Goal: Task Accomplishment & Management: Use online tool/utility

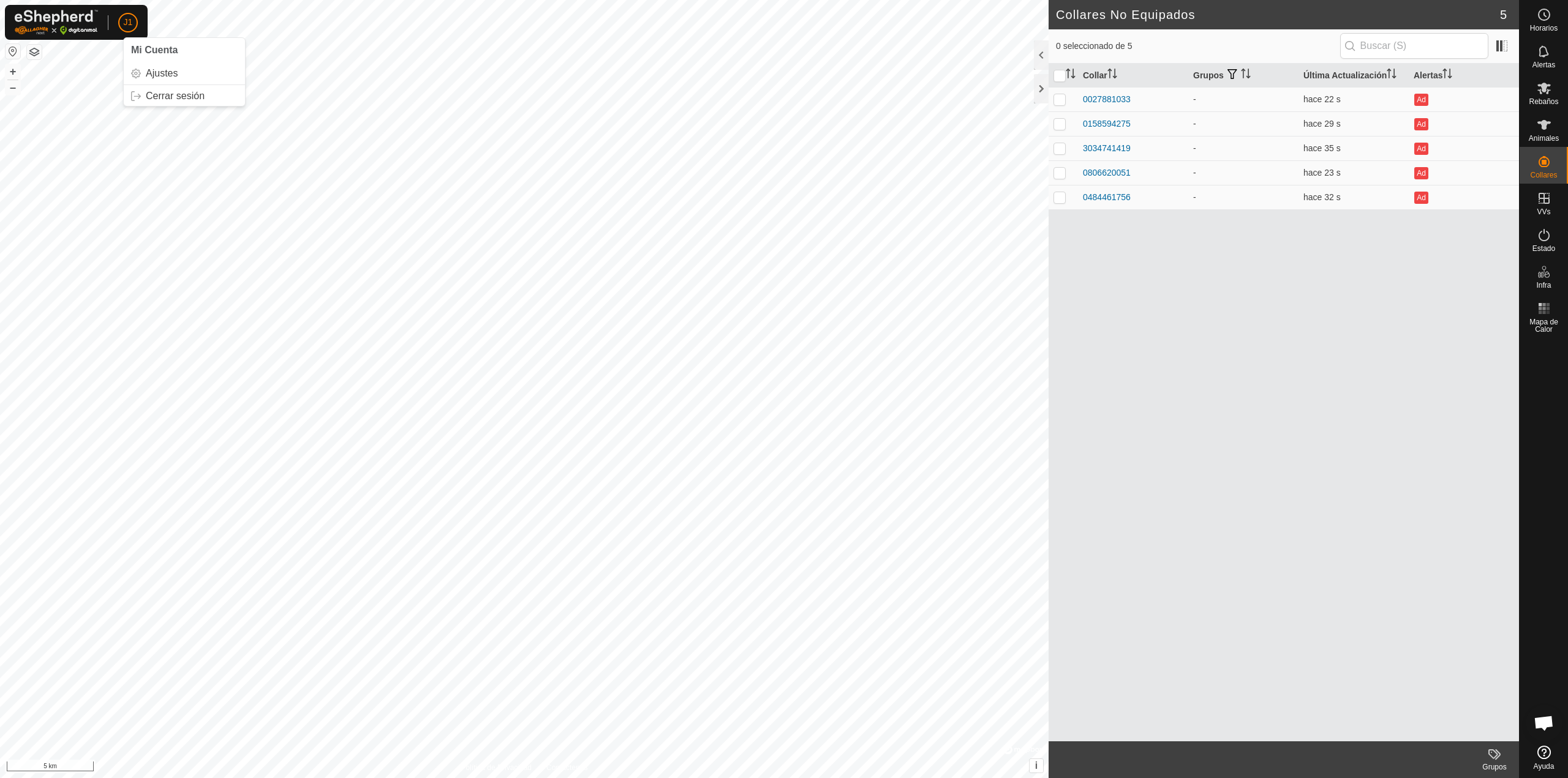
click at [12, 58] on button "button" at bounding box center [12, 52] width 15 height 15
click at [1040, 56] on div at bounding box center [1041, 54] width 15 height 29
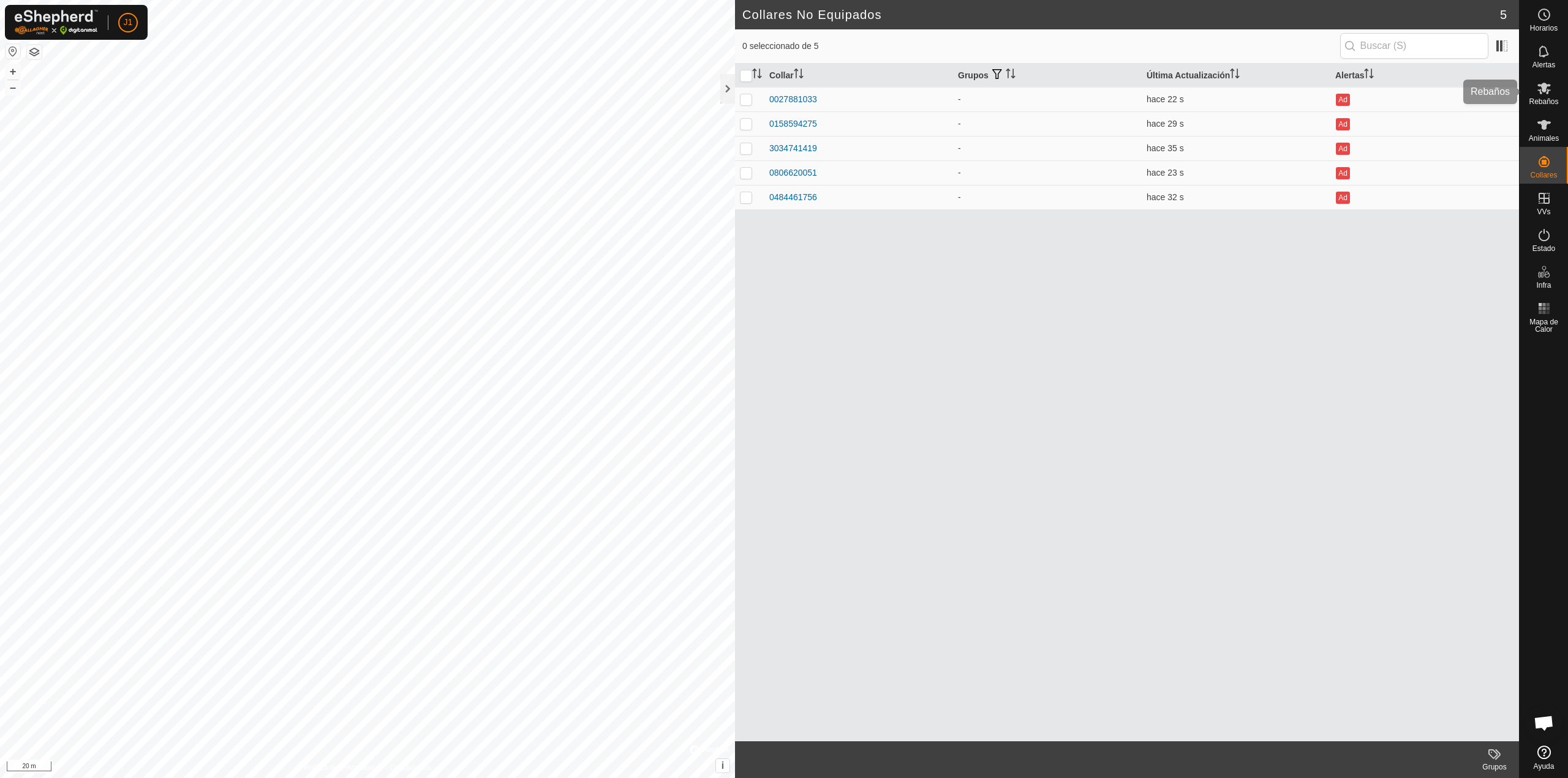
click at [1544, 101] on span "Rebaños" at bounding box center [1543, 101] width 29 height 7
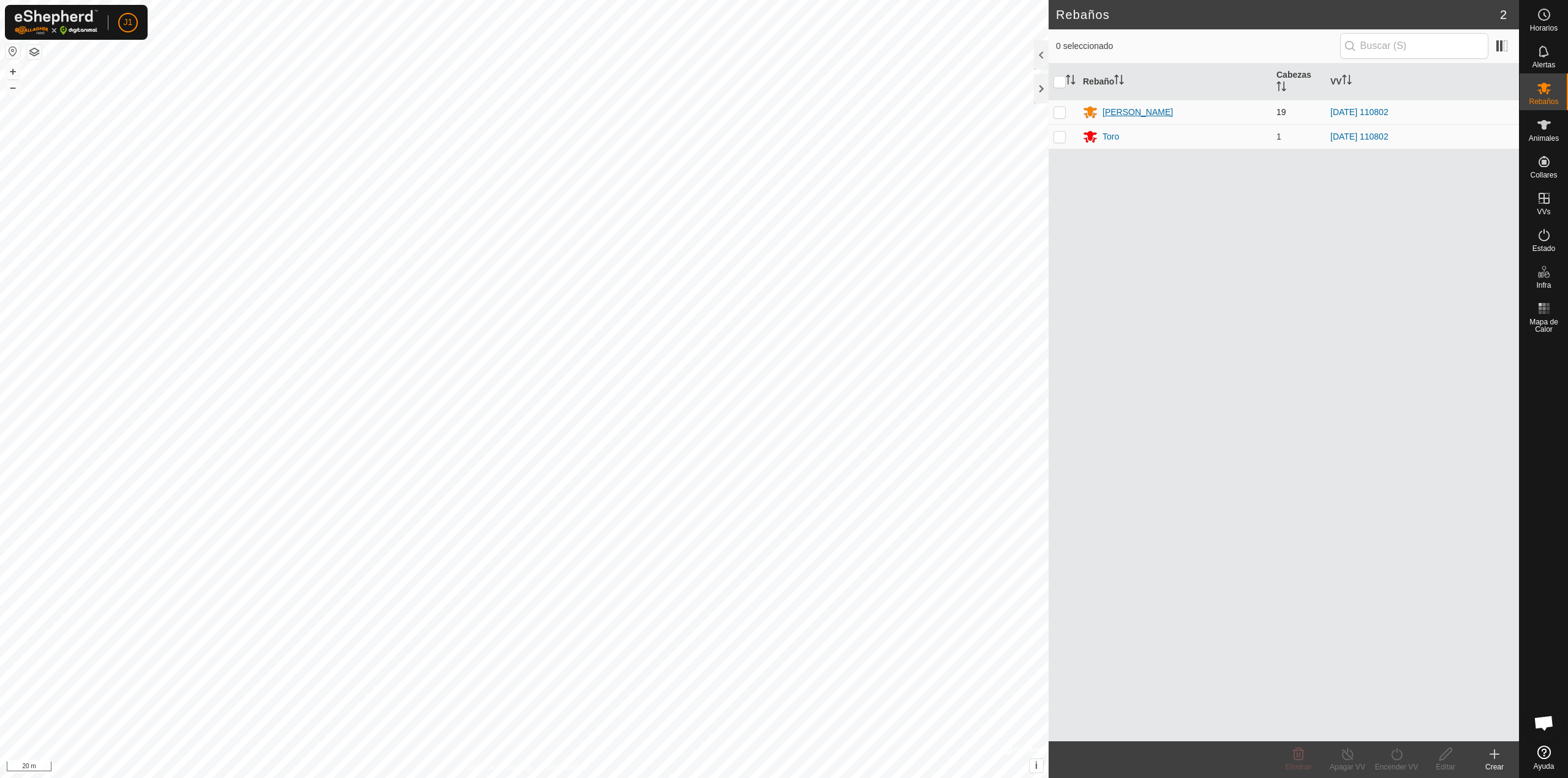
click at [1118, 110] on div "[PERSON_NAME]" at bounding box center [1137, 112] width 70 height 12
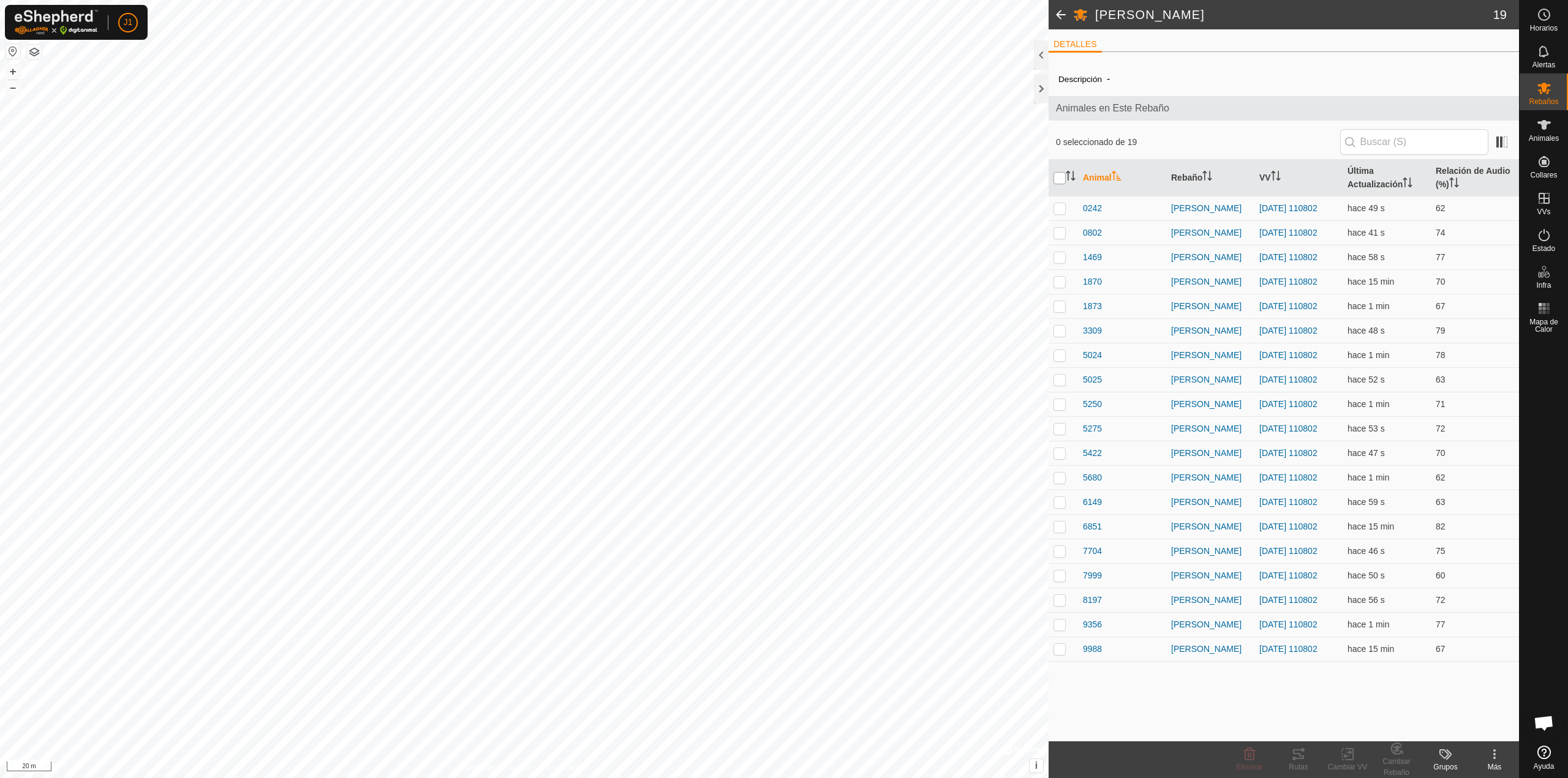
click at [1054, 180] on input "checkbox" at bounding box center [1060, 178] width 12 height 12
checkbox input "true"
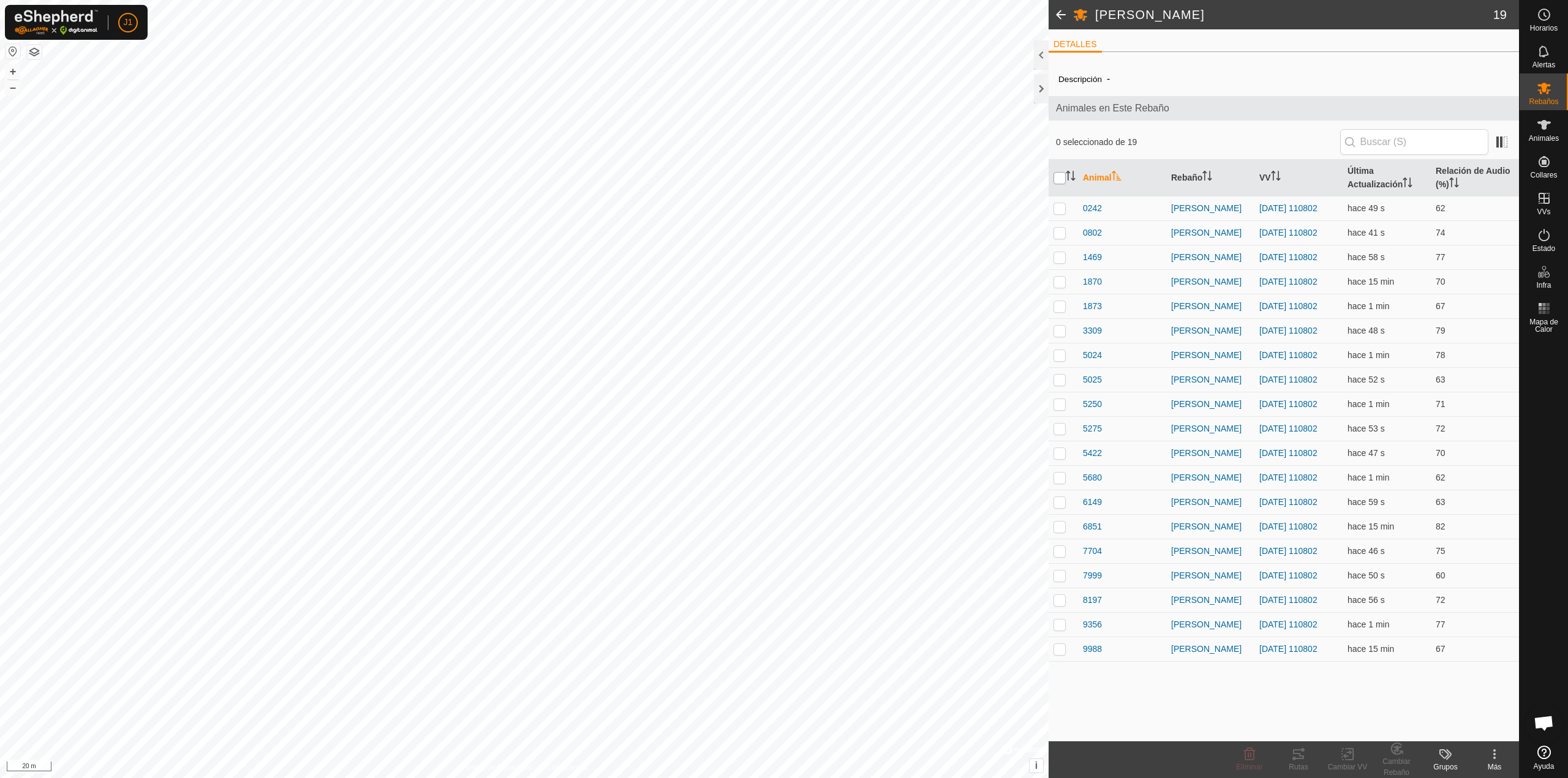
checkbox input "true"
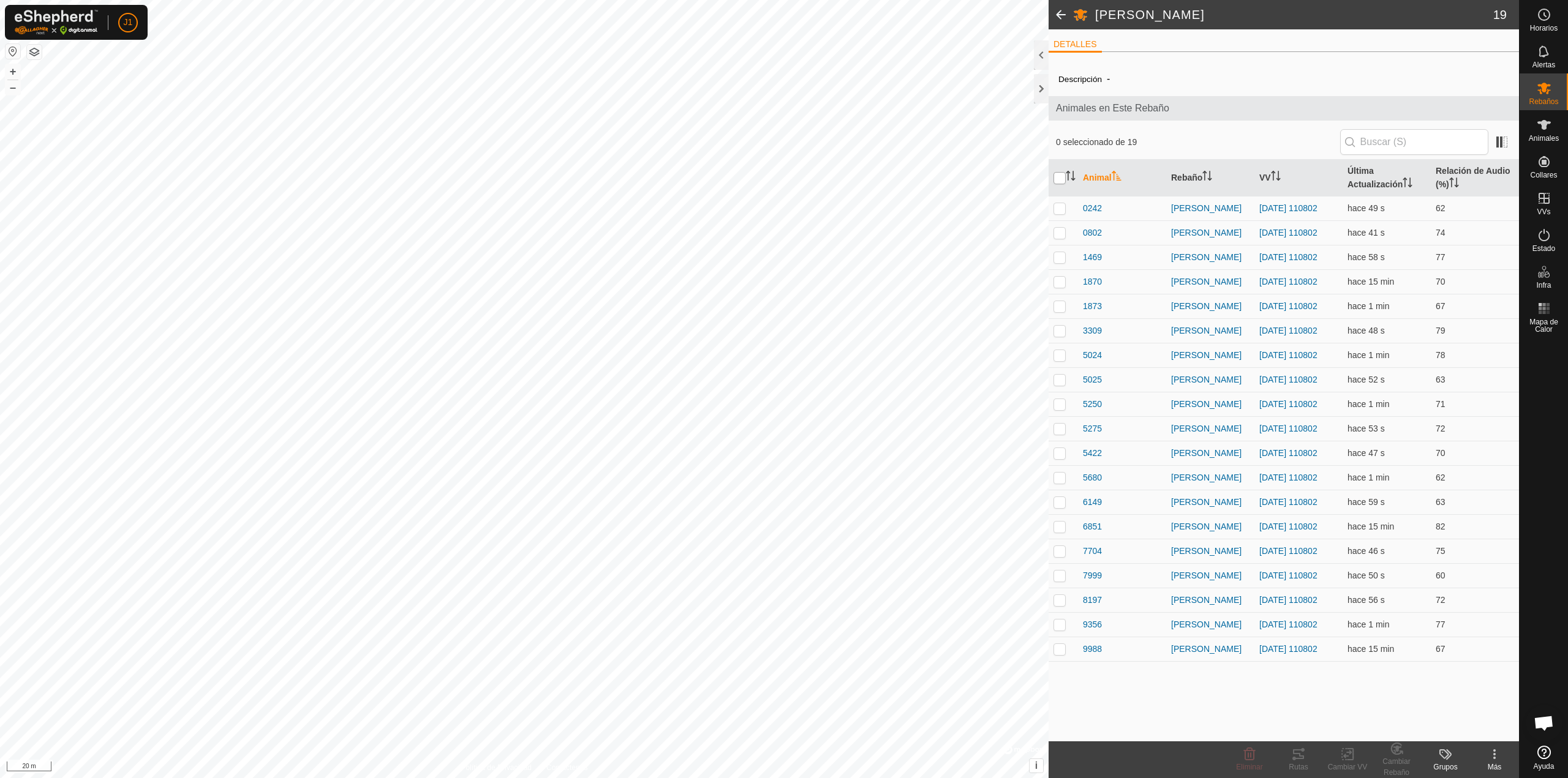
checkbox input "true"
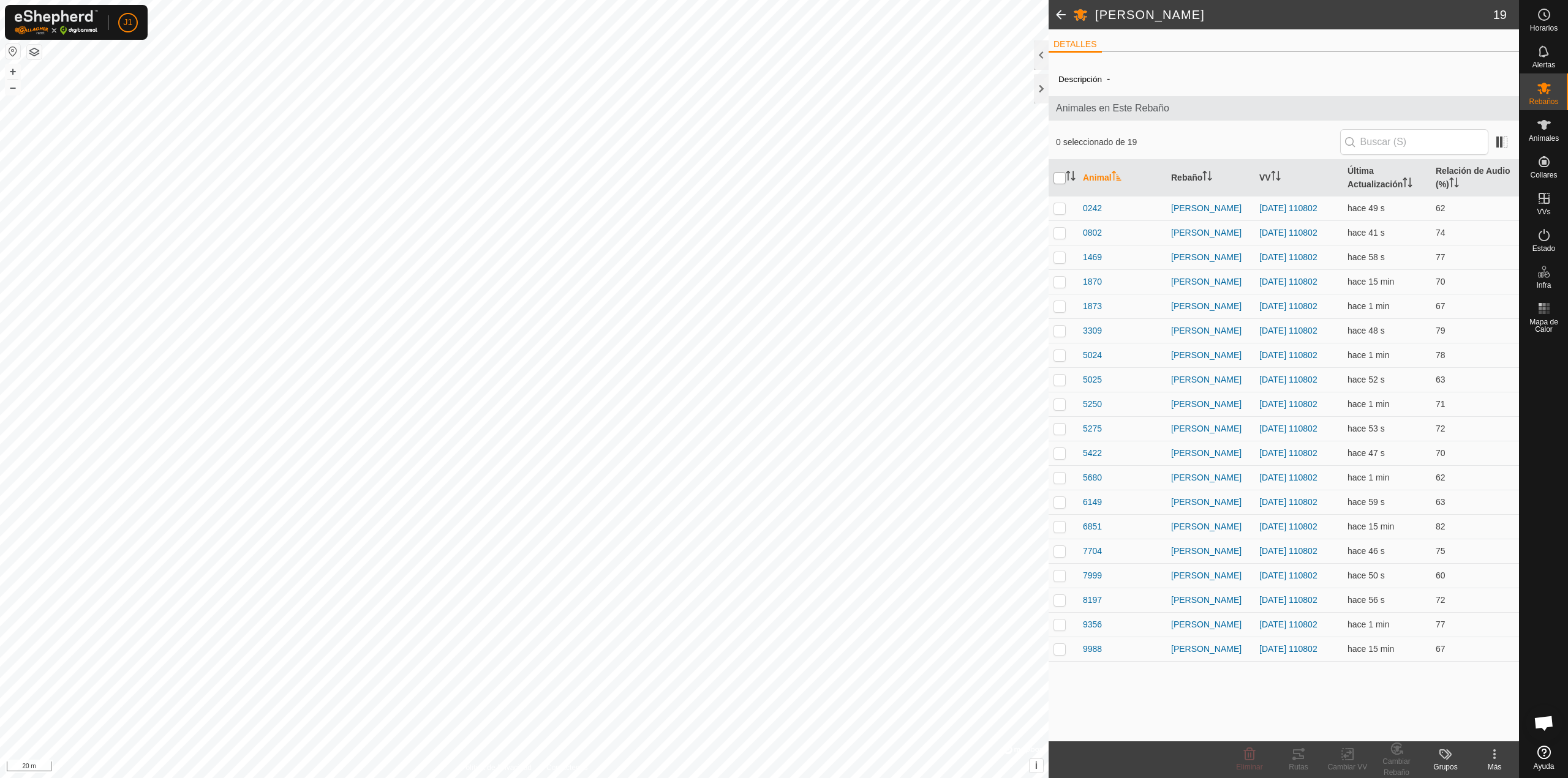
checkbox input "true"
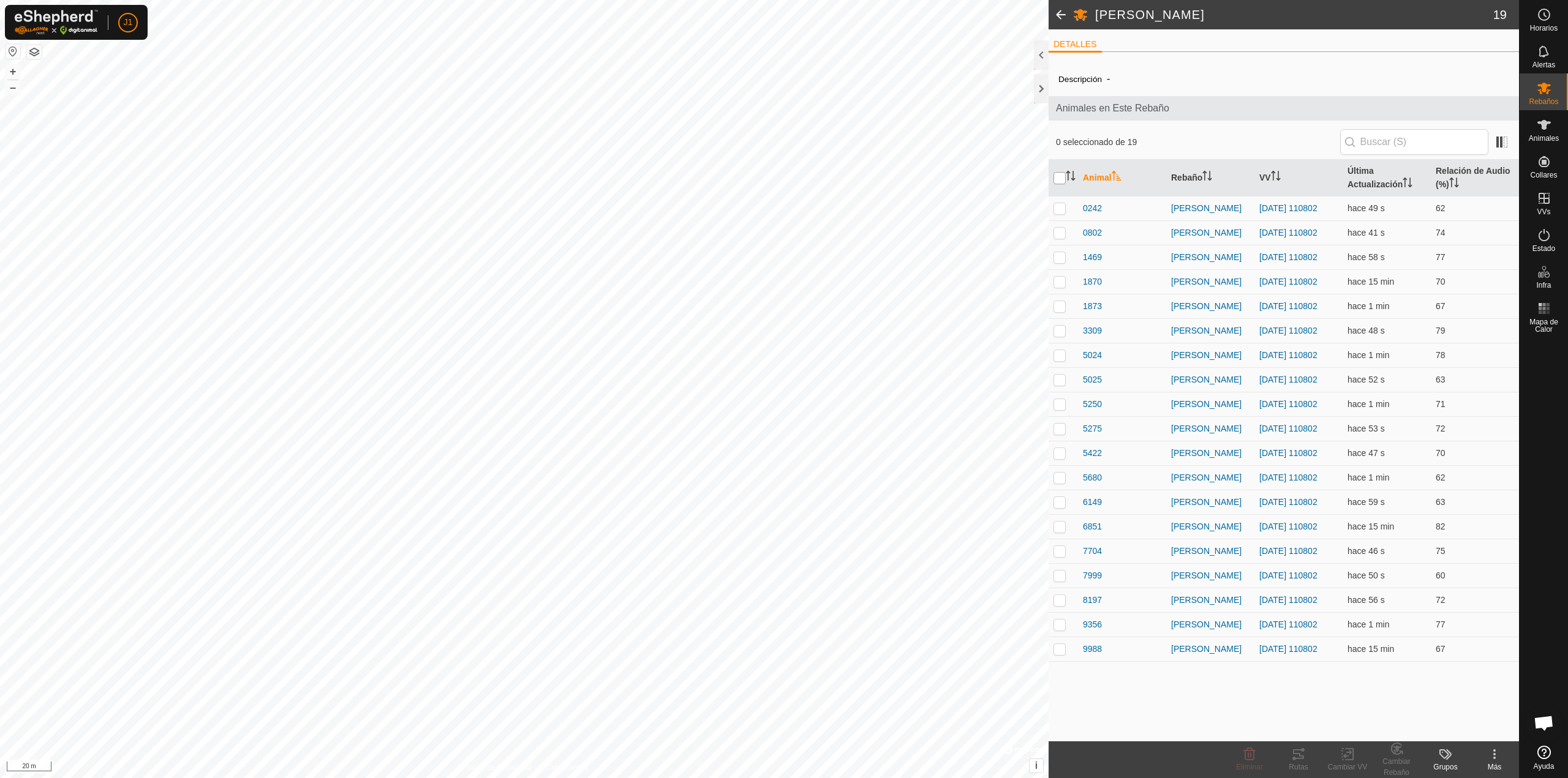
checkbox input "true"
click at [1341, 764] on div "Cambiar VV" at bounding box center [1347, 767] width 49 height 11
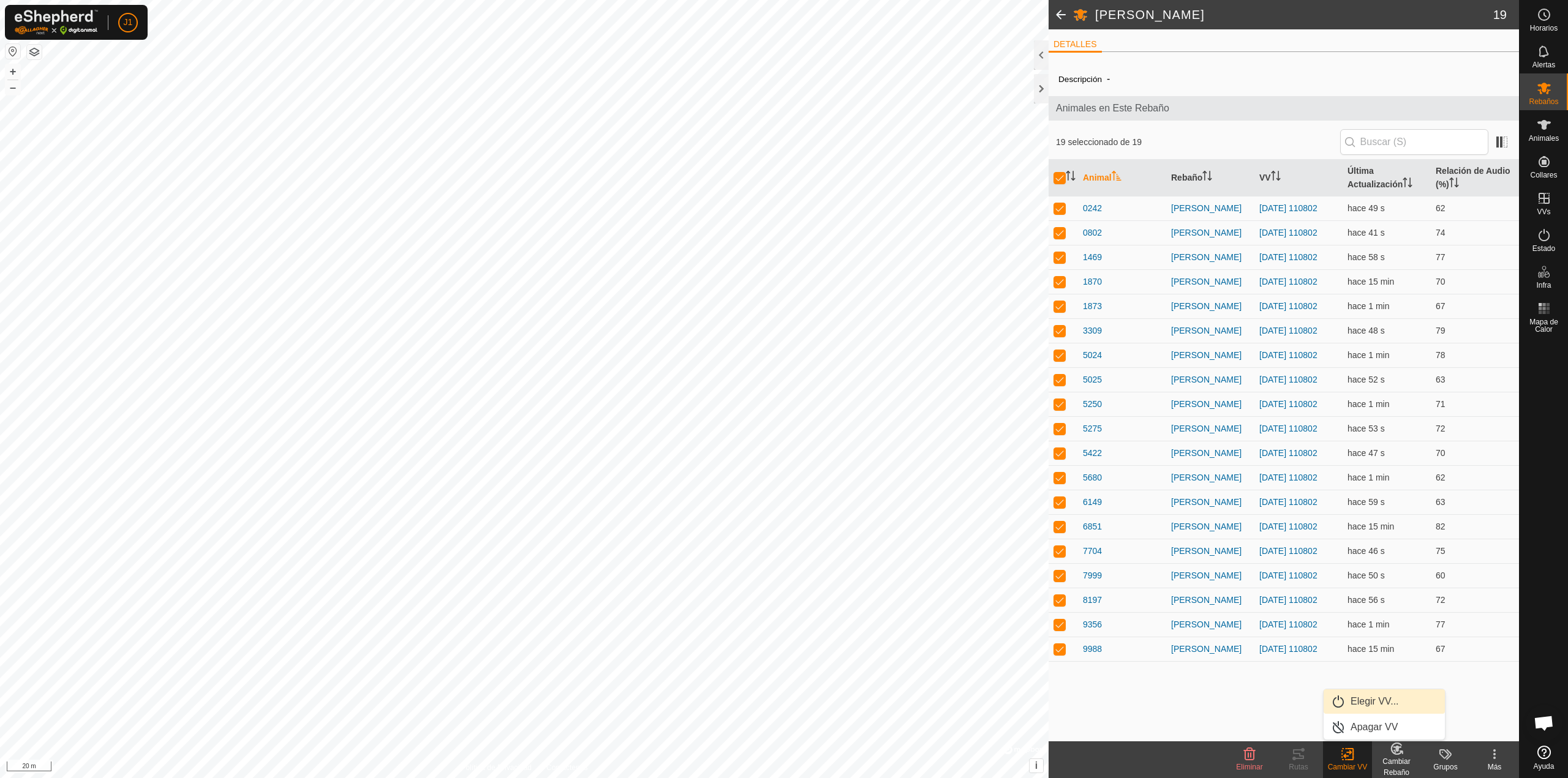
click at [1360, 706] on link "Elegir VV..." at bounding box center [1385, 702] width 121 height 25
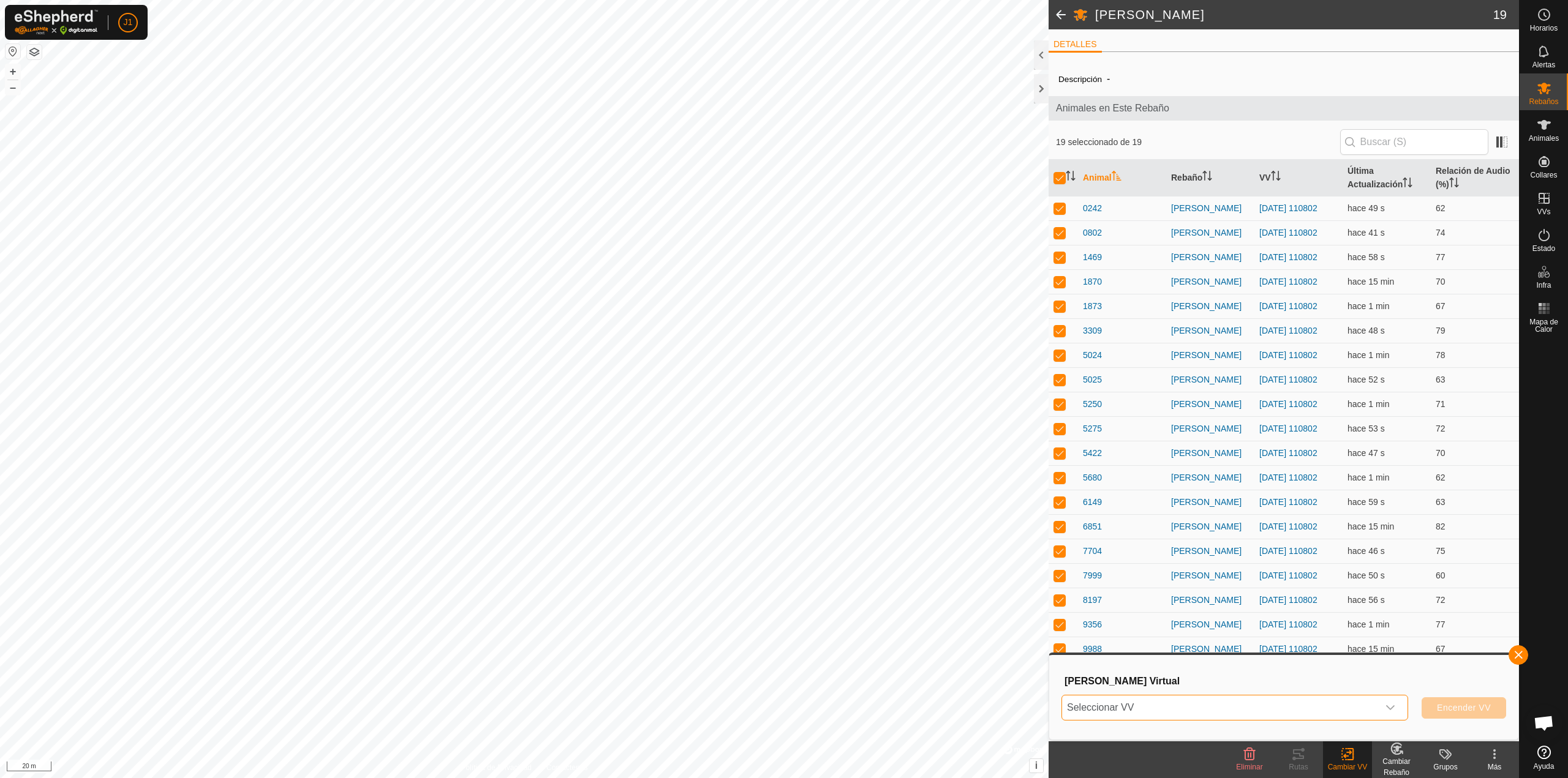
click at [1167, 717] on span "Seleccionar VV" at bounding box center [1220, 709] width 316 height 25
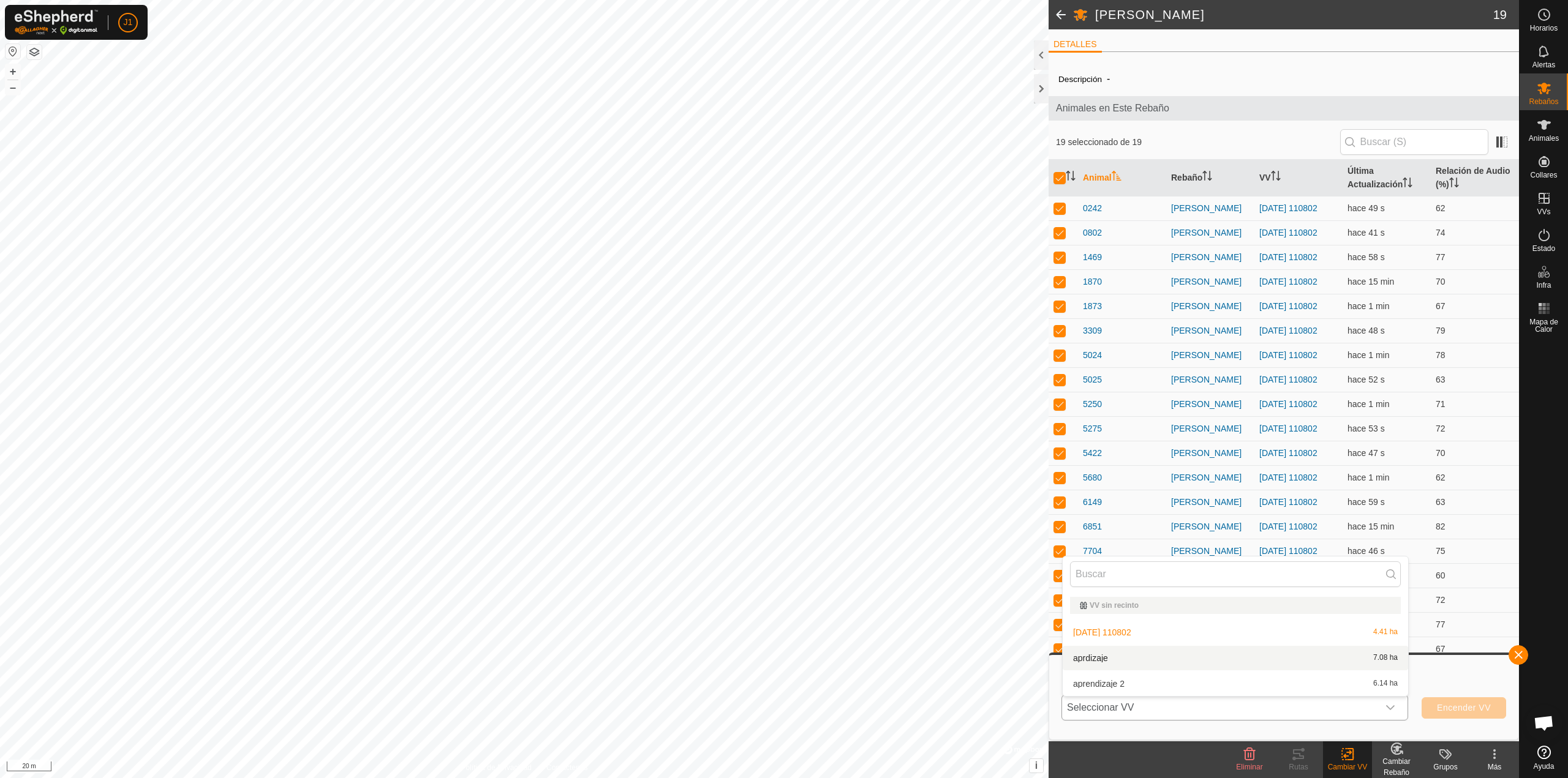
click at [1094, 658] on li "aprdizaje 7.08 ha" at bounding box center [1236, 659] width 345 height 25
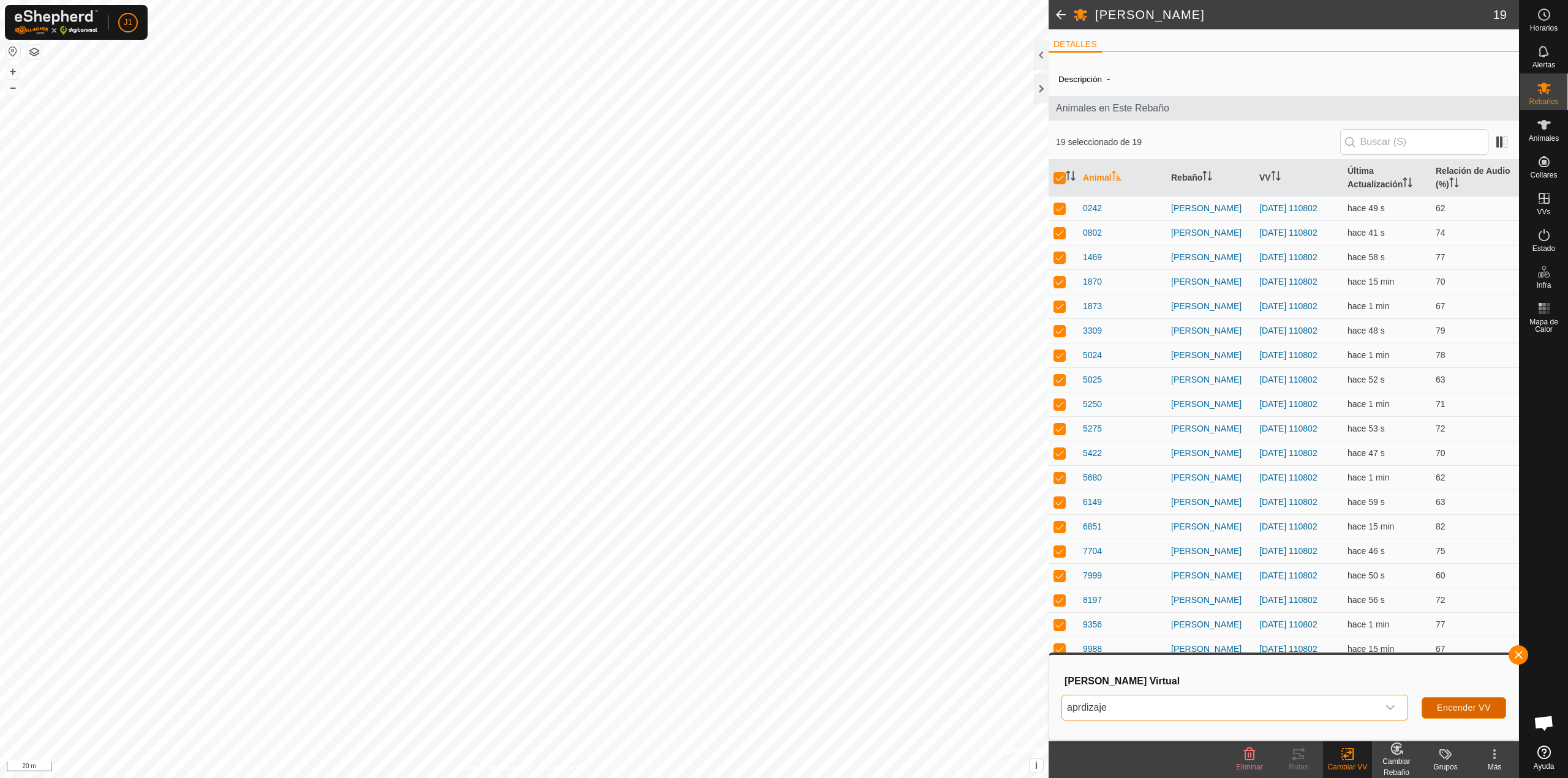
click at [1474, 703] on span "Encender VV" at bounding box center [1464, 708] width 54 height 10
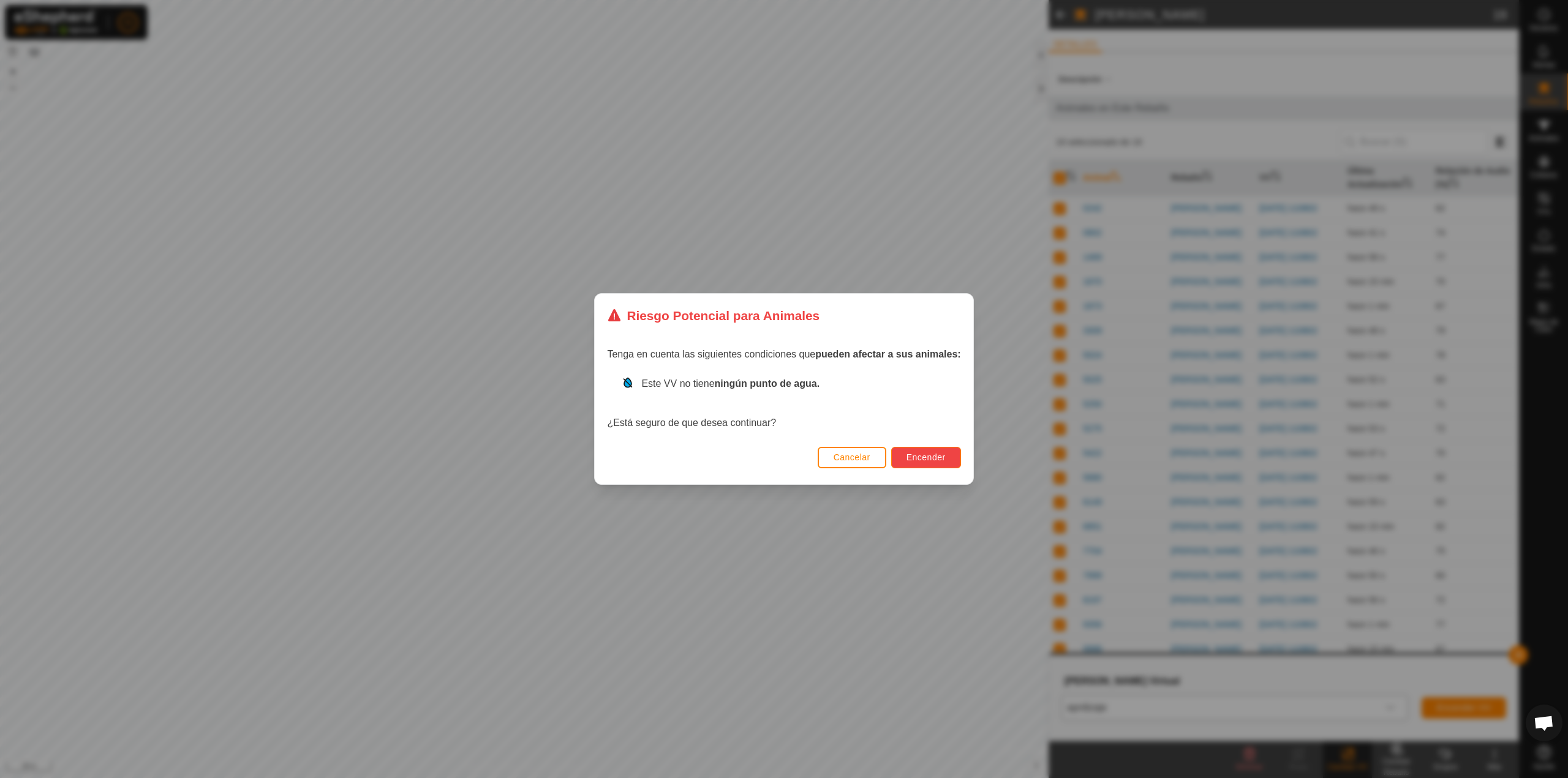
click at [912, 455] on span "Encender" at bounding box center [926, 457] width 39 height 10
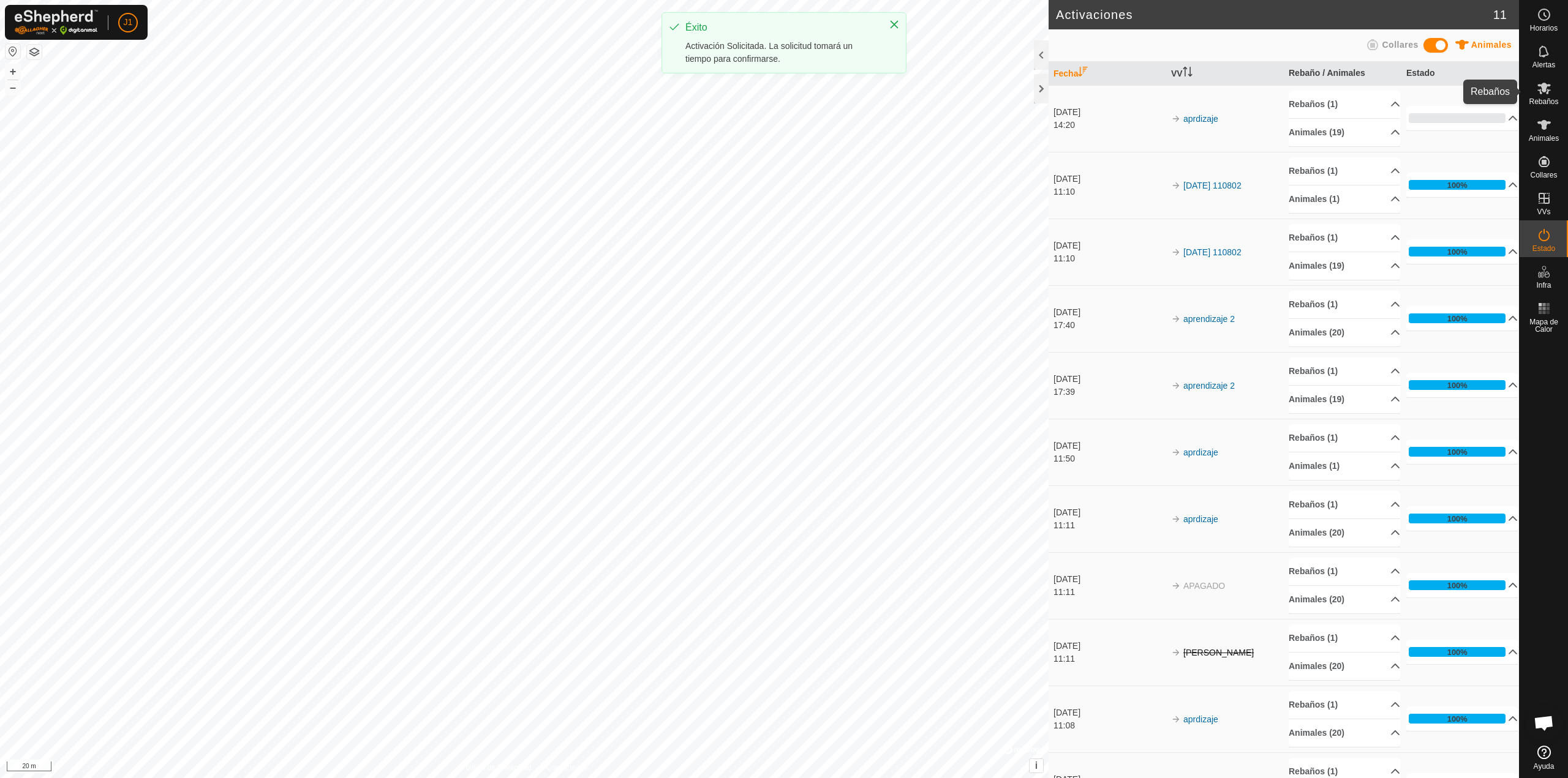
click at [1544, 87] on icon at bounding box center [1544, 88] width 13 height 12
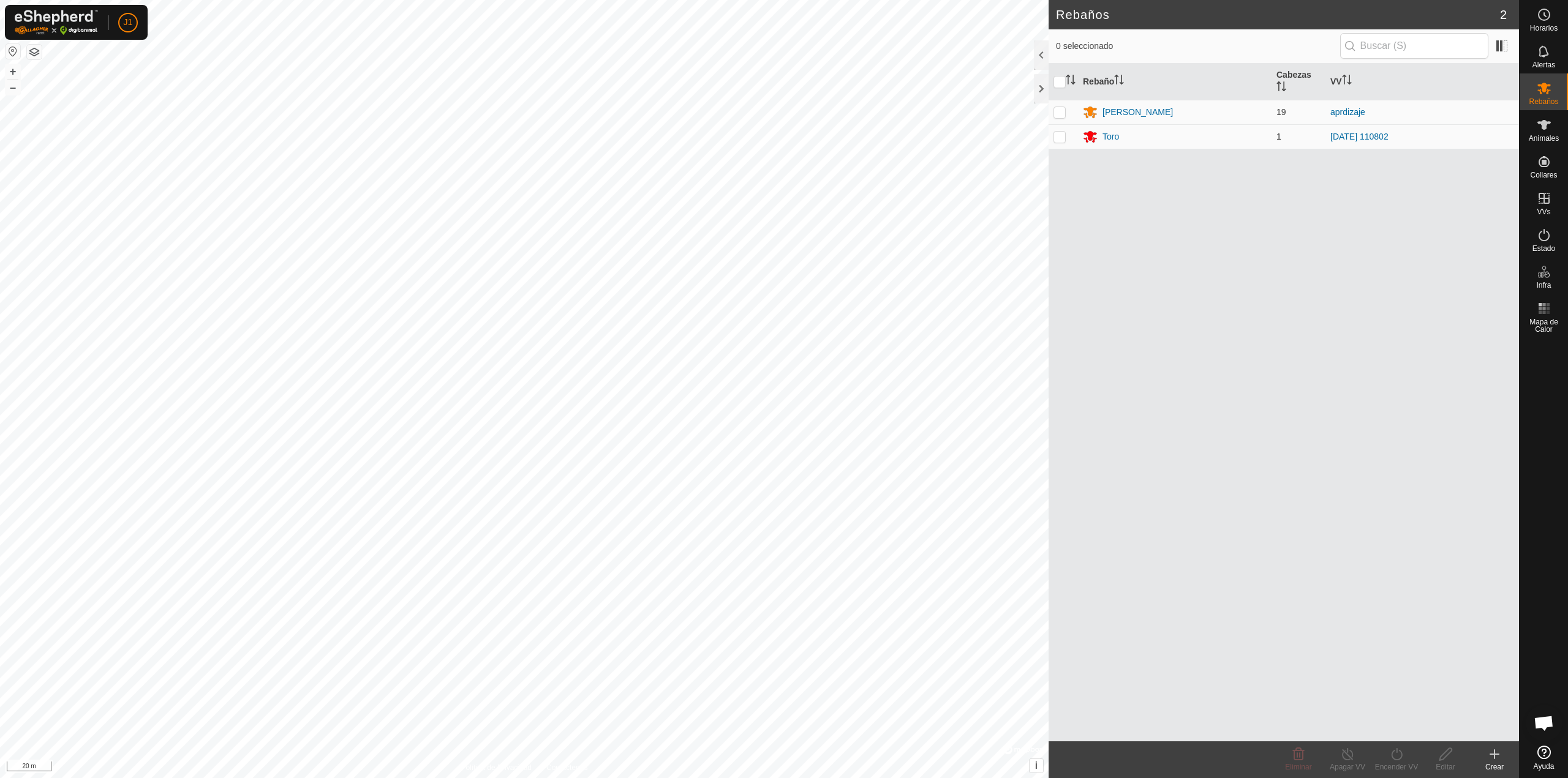
click at [1061, 137] on p-checkbox at bounding box center [1060, 136] width 12 height 10
click at [1397, 755] on icon at bounding box center [1396, 754] width 15 height 15
click at [1320, 690] on div "Rebaño Cabezas VV artola 19 aprdizaje Toro 1 2025-10-12 110802" at bounding box center [1284, 403] width 470 height 678
drag, startPoint x: 1061, startPoint y: 141, endPoint x: 1094, endPoint y: 137, distance: 33.2
click at [1062, 141] on p-checkbox at bounding box center [1060, 136] width 12 height 10
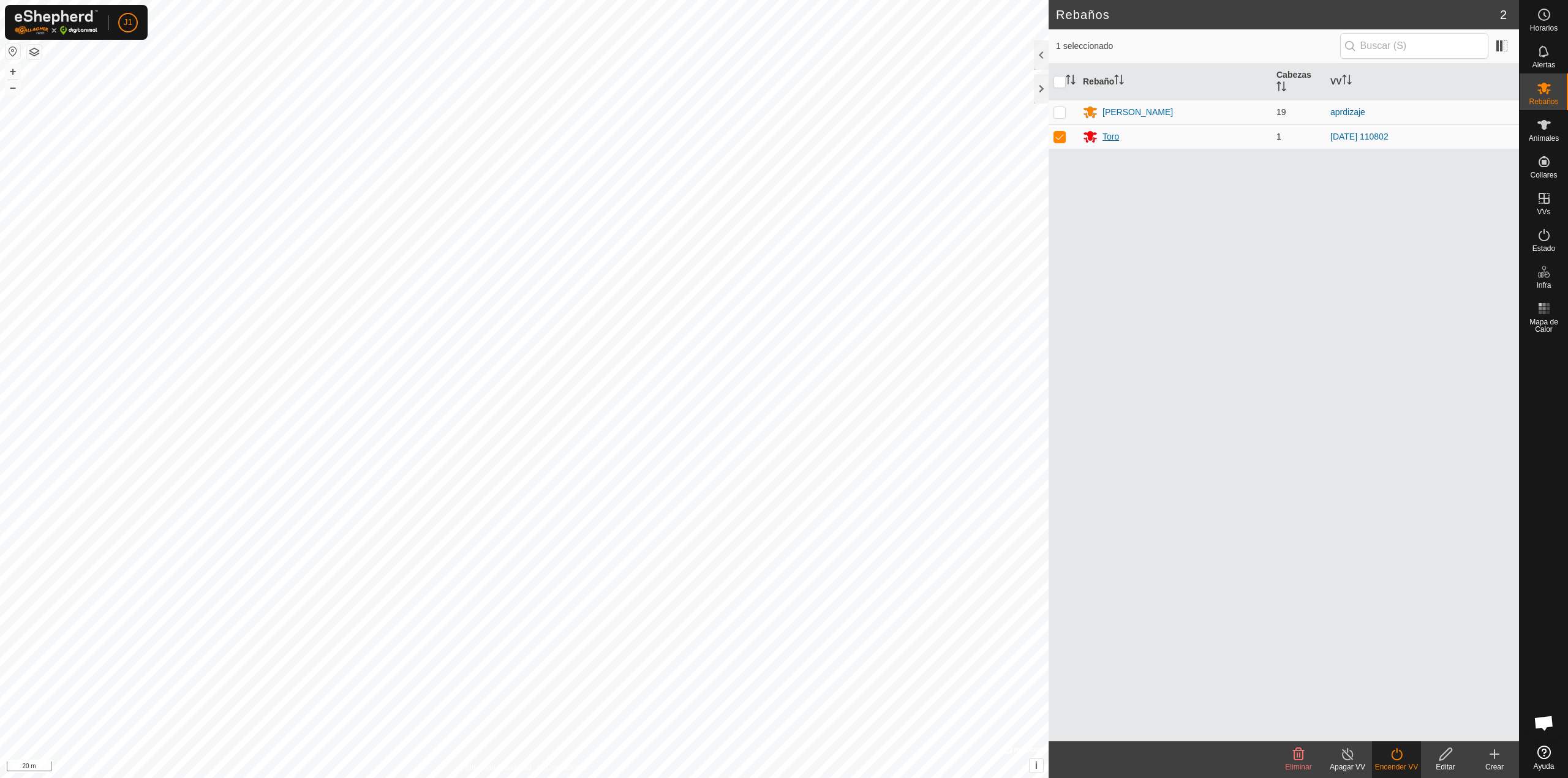
checkbox input "false"
click at [1107, 135] on div "Toro" at bounding box center [1110, 137] width 17 height 12
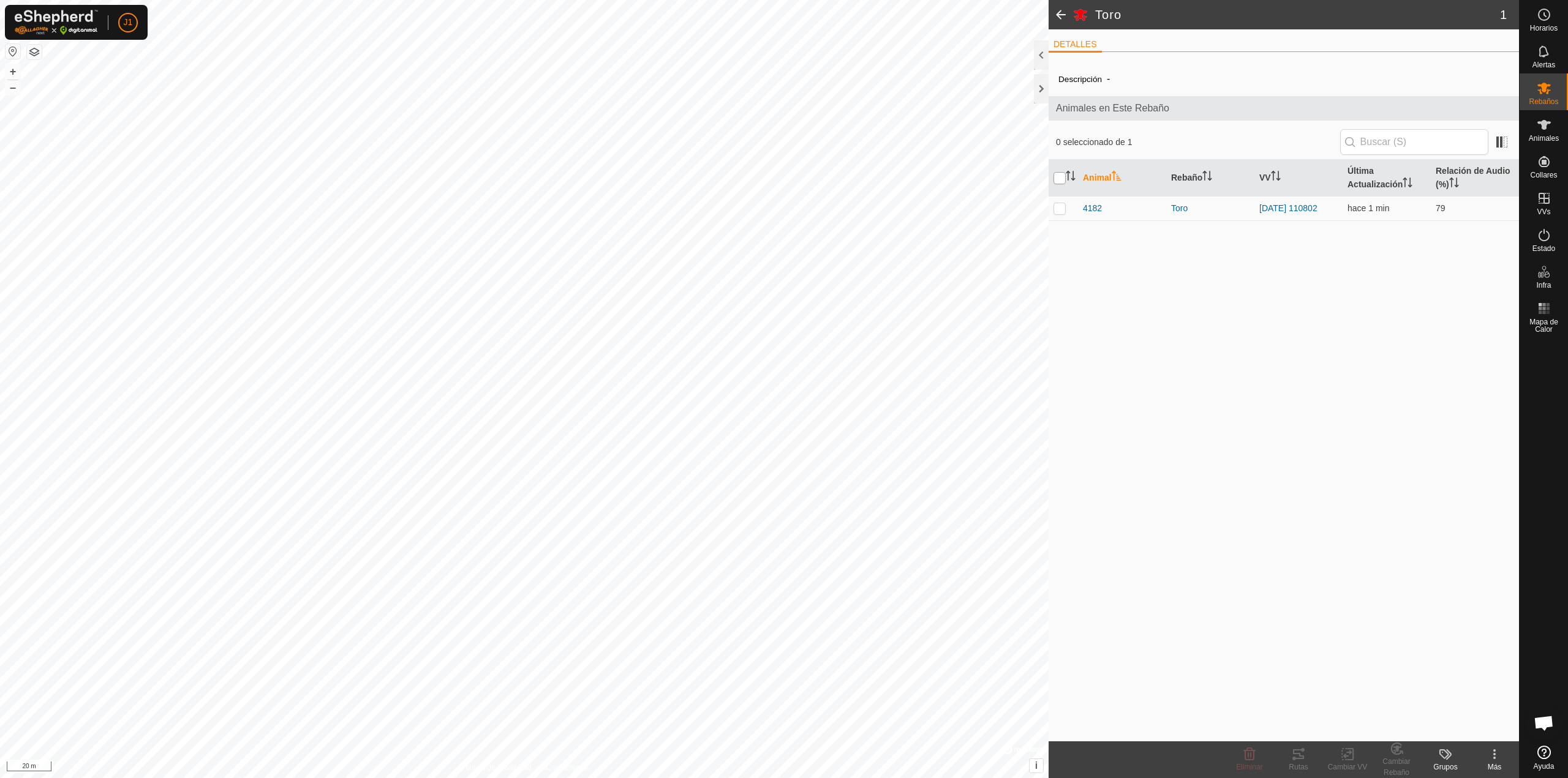
click at [1058, 182] on input "checkbox" at bounding box center [1060, 178] width 12 height 12
checkbox input "true"
click at [1348, 763] on div "Cambiar VV" at bounding box center [1347, 767] width 49 height 11
click at [1348, 710] on link "Elegir VV..." at bounding box center [1385, 702] width 121 height 25
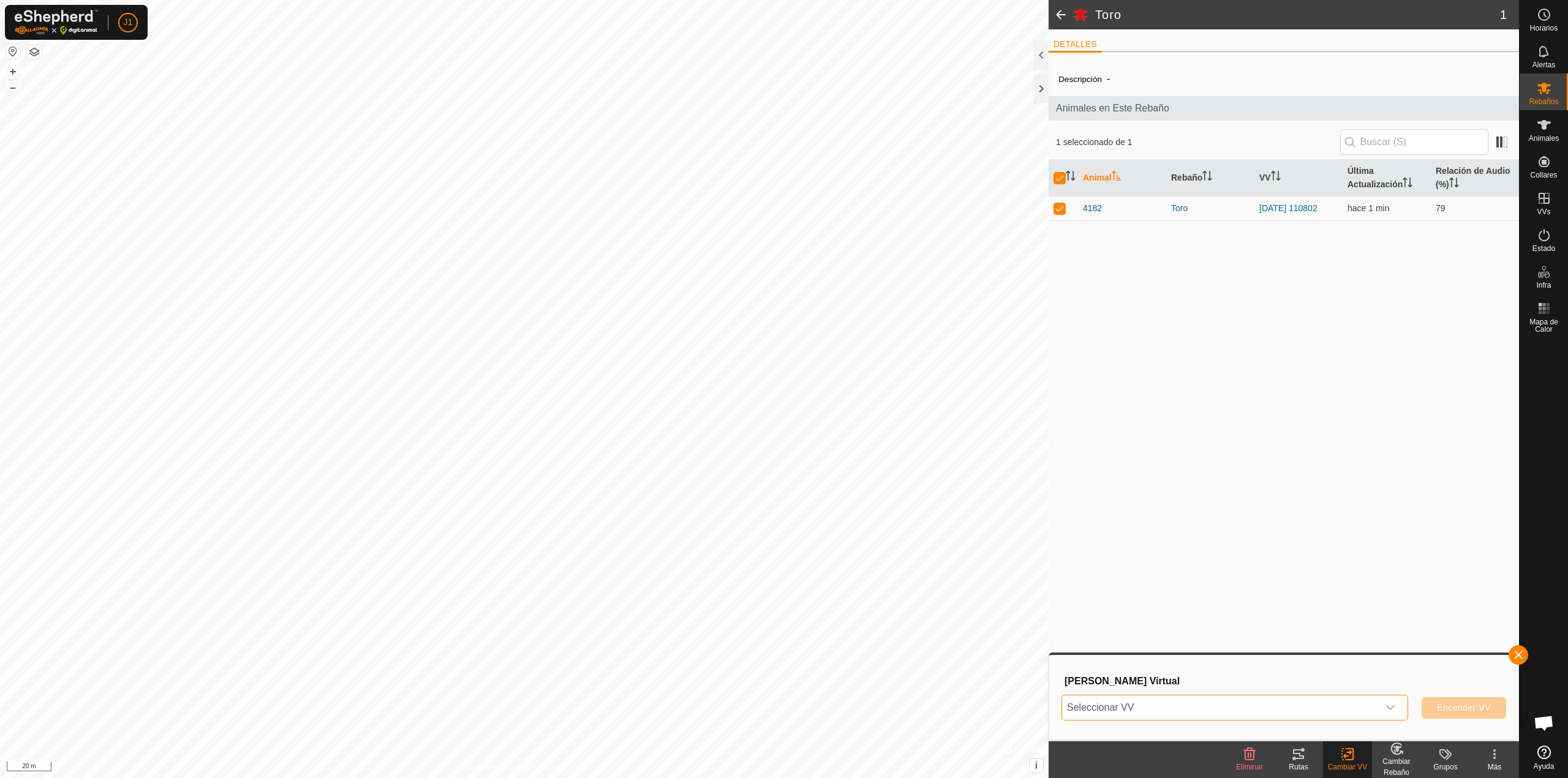
click at [1276, 700] on span "Seleccionar VV" at bounding box center [1220, 709] width 316 height 25
click at [1148, 664] on li "aprdizaje 7.08 ha" at bounding box center [1236, 659] width 345 height 25
click at [1444, 707] on span "Encender VV" at bounding box center [1464, 708] width 54 height 10
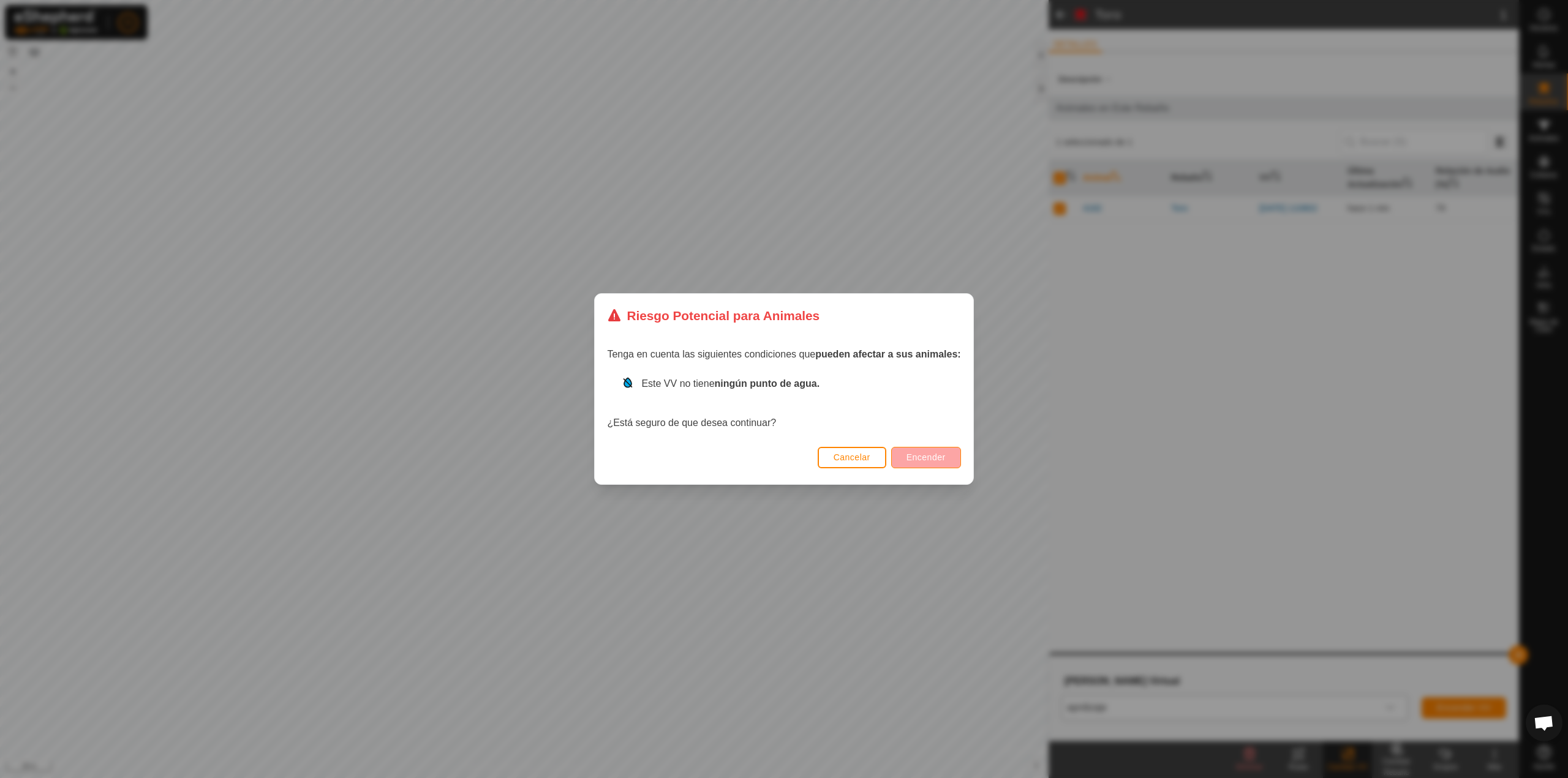
click at [943, 468] on div "Cancelar Encender" at bounding box center [784, 463] width 378 height 42
click at [939, 460] on span "Encender" at bounding box center [926, 457] width 39 height 10
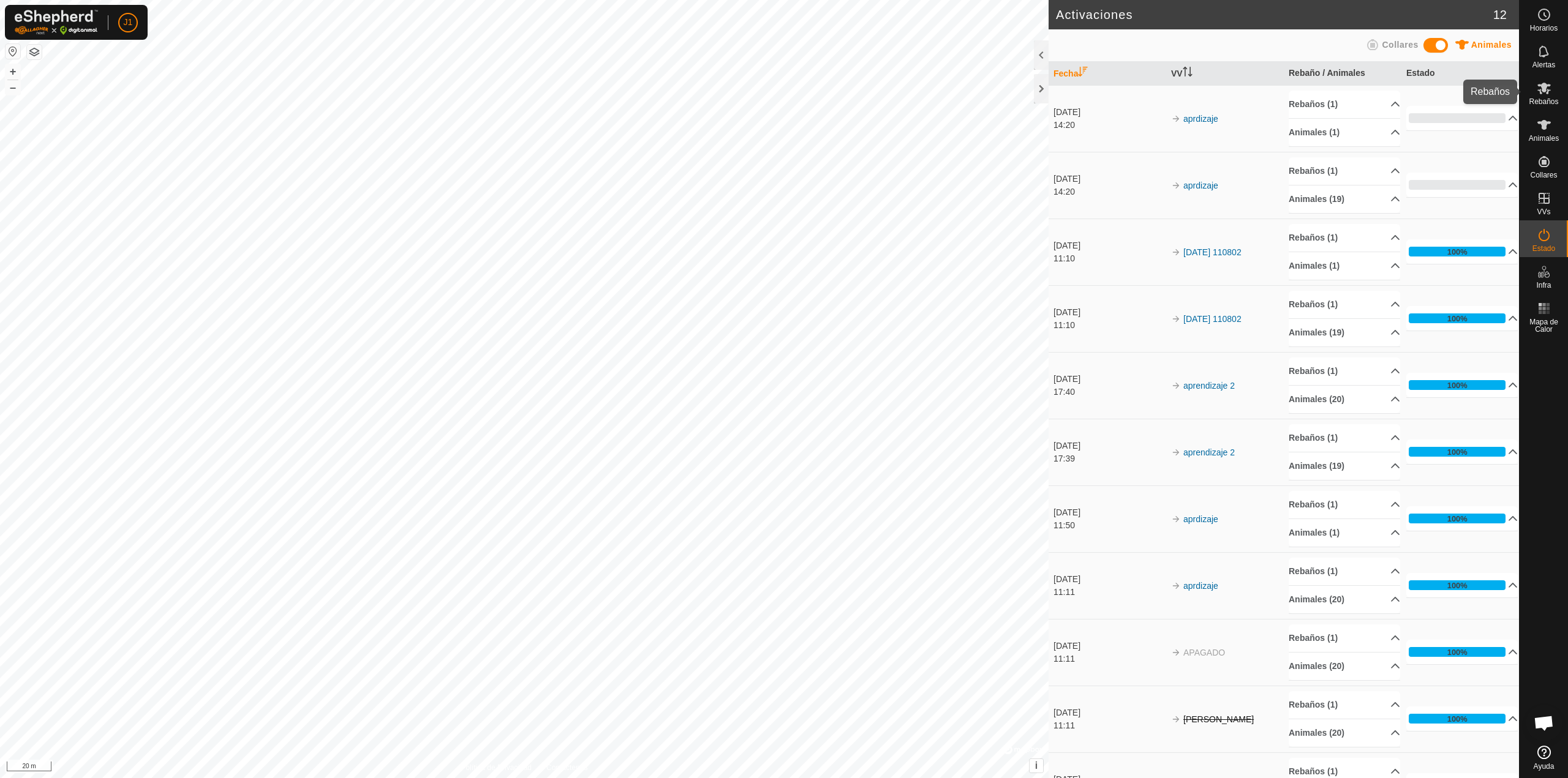
click at [1544, 82] on icon at bounding box center [1544, 88] width 15 height 15
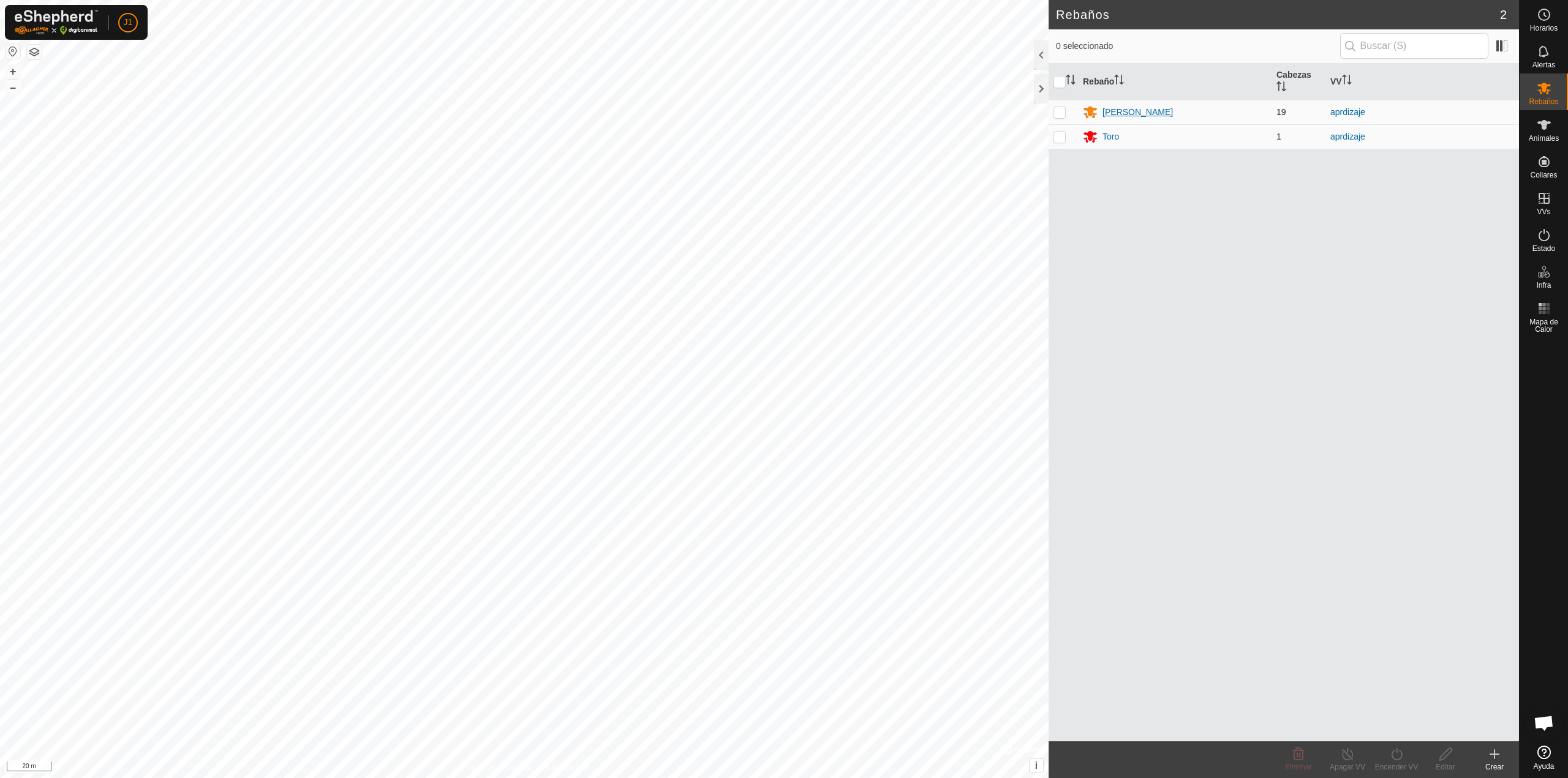
click at [1120, 113] on div "[PERSON_NAME]" at bounding box center [1137, 112] width 70 height 12
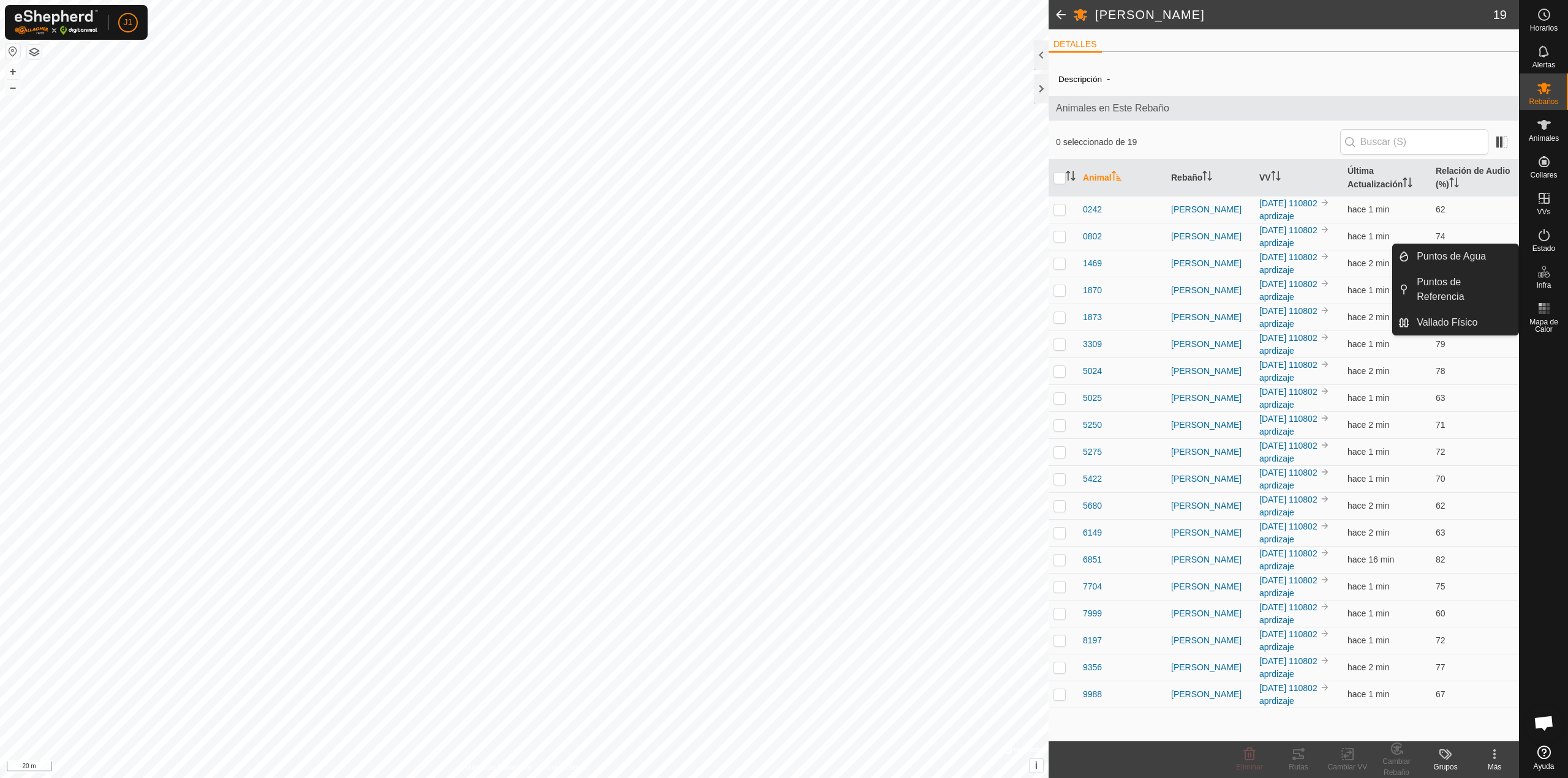
click at [1548, 277] on icon at bounding box center [1547, 275] width 5 height 7
click at [1540, 278] on icon at bounding box center [1540, 274] width 6 height 6
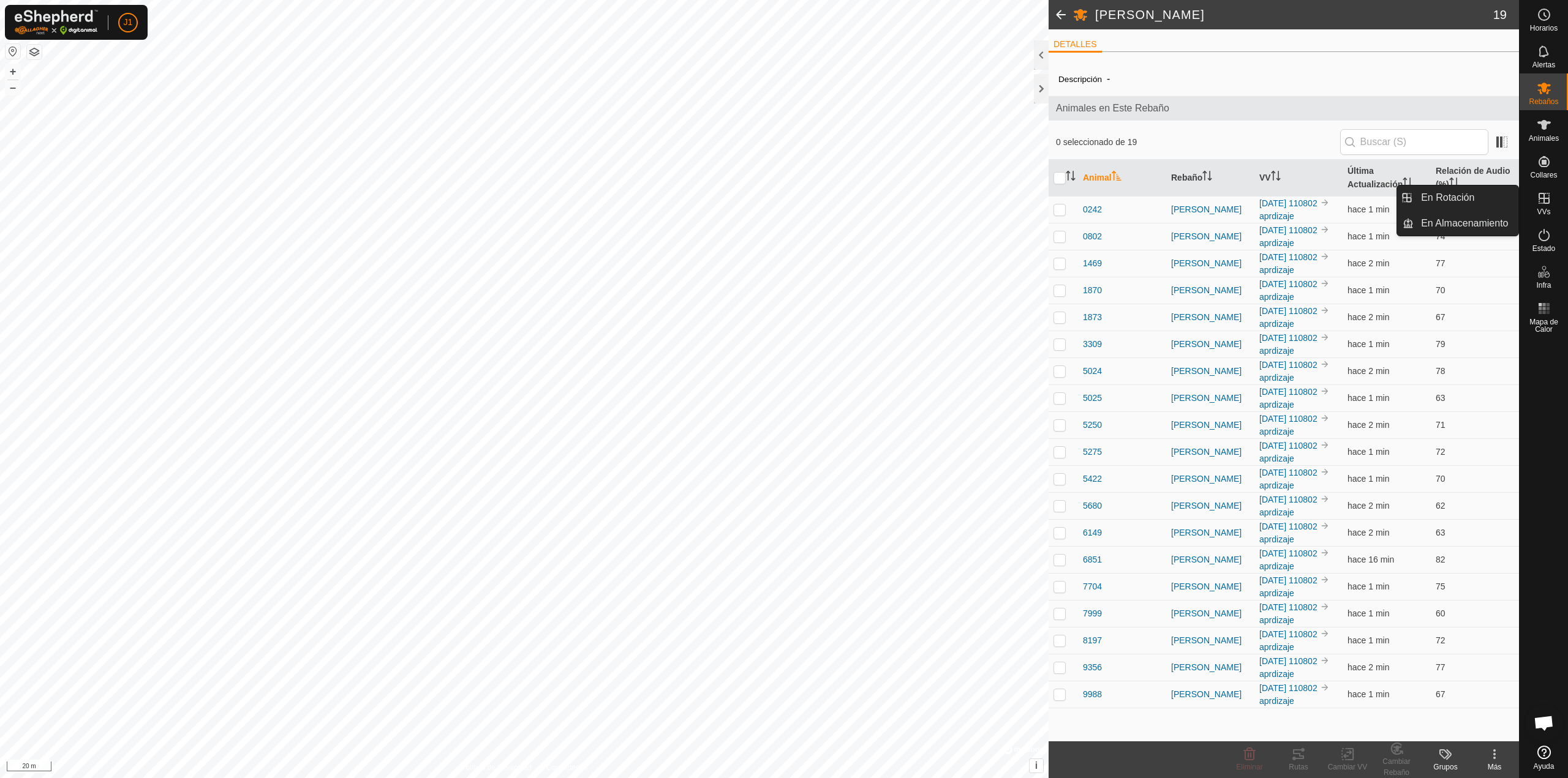
click at [1543, 204] on icon at bounding box center [1544, 199] width 15 height 15
click at [1499, 199] on link "En Rotación" at bounding box center [1466, 198] width 105 height 25
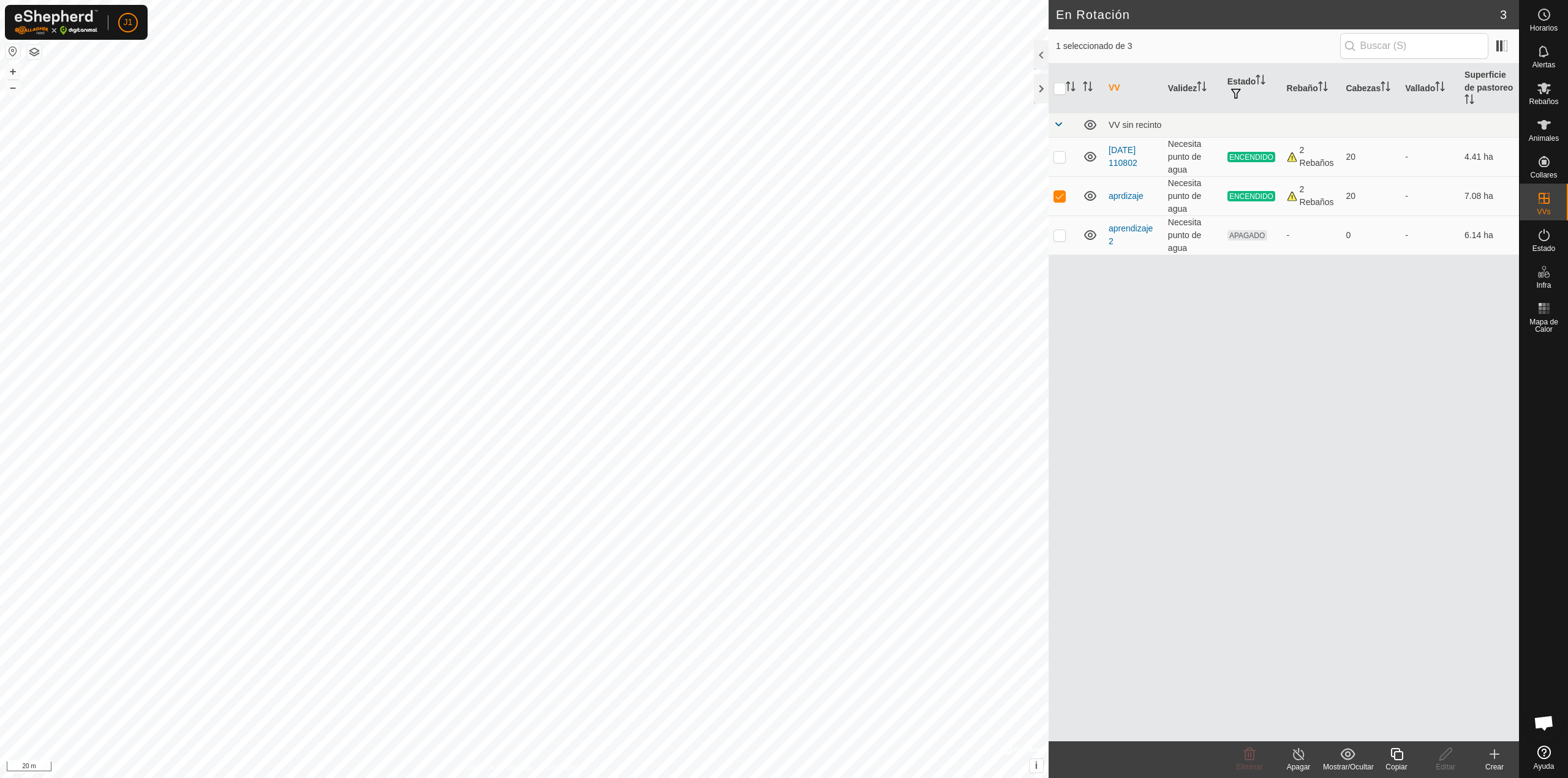
click at [1485, 760] on create-svg-icon at bounding box center [1494, 754] width 49 height 15
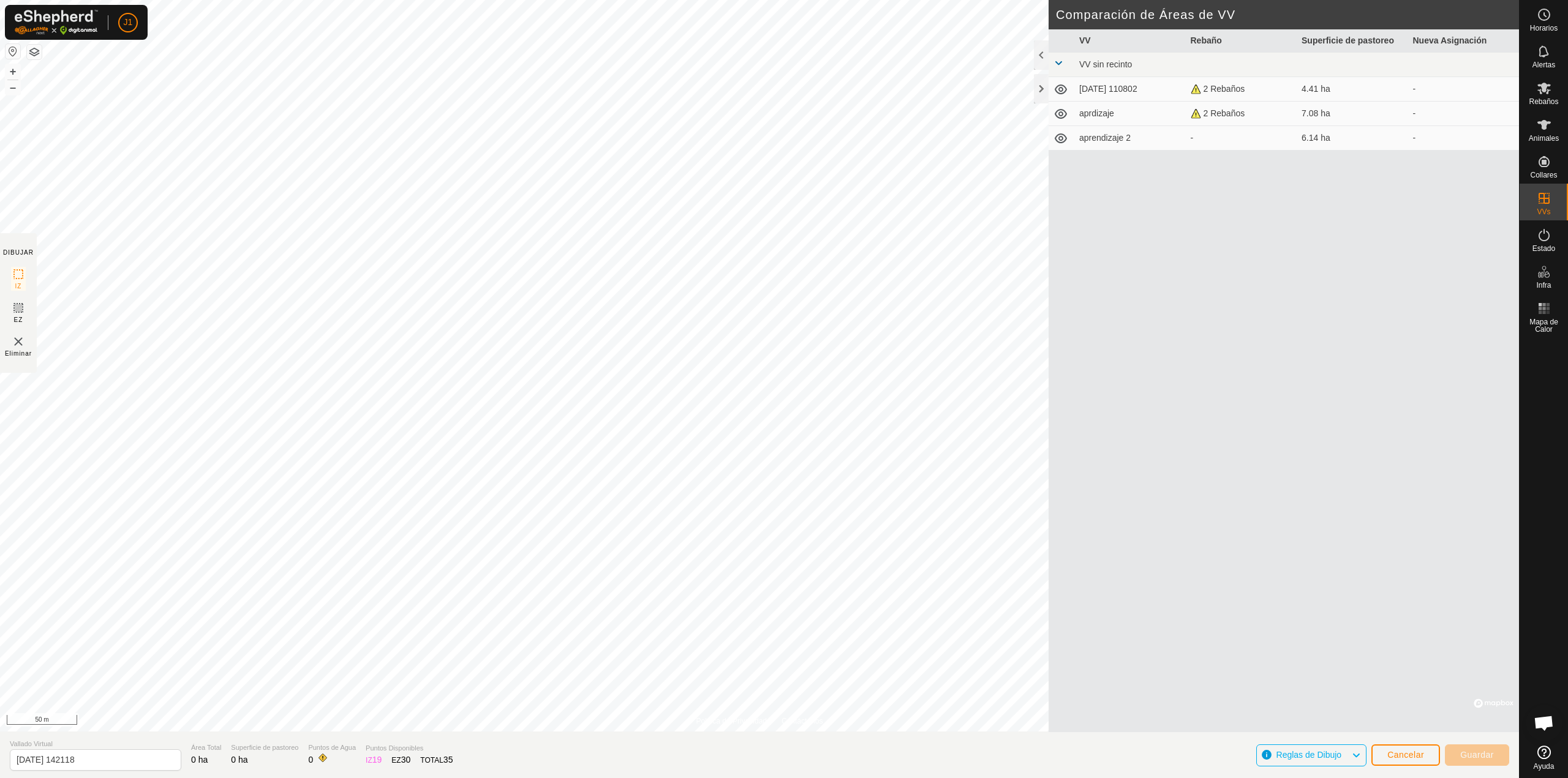
click at [1315, 759] on span "Reglas de Dibujo" at bounding box center [1310, 755] width 66 height 10
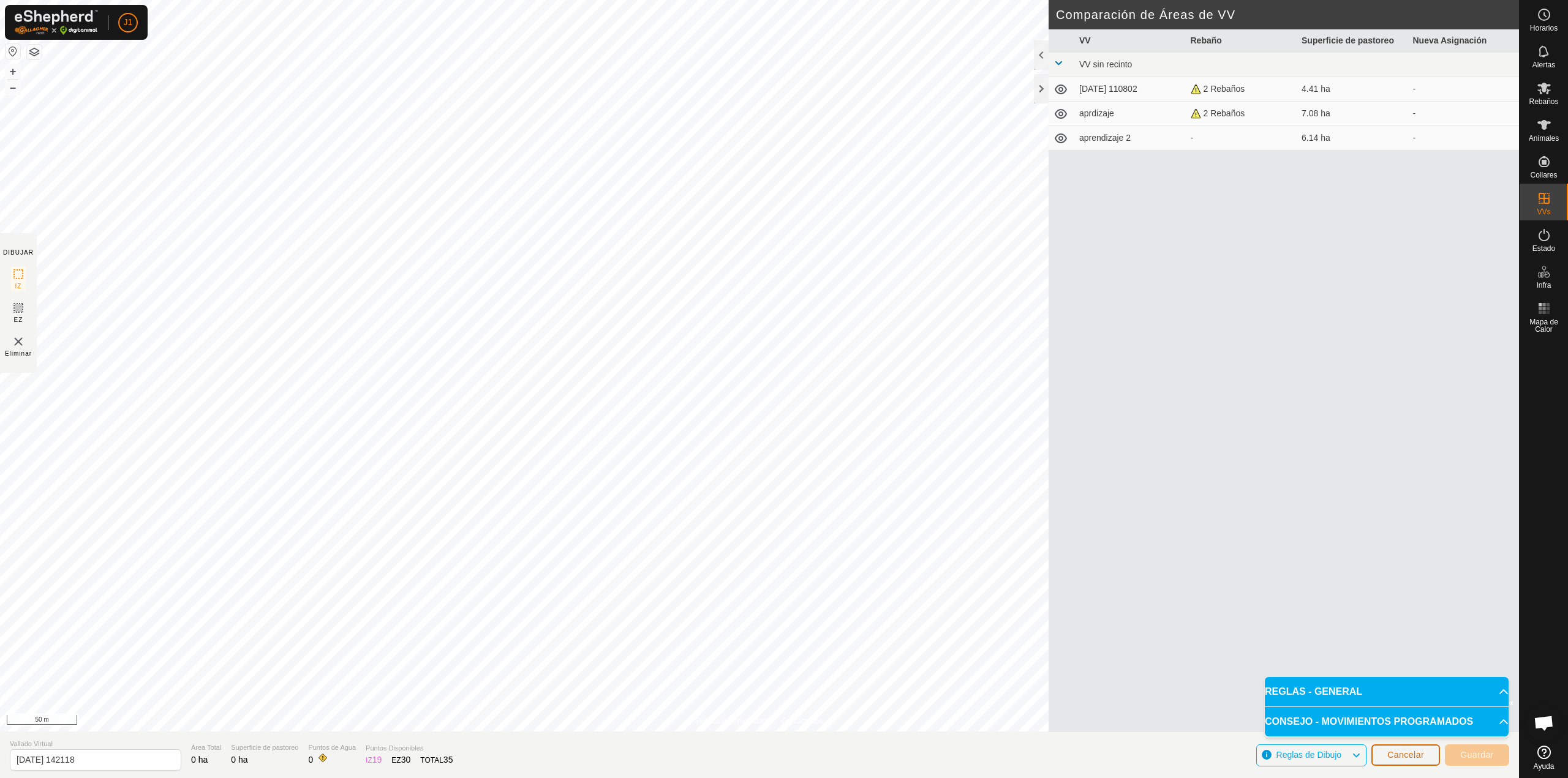
click at [1387, 754] on button "Cancelar" at bounding box center [1405, 756] width 69 height 21
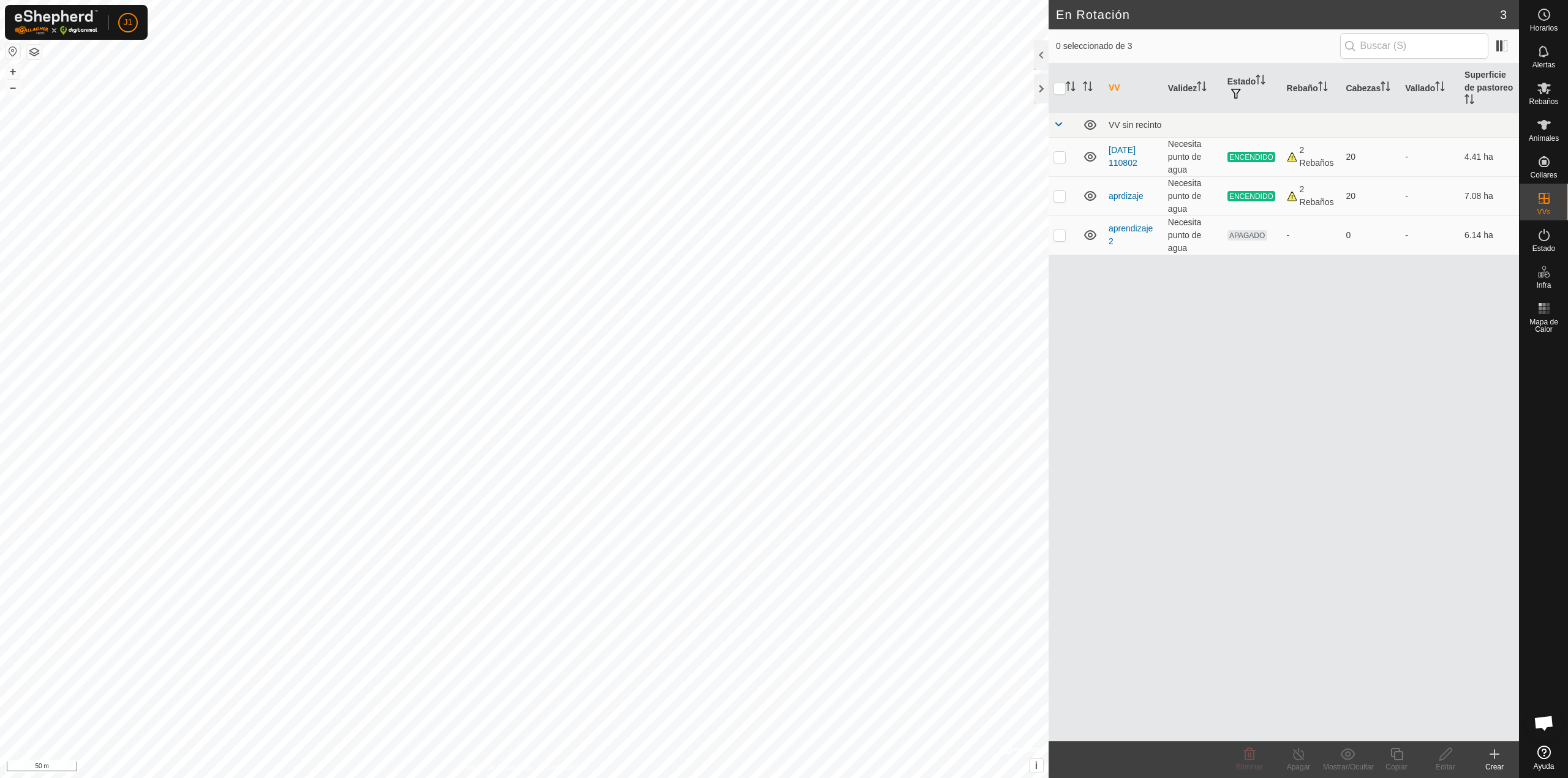
click at [1495, 767] on div "Crear" at bounding box center [1494, 767] width 49 height 11
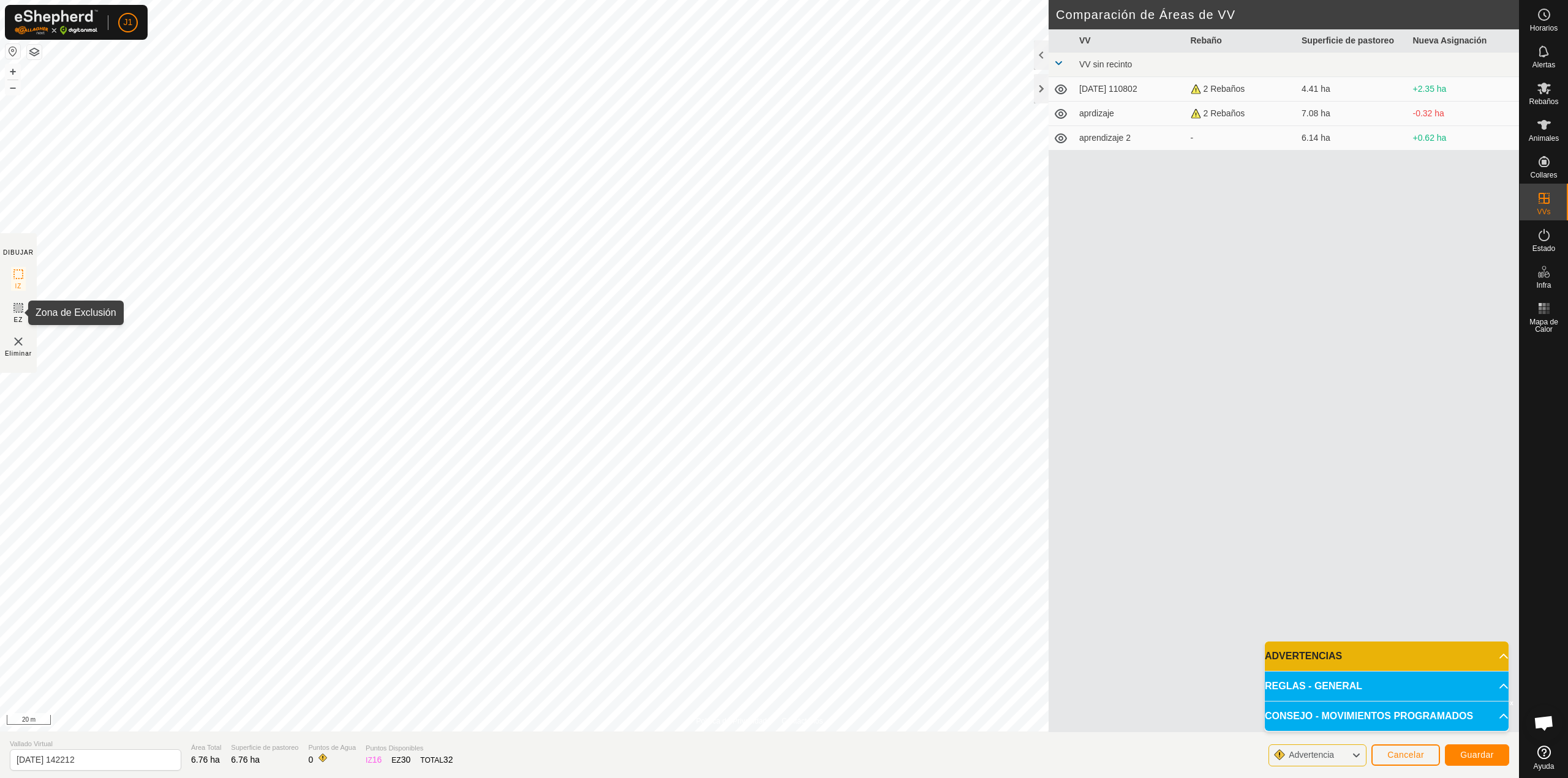
click at [15, 317] on span "EZ" at bounding box center [19, 320] width 9 height 9
click at [13, 277] on rect at bounding box center [18, 274] width 10 height 10
click at [1472, 755] on span "Guardar" at bounding box center [1477, 755] width 34 height 10
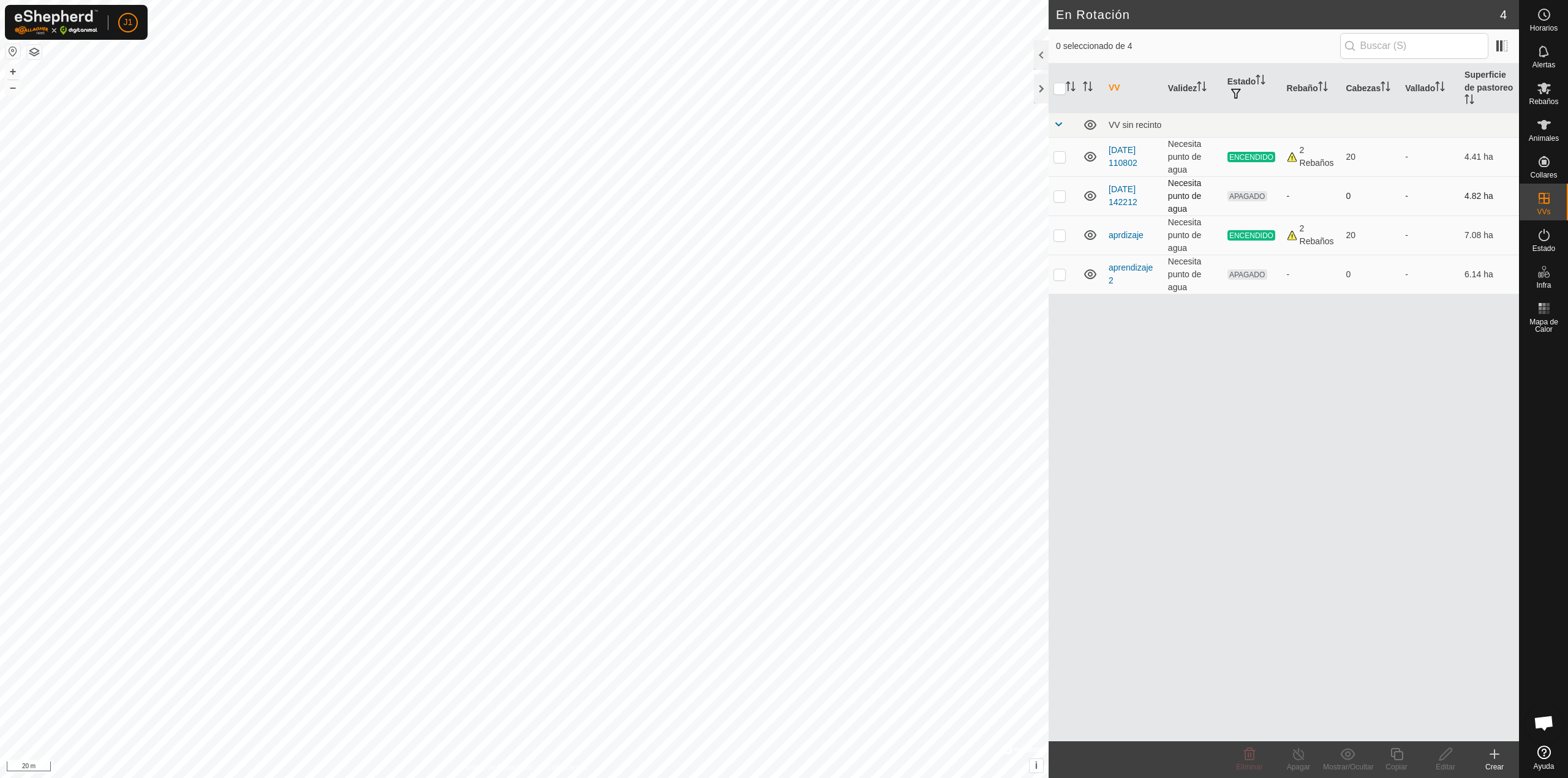
click at [1061, 195] on p-checkbox at bounding box center [1060, 196] width 12 height 10
checkbox input "false"
click at [1120, 193] on link "2025-10-13 142212" at bounding box center [1123, 195] width 28 height 22
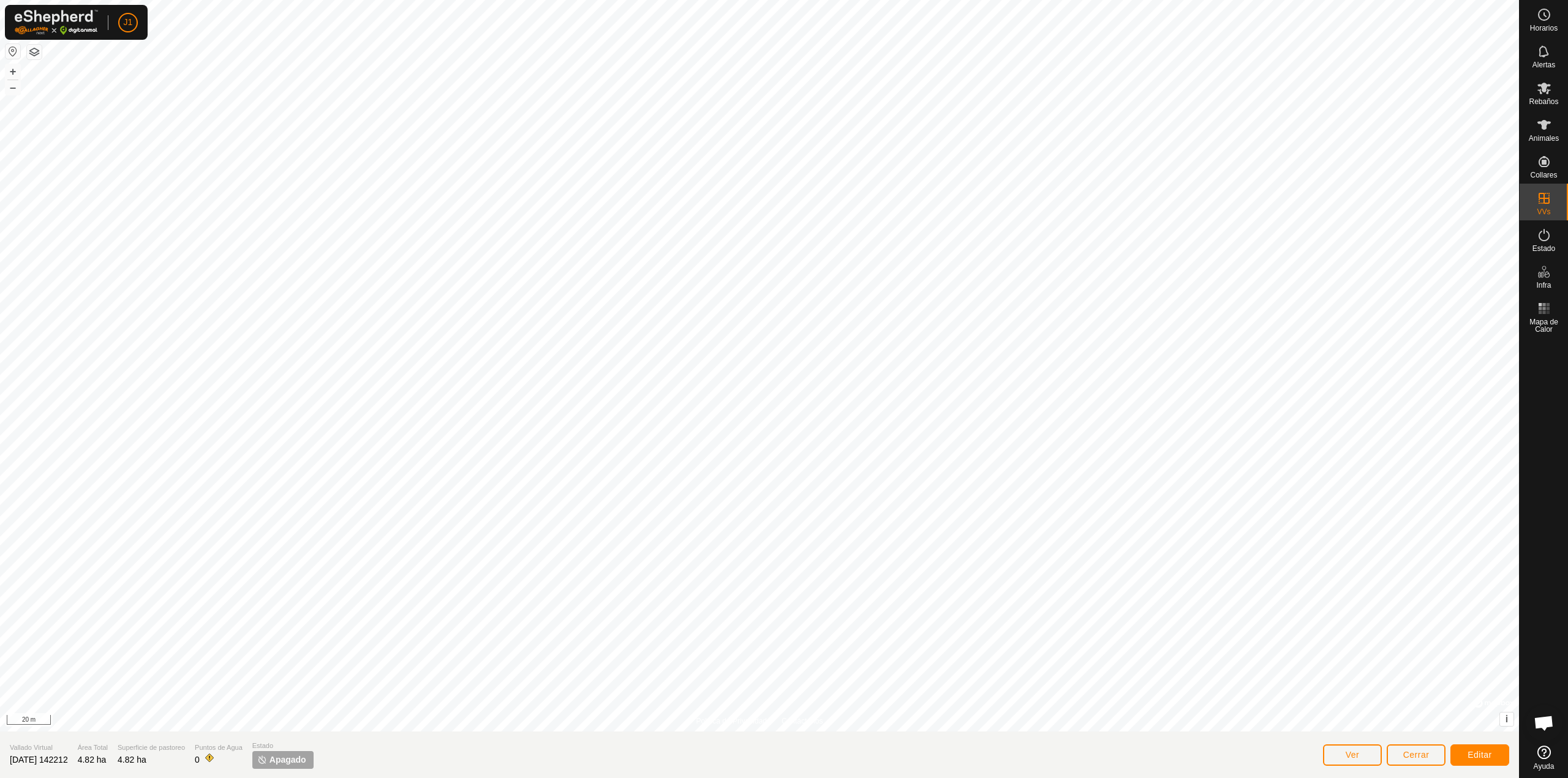
click at [67, 762] on span "2025-10-13 142212" at bounding box center [38, 759] width 58 height 10
click at [1456, 753] on button "Editar" at bounding box center [1480, 756] width 59 height 21
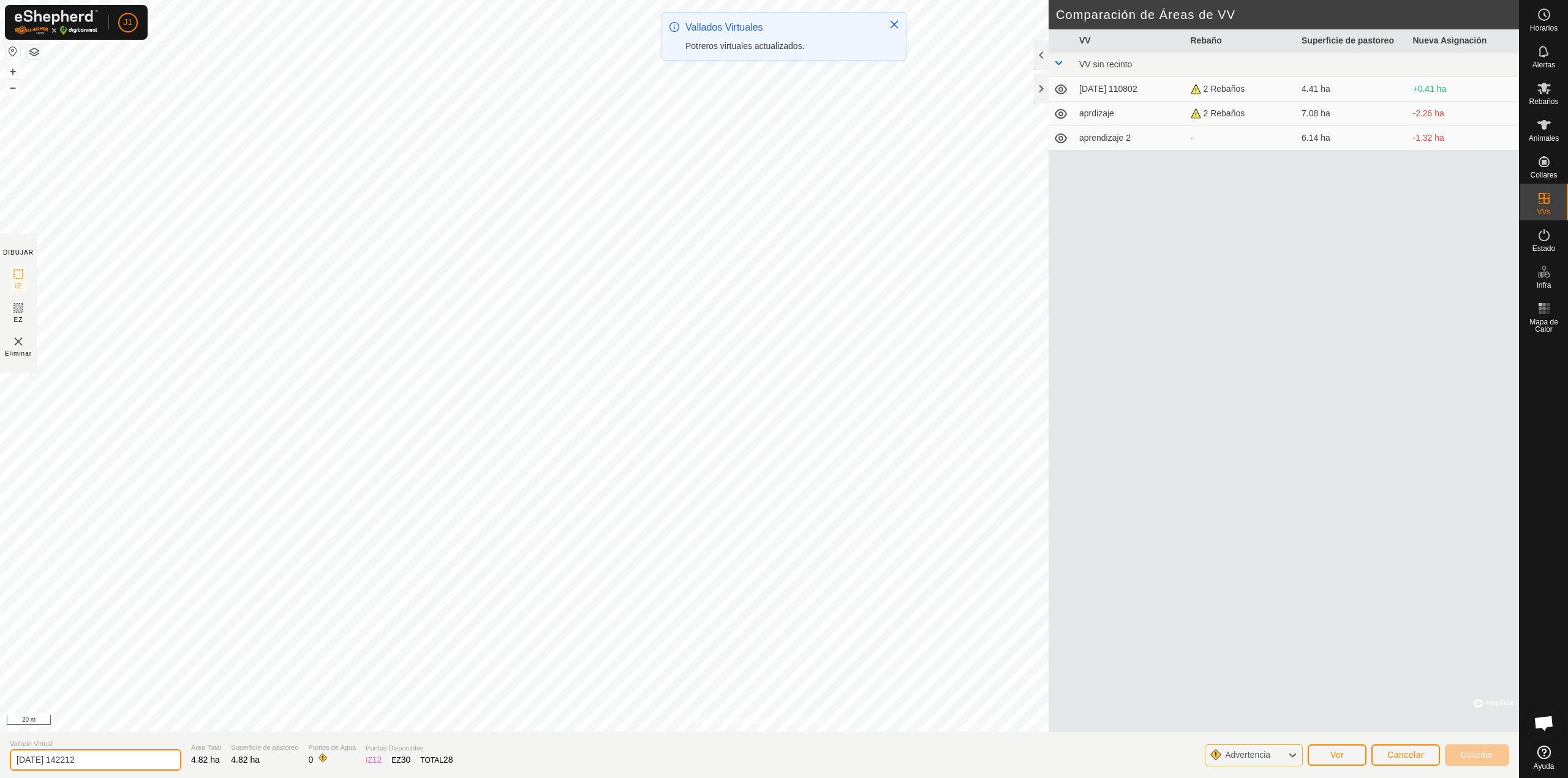
click at [111, 760] on input "2025-10-13 142212" at bounding box center [95, 760] width 172 height 21
type input "sarrera falta"
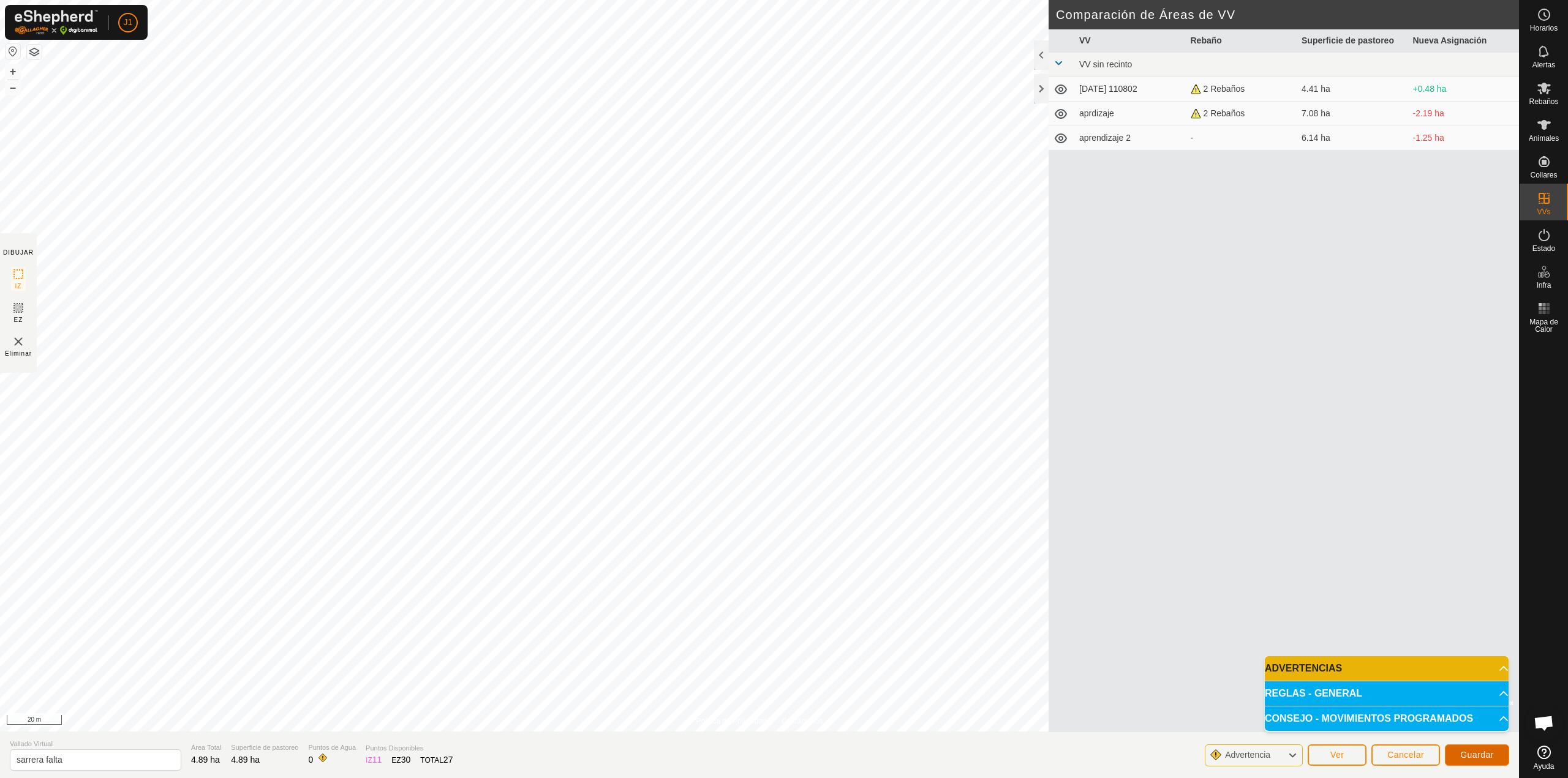
click at [1463, 758] on span "Guardar" at bounding box center [1477, 755] width 34 height 10
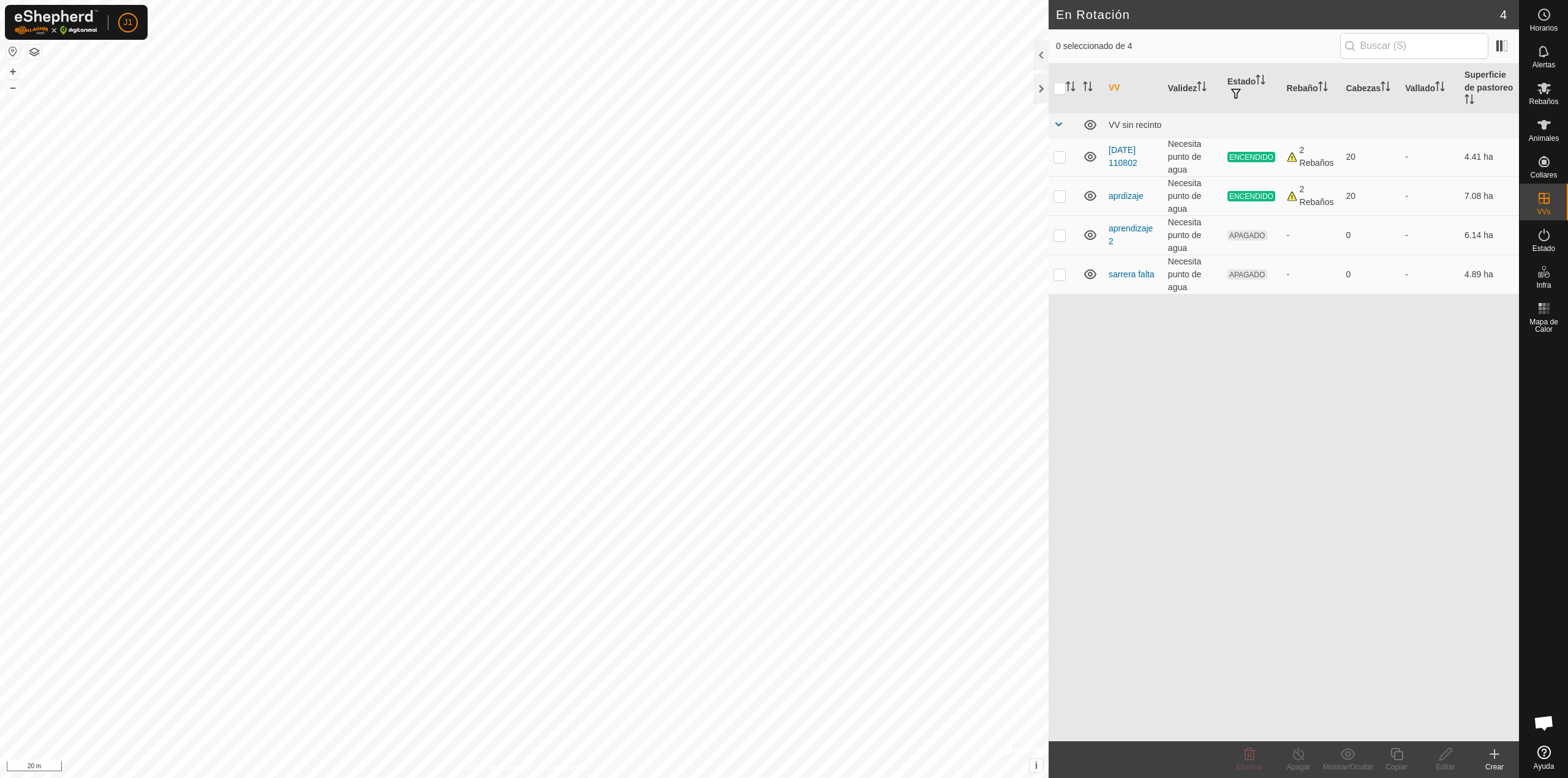
click at [1523, 87] on div "Rebaños" at bounding box center [1544, 92] width 48 height 36
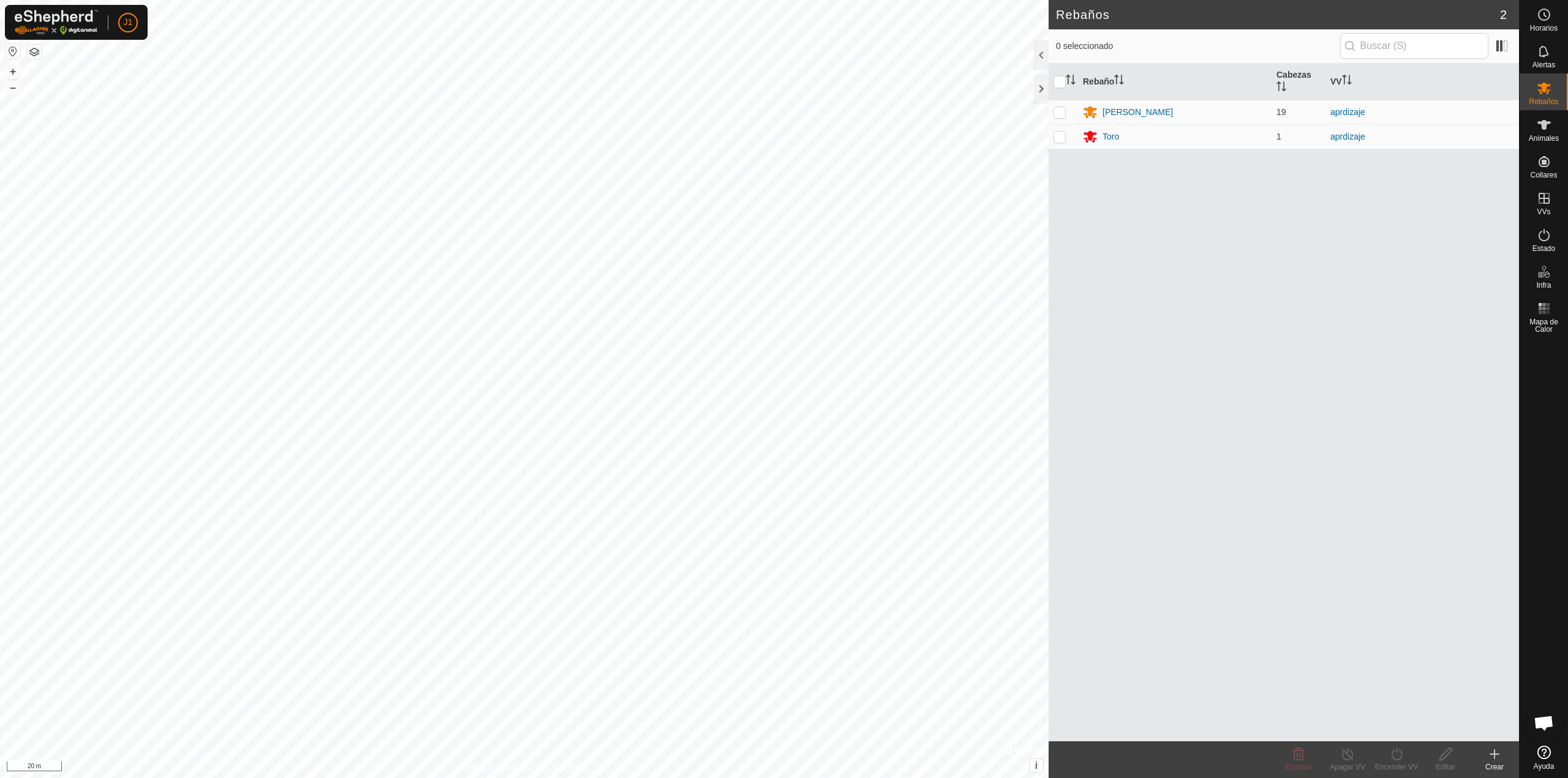
click at [1537, 87] on icon at bounding box center [1544, 88] width 15 height 15
click at [1051, 116] on td at bounding box center [1063, 112] width 29 height 25
checkbox input "true"
click at [1059, 143] on td at bounding box center [1063, 137] width 29 height 25
checkbox input "true"
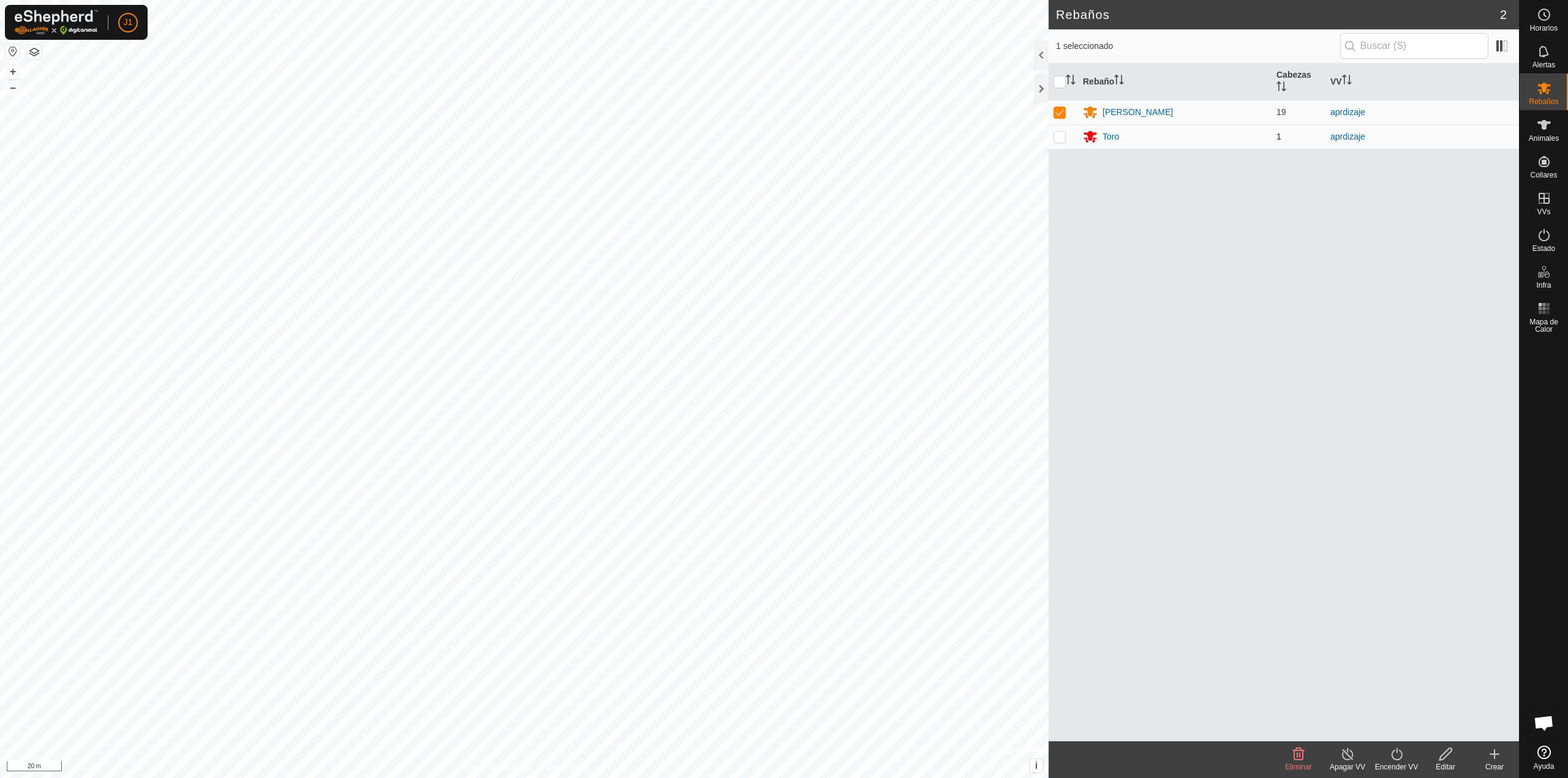
checkbox input "true"
click at [1060, 138] on p-checkbox at bounding box center [1060, 136] width 12 height 10
checkbox input "false"
click at [1386, 756] on turn-on-svg-icon at bounding box center [1396, 754] width 49 height 15
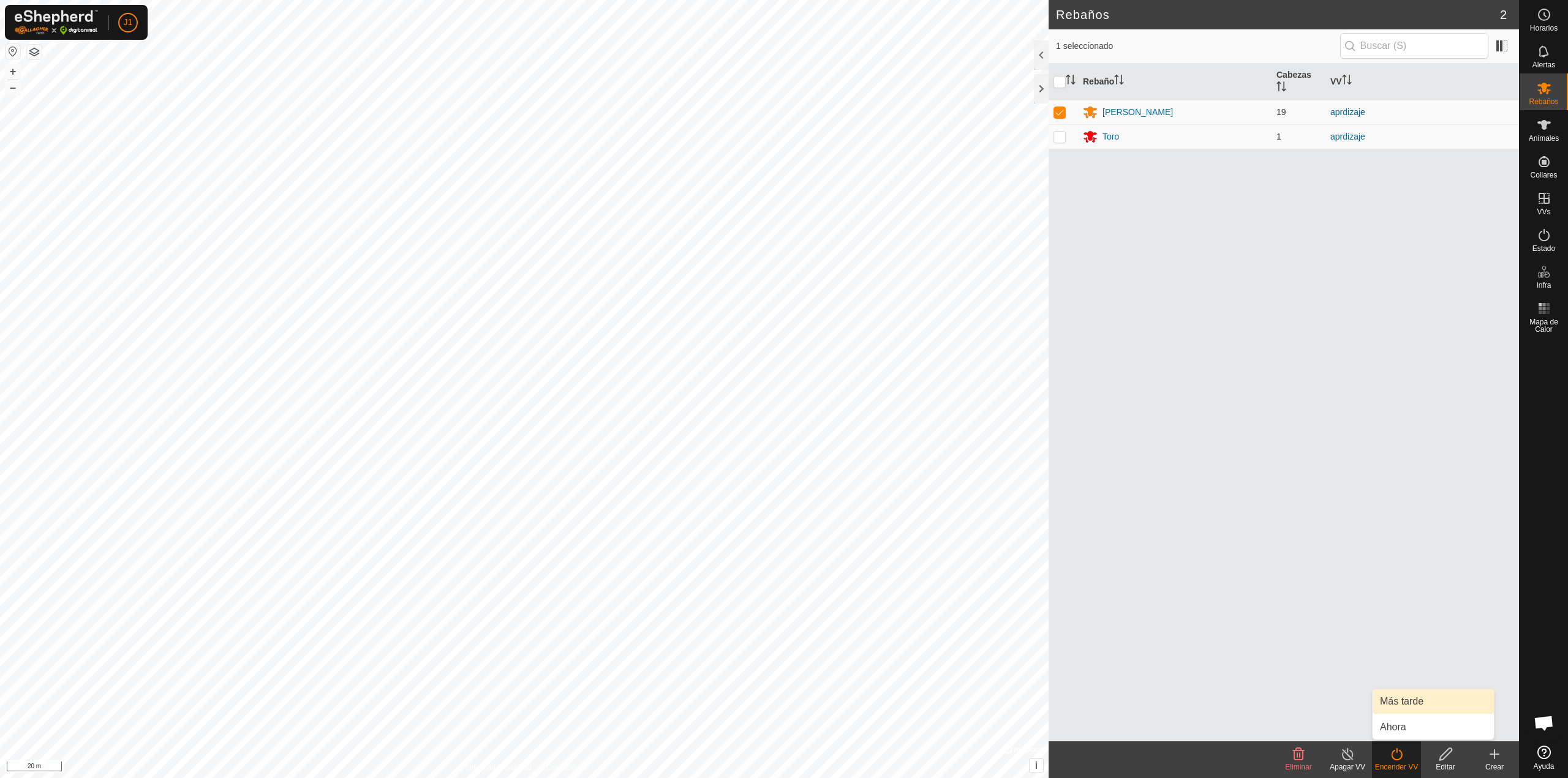
click at [1388, 704] on link "Más tarde" at bounding box center [1434, 702] width 121 height 25
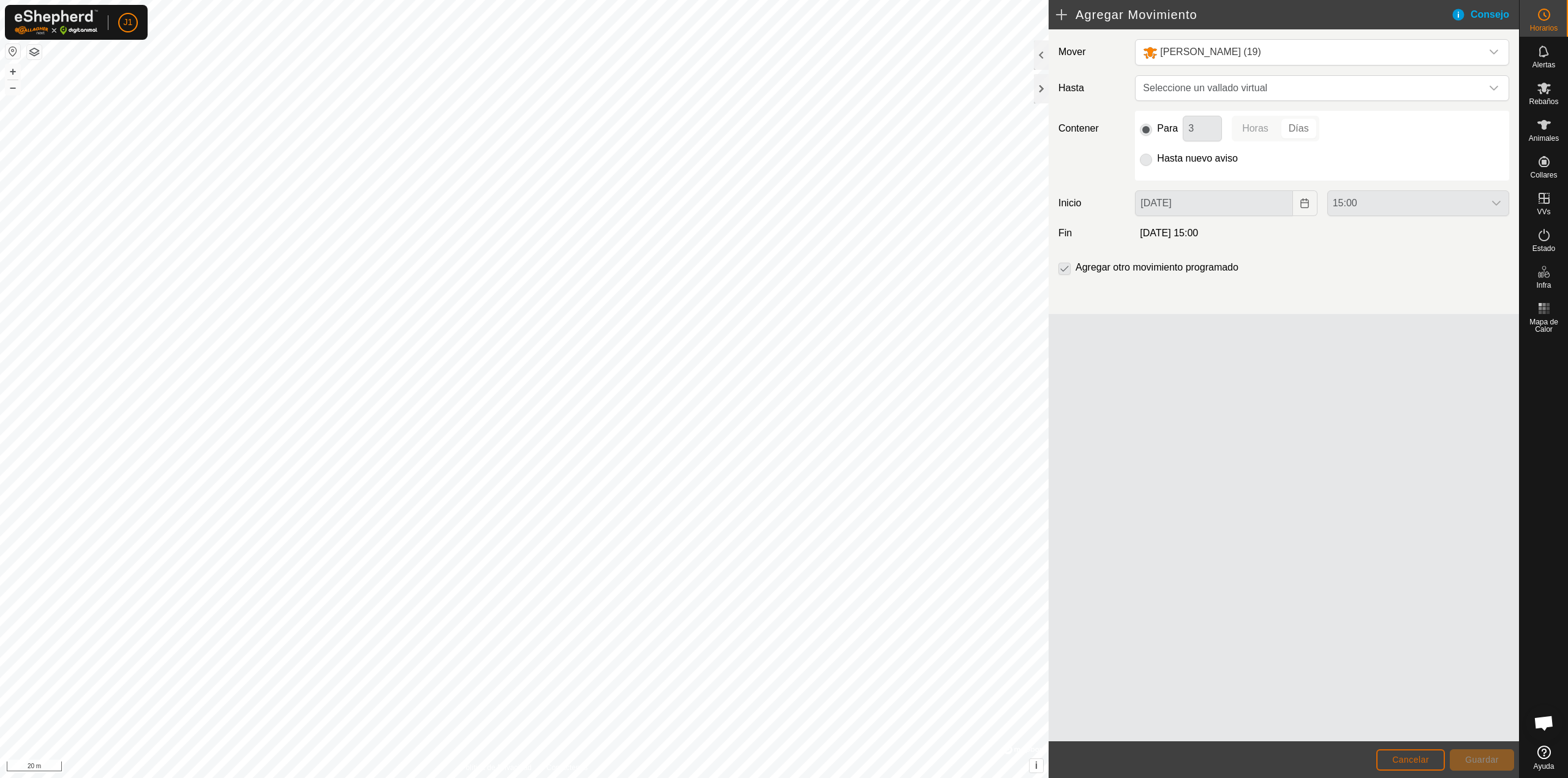
click at [1420, 757] on span "Cancelar" at bounding box center [1410, 759] width 37 height 10
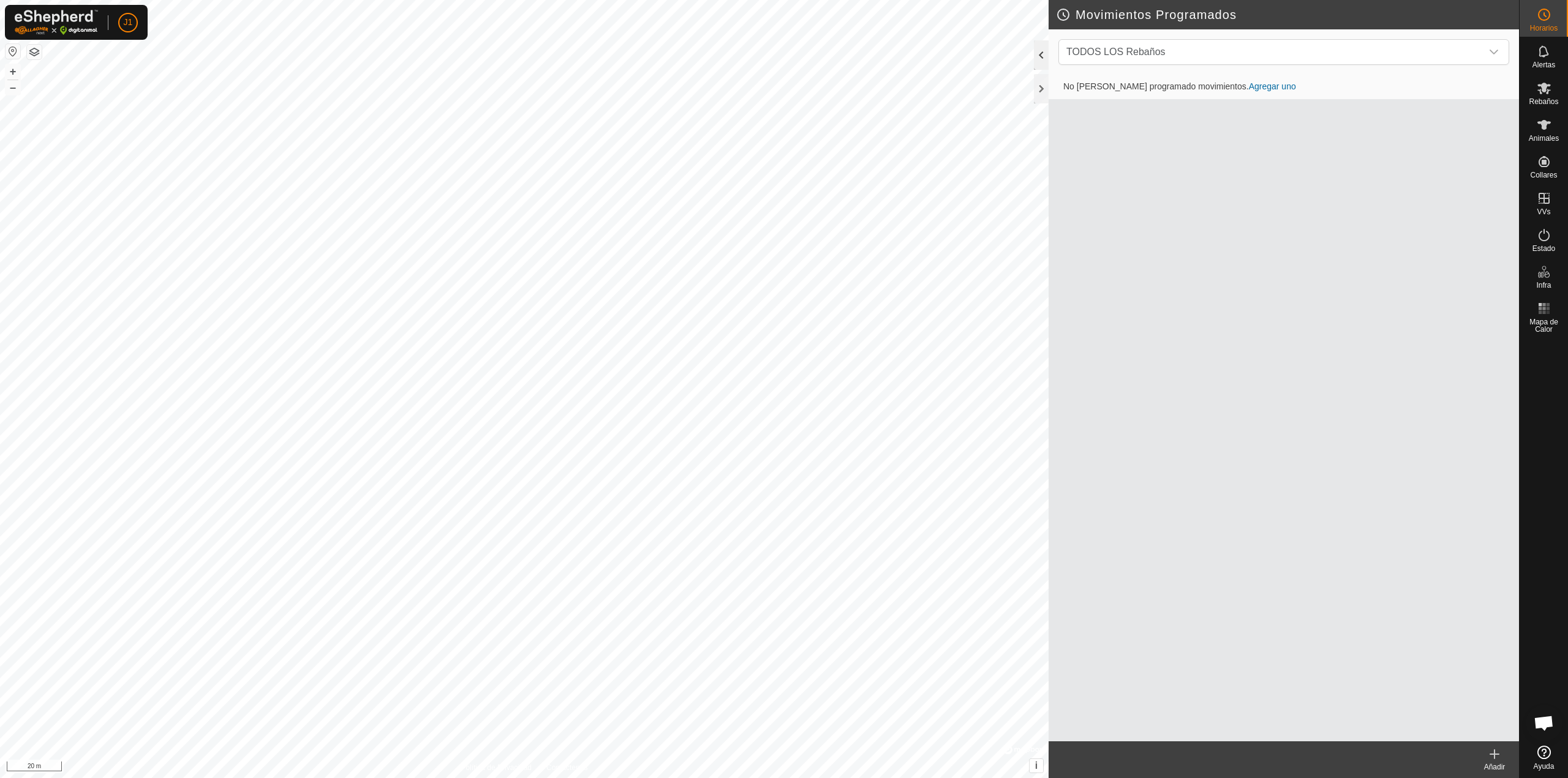
click at [1040, 58] on div at bounding box center [1041, 54] width 15 height 29
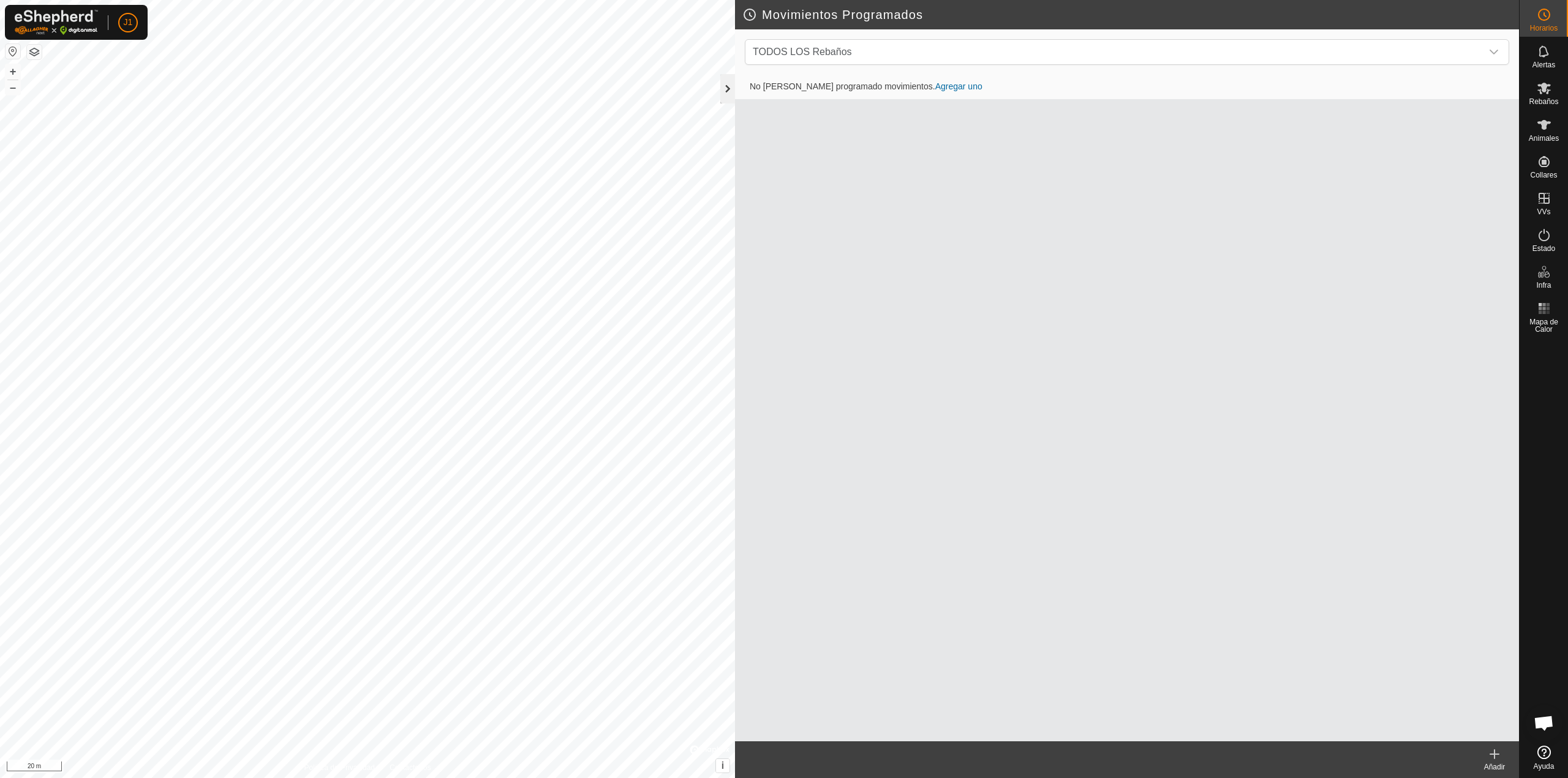
click at [723, 93] on div at bounding box center [727, 88] width 15 height 29
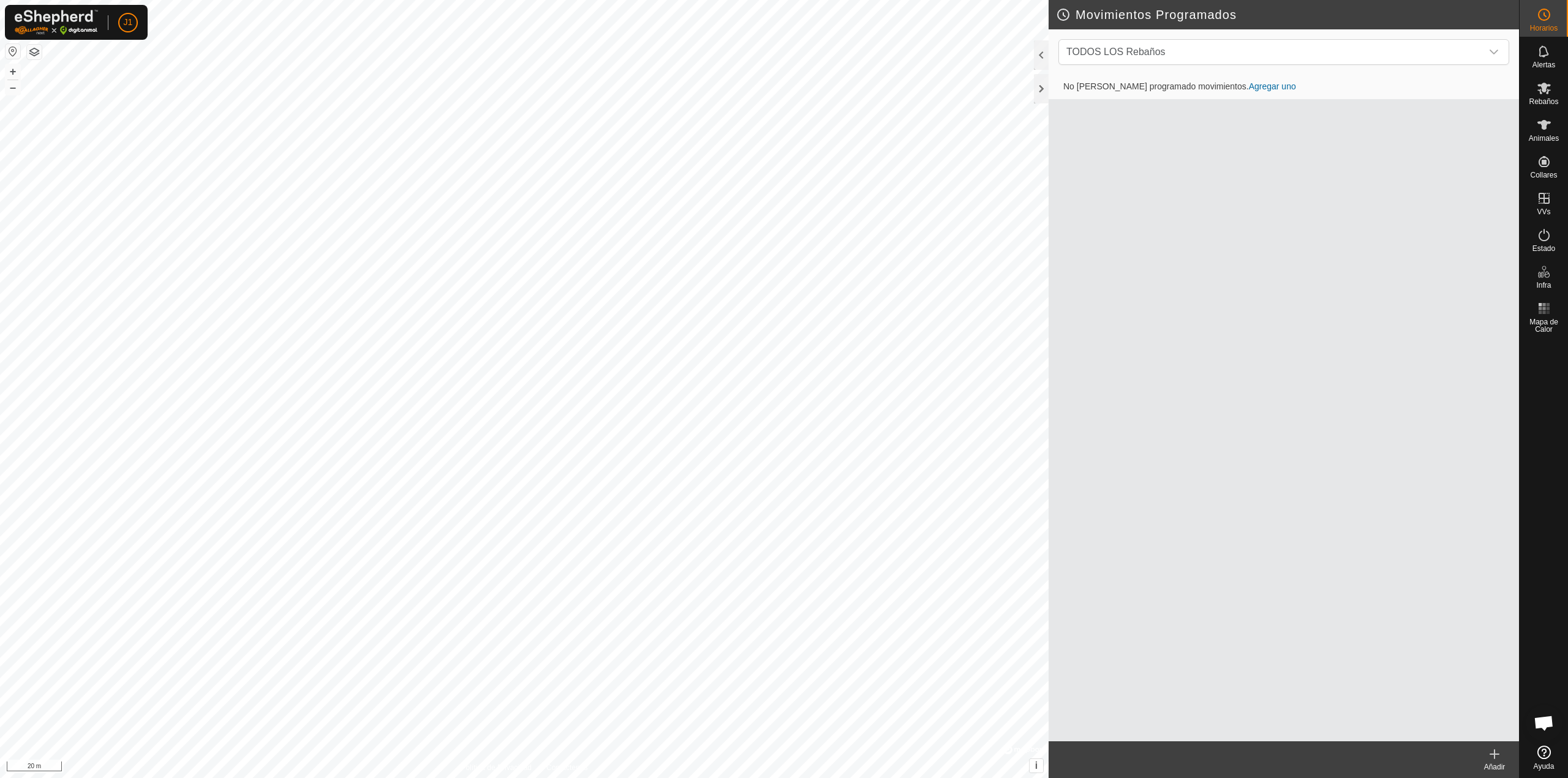
click at [1505, 750] on create-svg-icon at bounding box center [1494, 754] width 49 height 15
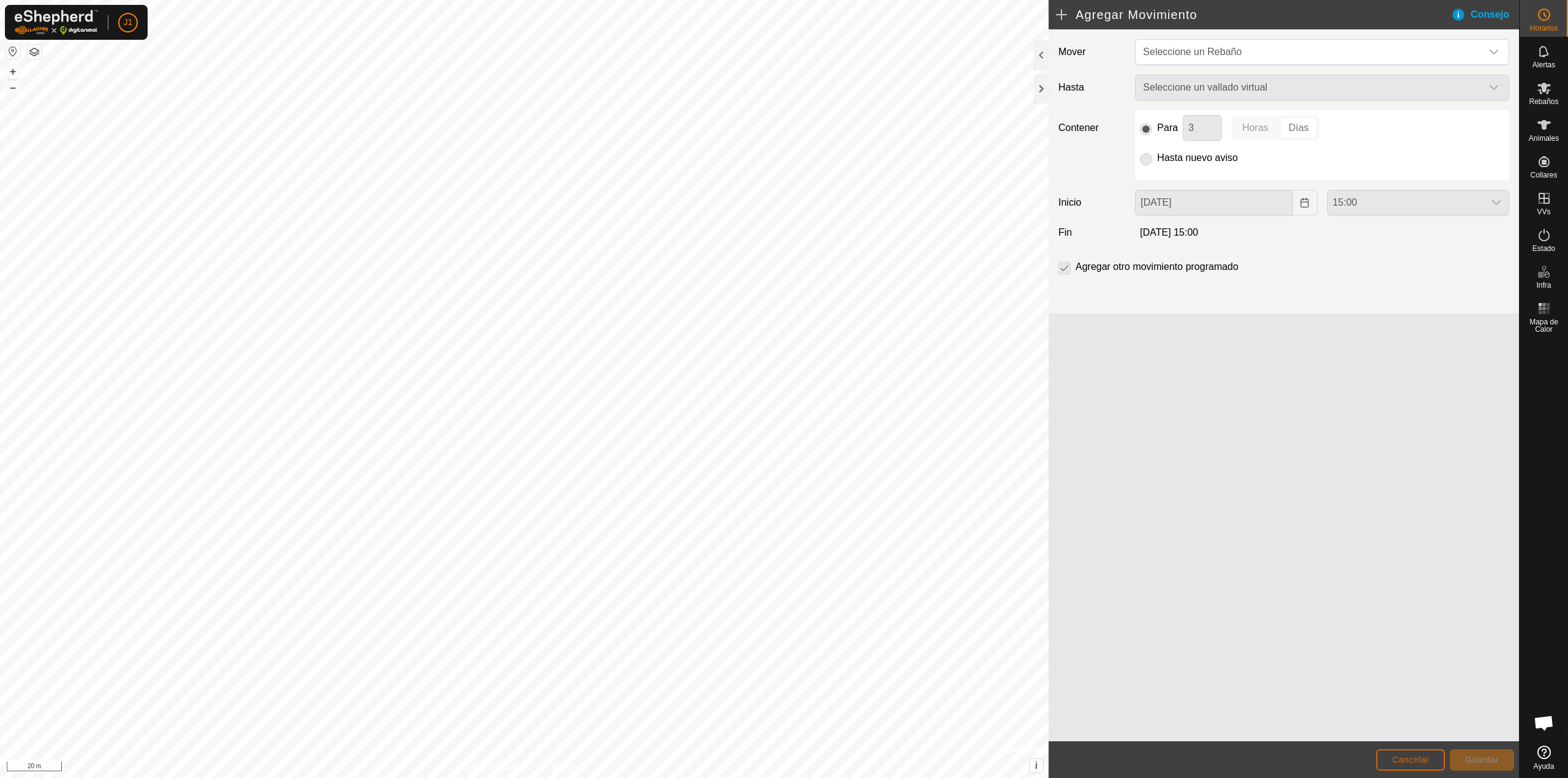
click at [1409, 763] on span "Cancelar" at bounding box center [1410, 759] width 37 height 10
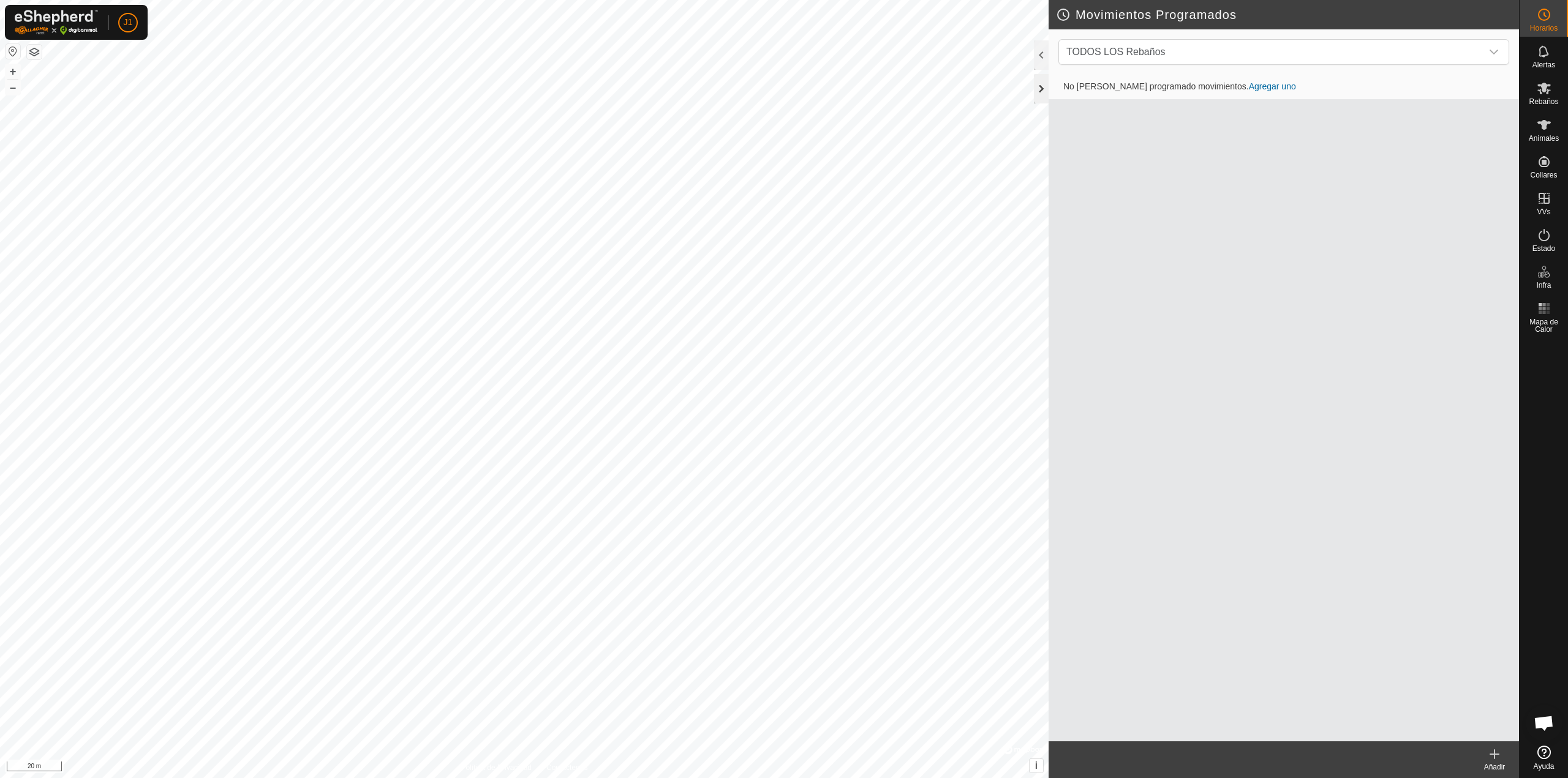
click at [1048, 87] on div at bounding box center [1041, 88] width 15 height 29
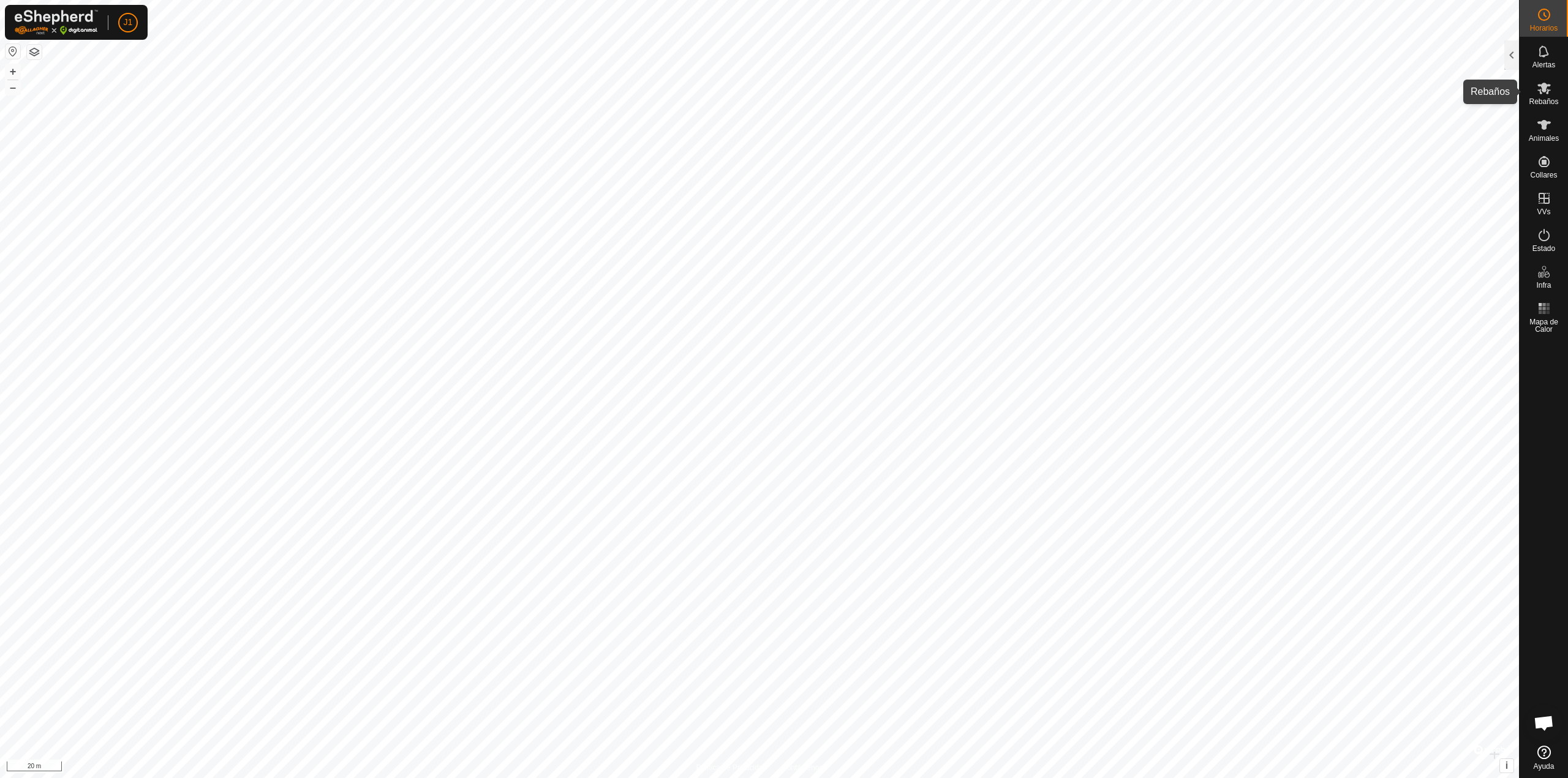
click at [1540, 99] on span "Rebaños" at bounding box center [1543, 101] width 29 height 7
click at [1509, 53] on div at bounding box center [1512, 54] width 15 height 29
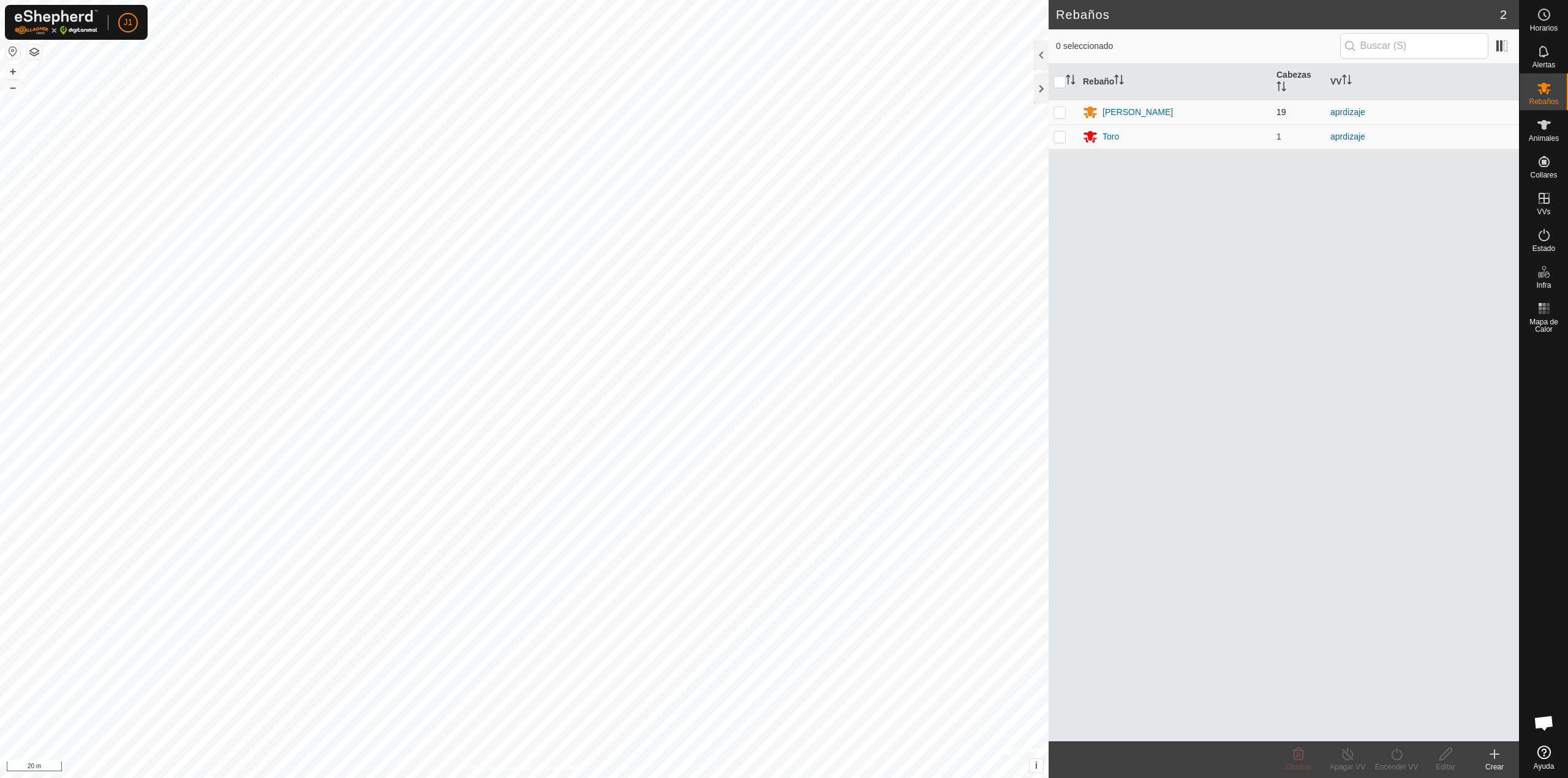
click at [1055, 110] on p-checkbox at bounding box center [1060, 111] width 12 height 10
checkbox input "true"
click at [1393, 765] on div "Encender VV" at bounding box center [1396, 767] width 49 height 11
click at [1397, 729] on link "Ahora" at bounding box center [1434, 728] width 121 height 25
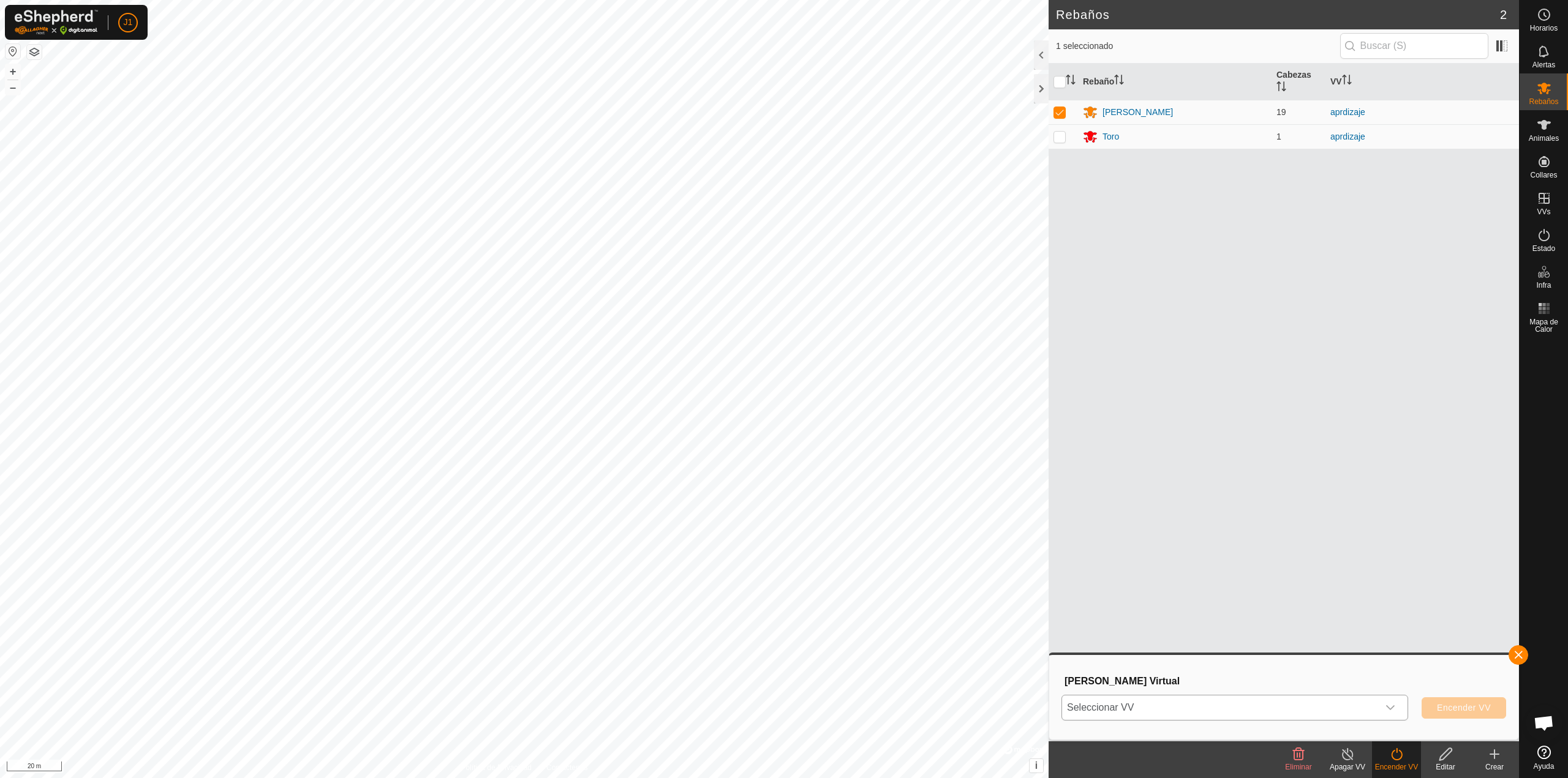
click at [1320, 708] on span "Seleccionar VV" at bounding box center [1220, 709] width 316 height 25
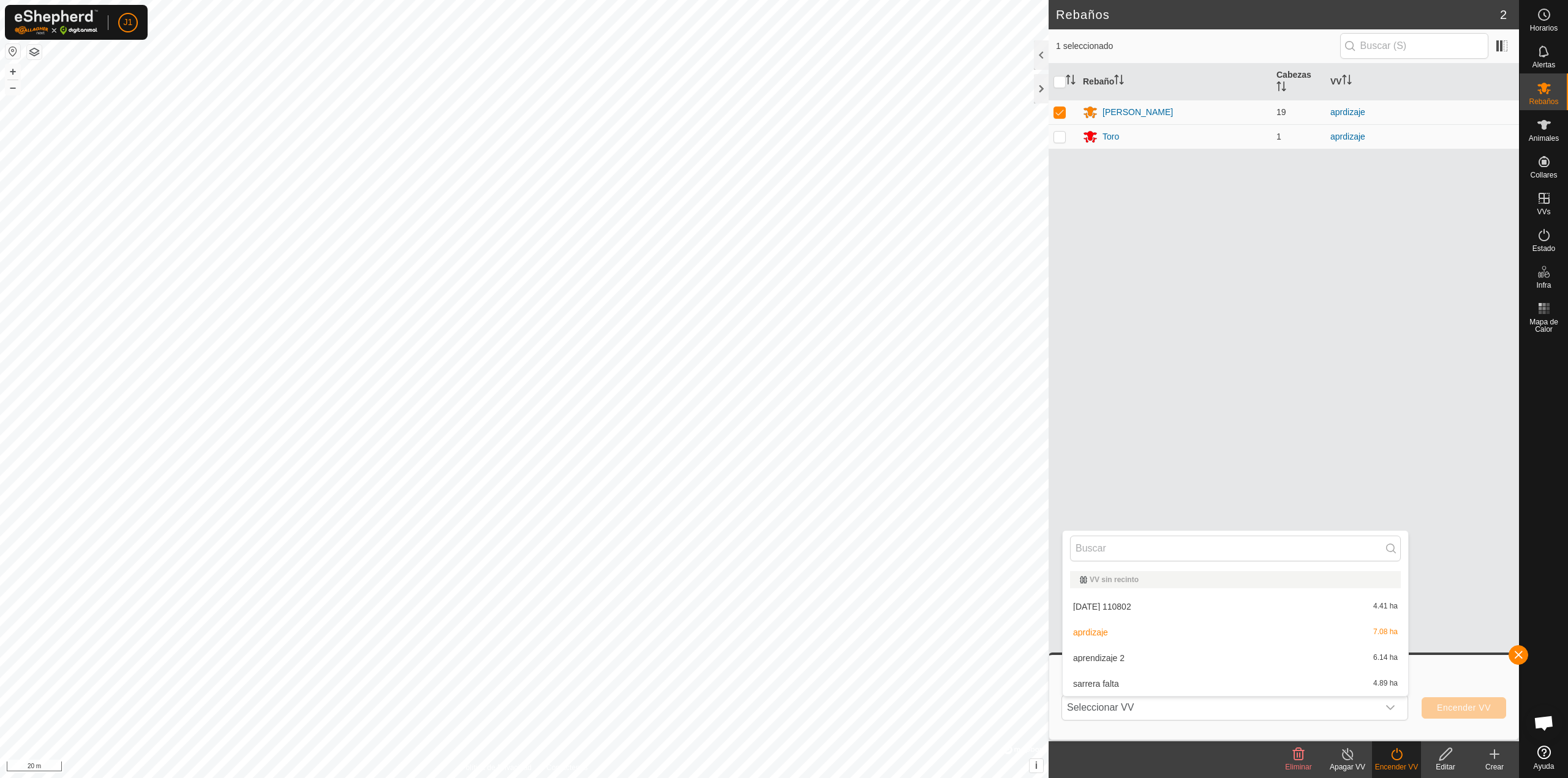
click at [1287, 478] on div "Rebaño Cabezas VV artola 19 aprdizaje Toro 1 aprdizaje" at bounding box center [1284, 403] width 470 height 678
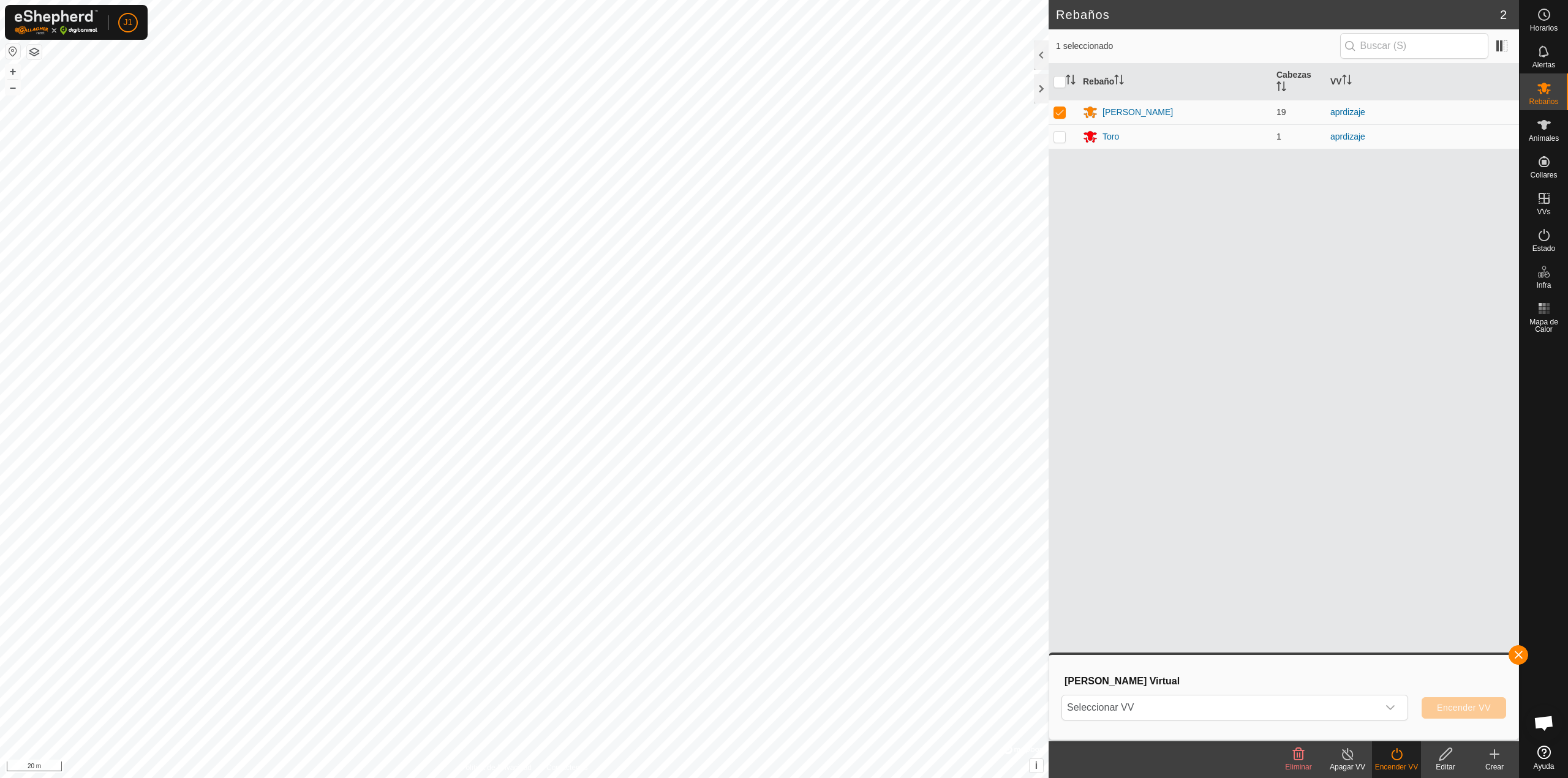
click at [1037, 85] on div at bounding box center [1041, 88] width 15 height 29
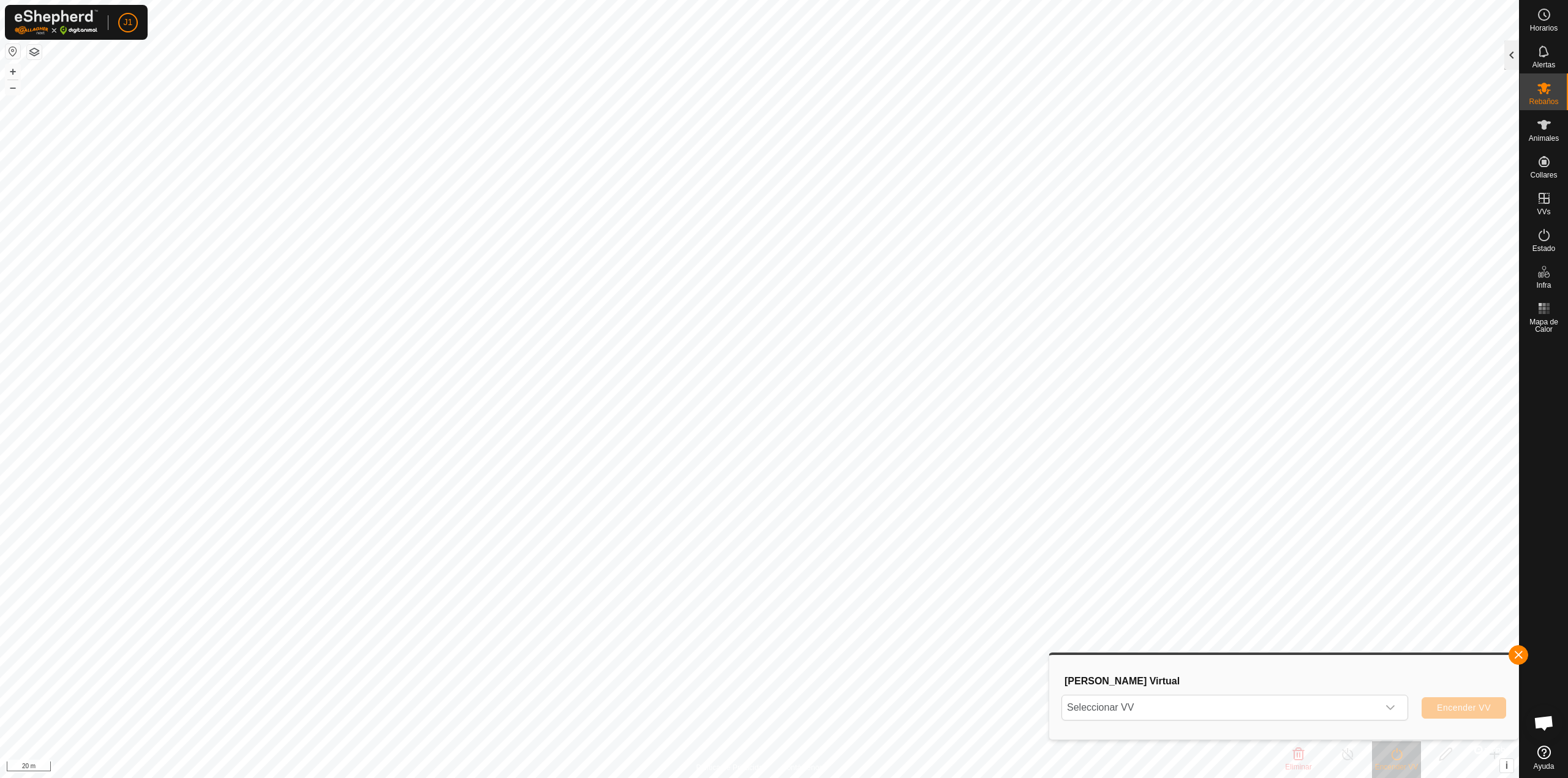
click at [1511, 57] on div at bounding box center [1512, 54] width 15 height 29
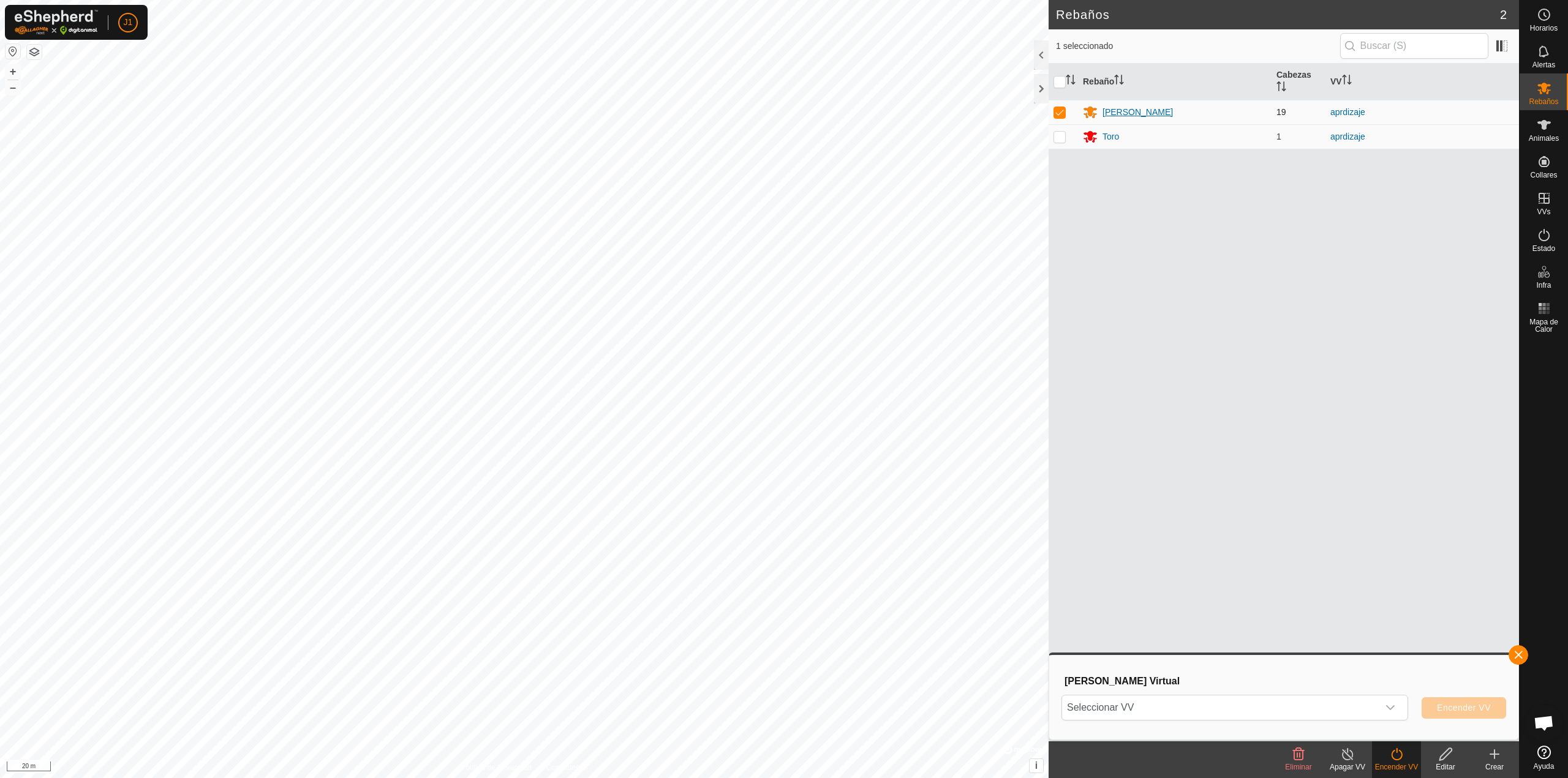
click at [1110, 113] on div "[PERSON_NAME]" at bounding box center [1137, 112] width 70 height 12
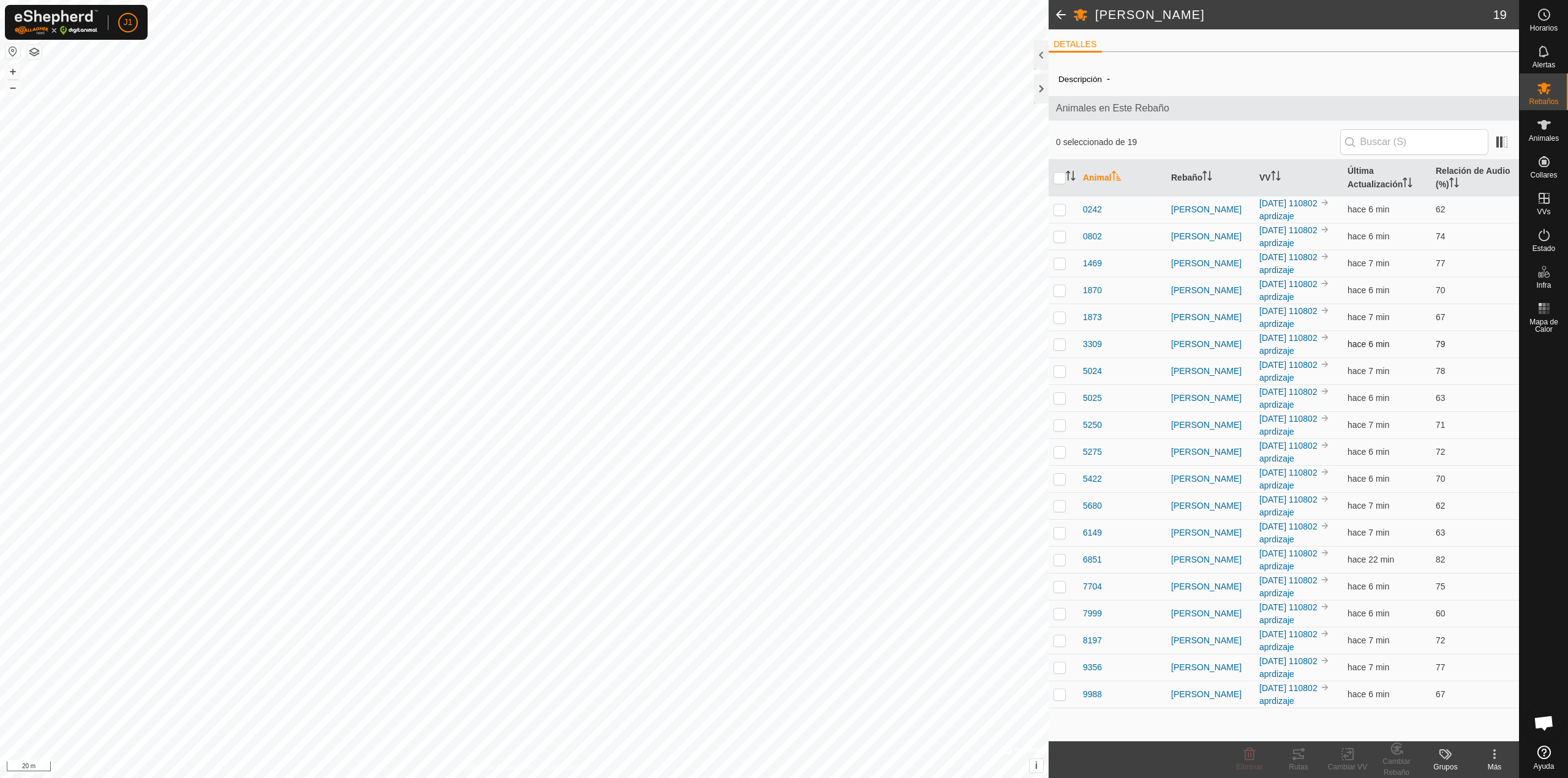
click at [1063, 344] on p-checkbox at bounding box center [1060, 344] width 12 height 10
click at [1304, 757] on icon at bounding box center [1298, 754] width 11 height 10
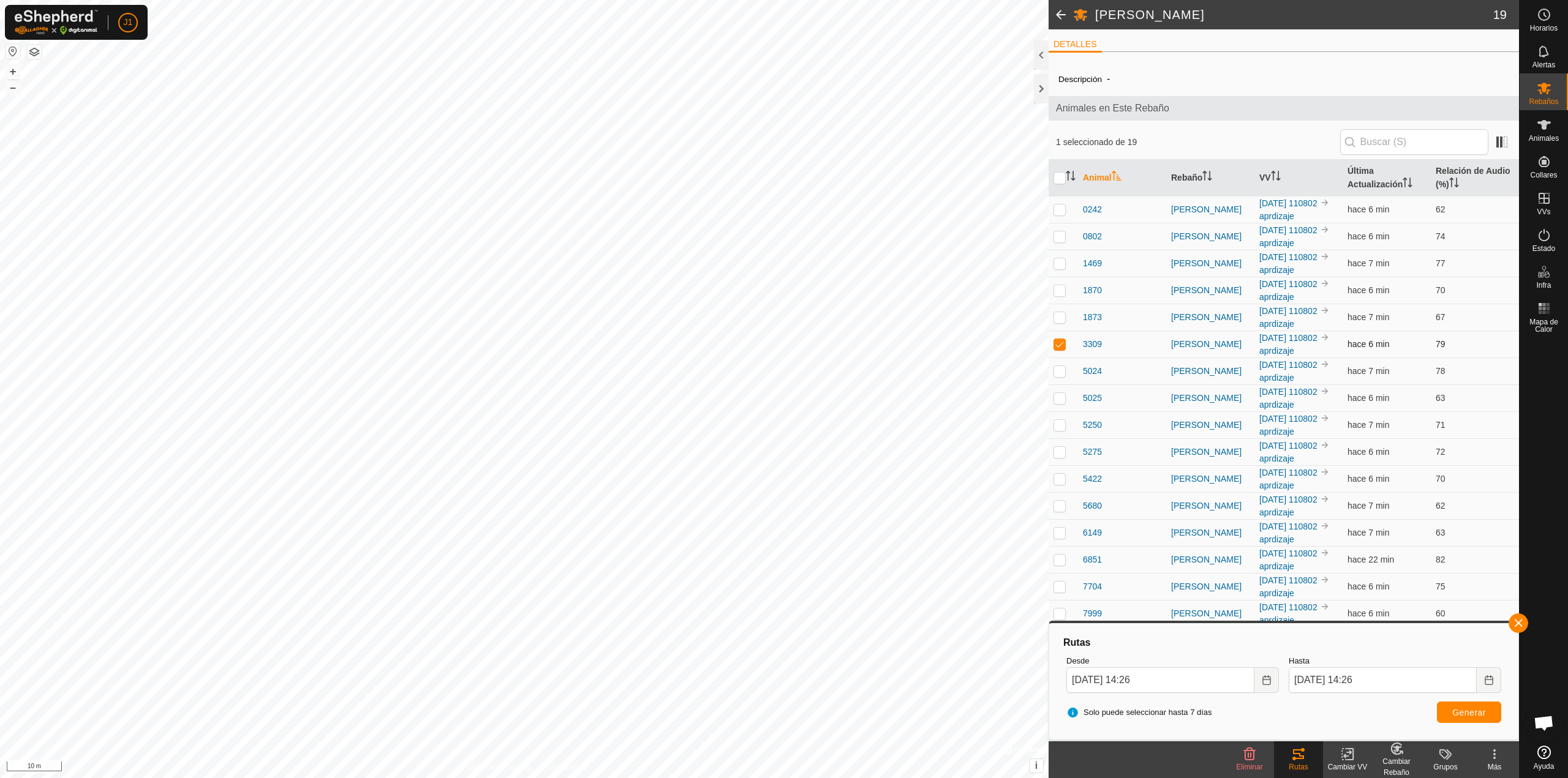
click at [1058, 345] on p-checkbox at bounding box center [1060, 344] width 12 height 10
checkbox input "false"
click at [1042, 92] on div at bounding box center [1041, 88] width 15 height 29
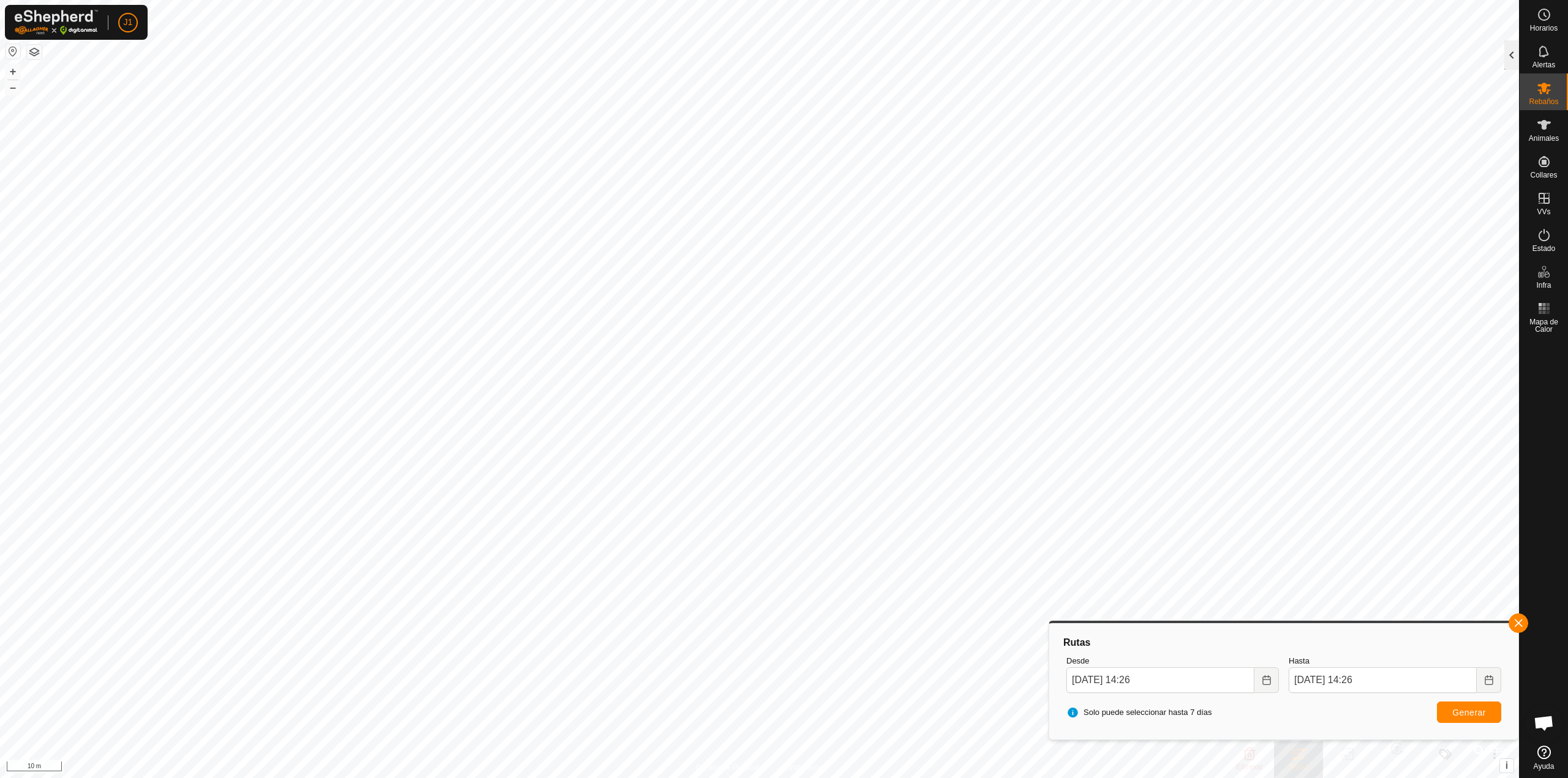
click at [1510, 60] on div at bounding box center [1512, 54] width 15 height 29
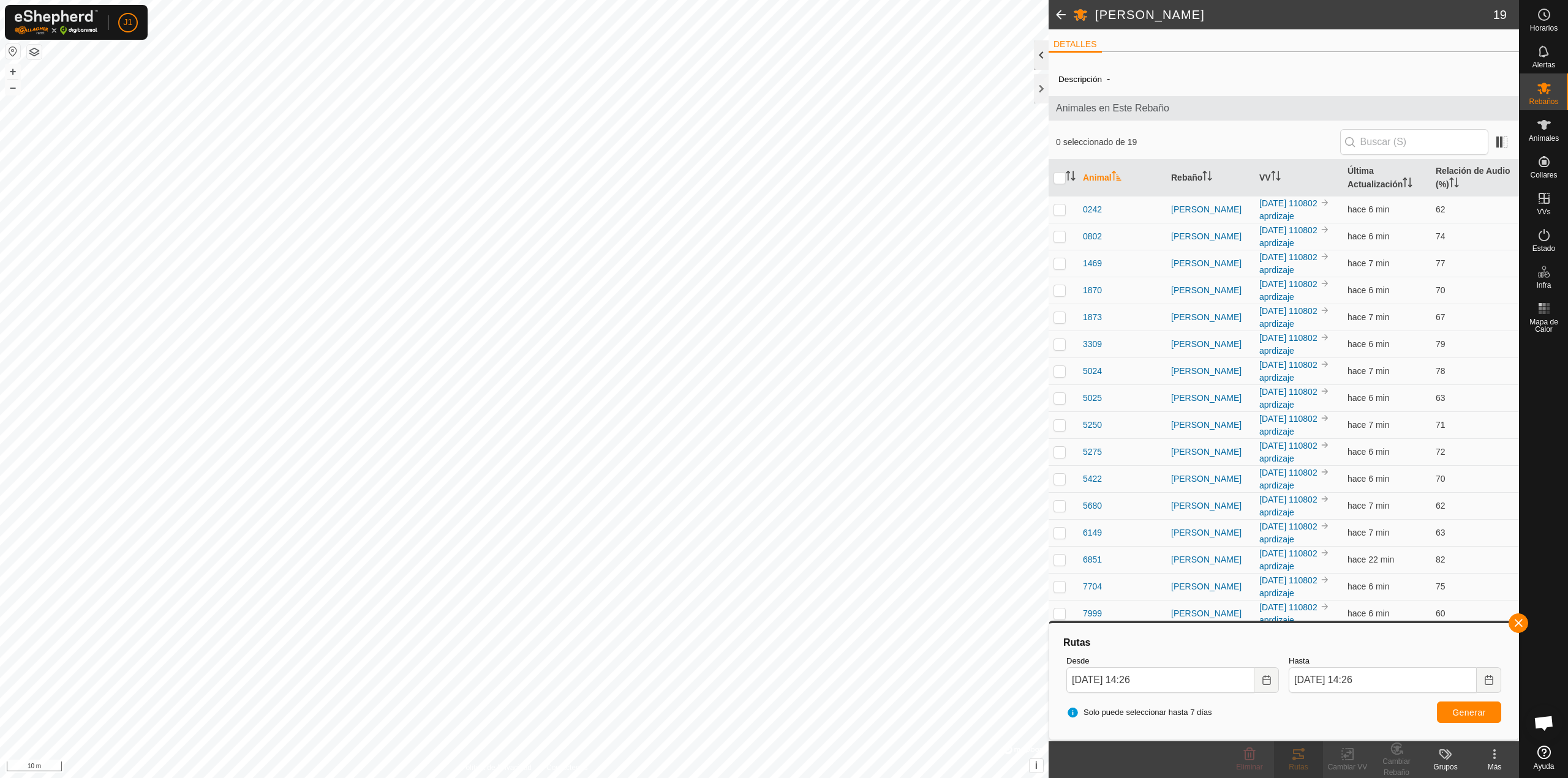
click at [1040, 58] on div at bounding box center [1041, 54] width 15 height 29
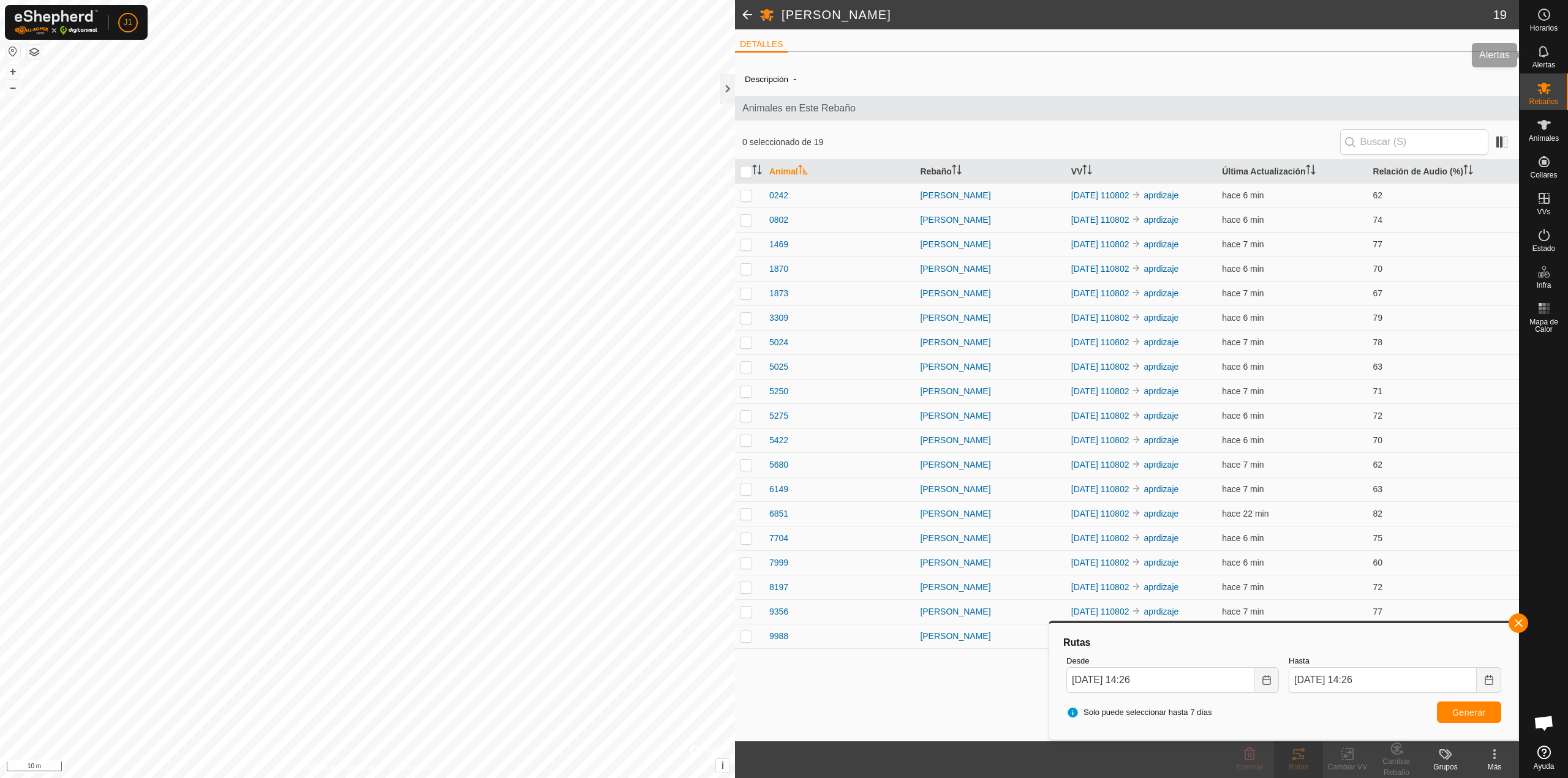
click at [1540, 58] on icon at bounding box center [1544, 52] width 15 height 15
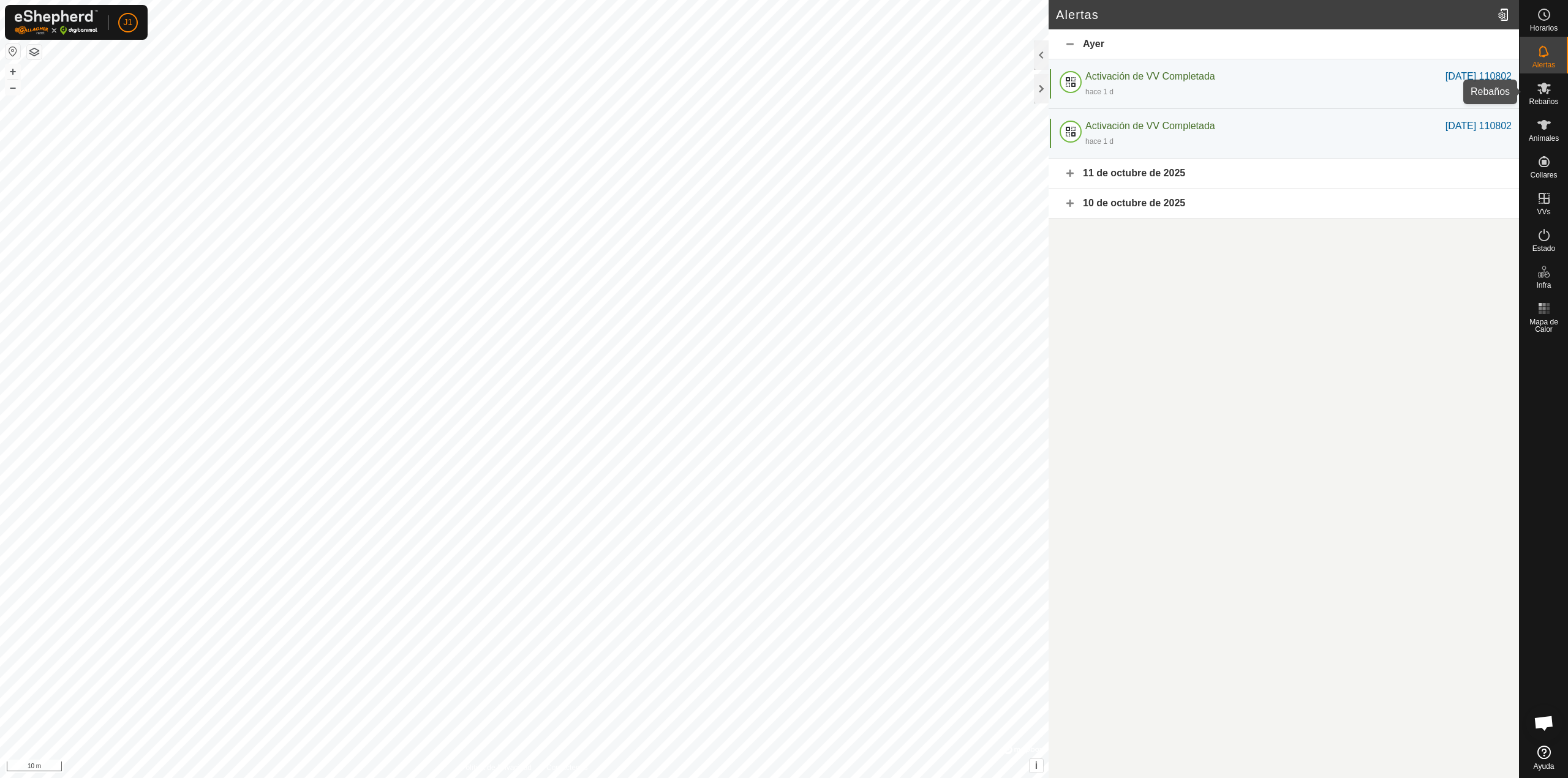
click at [1544, 93] on icon at bounding box center [1544, 88] width 15 height 15
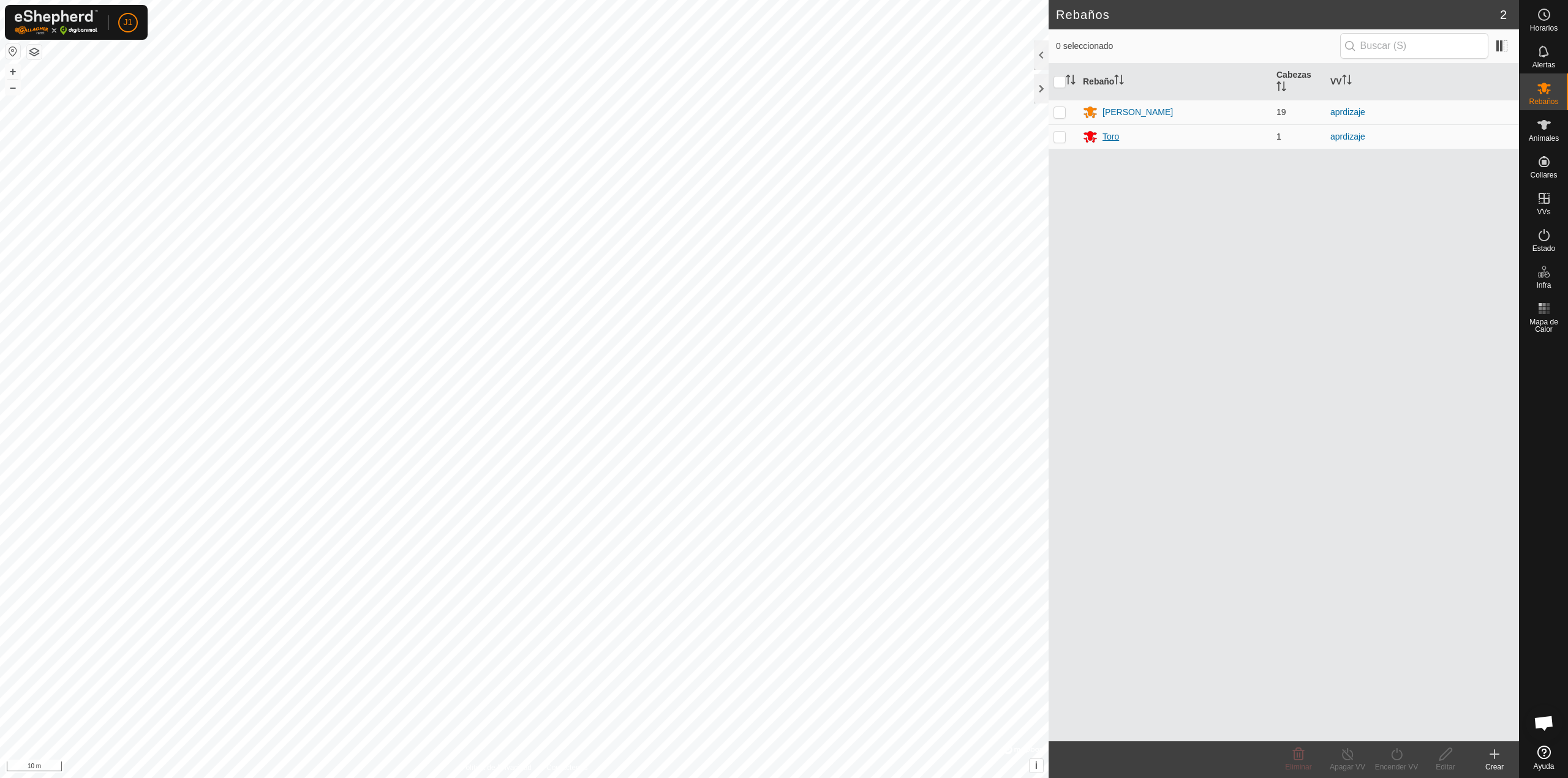
click at [1101, 141] on div "Toro" at bounding box center [1174, 136] width 183 height 15
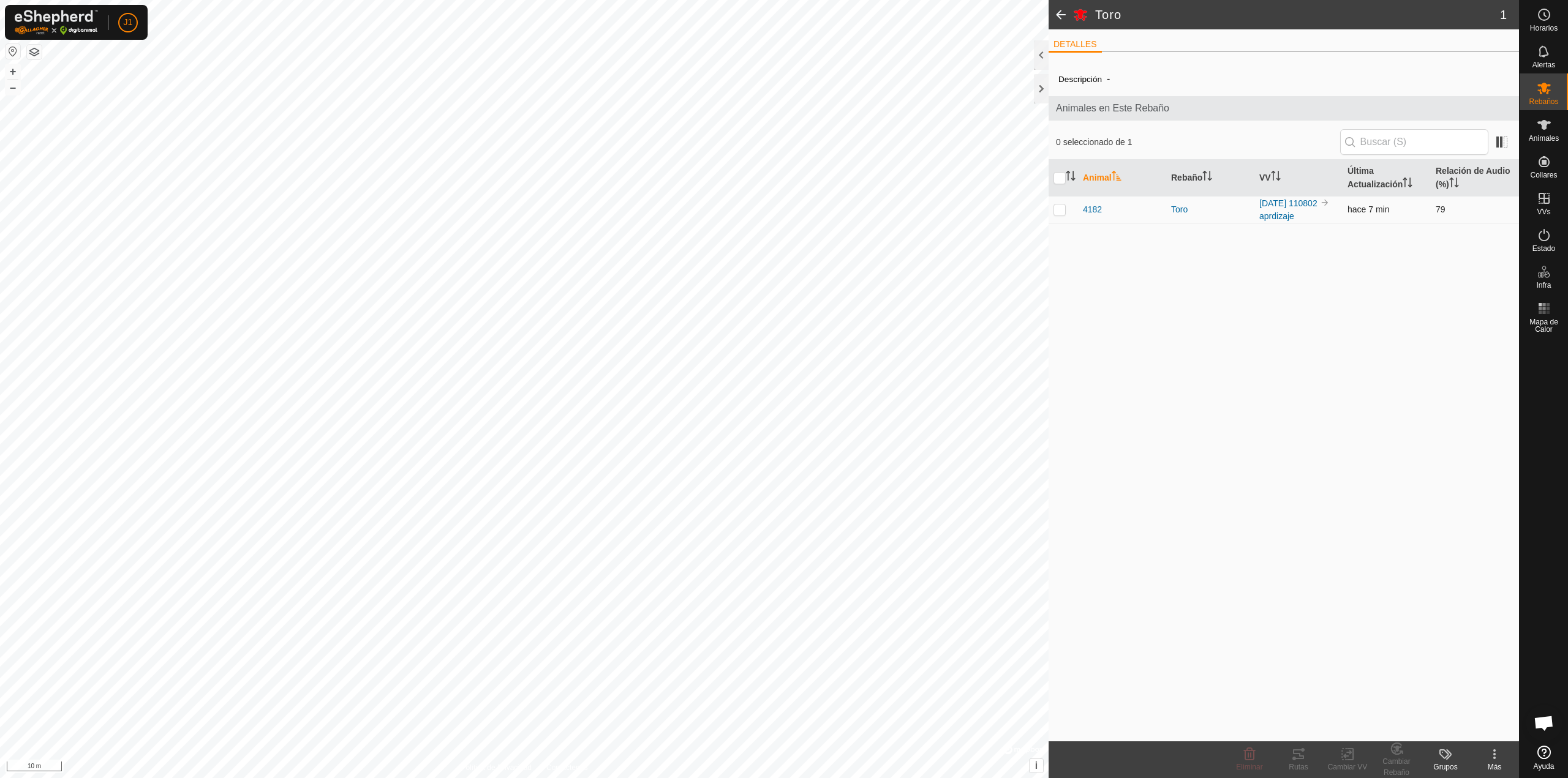
click at [1060, 205] on p-checkbox at bounding box center [1060, 209] width 12 height 10
checkbox input "true"
click at [1293, 763] on div "Rutas" at bounding box center [1298, 767] width 49 height 11
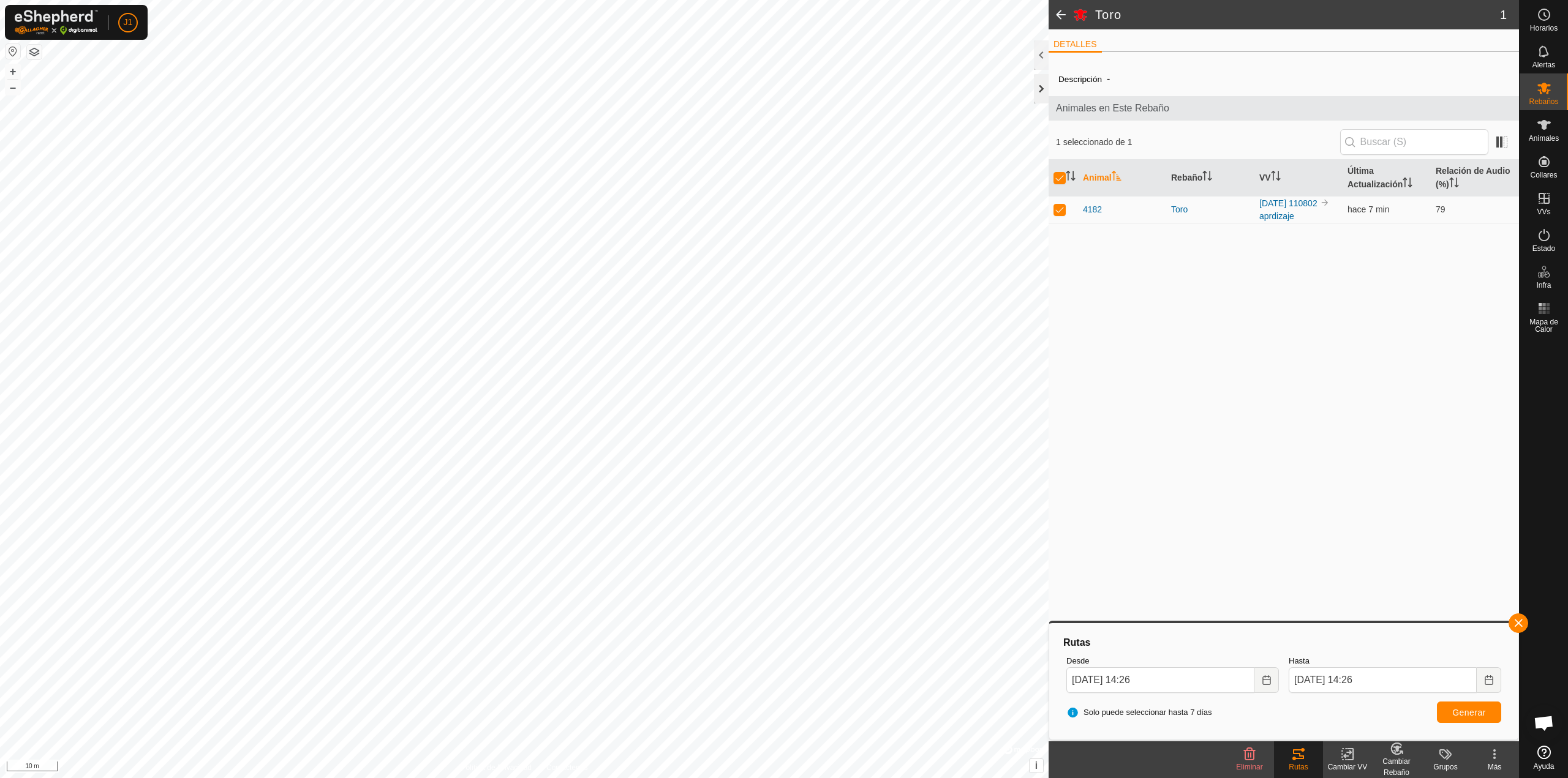
click at [1040, 92] on div at bounding box center [1041, 88] width 15 height 29
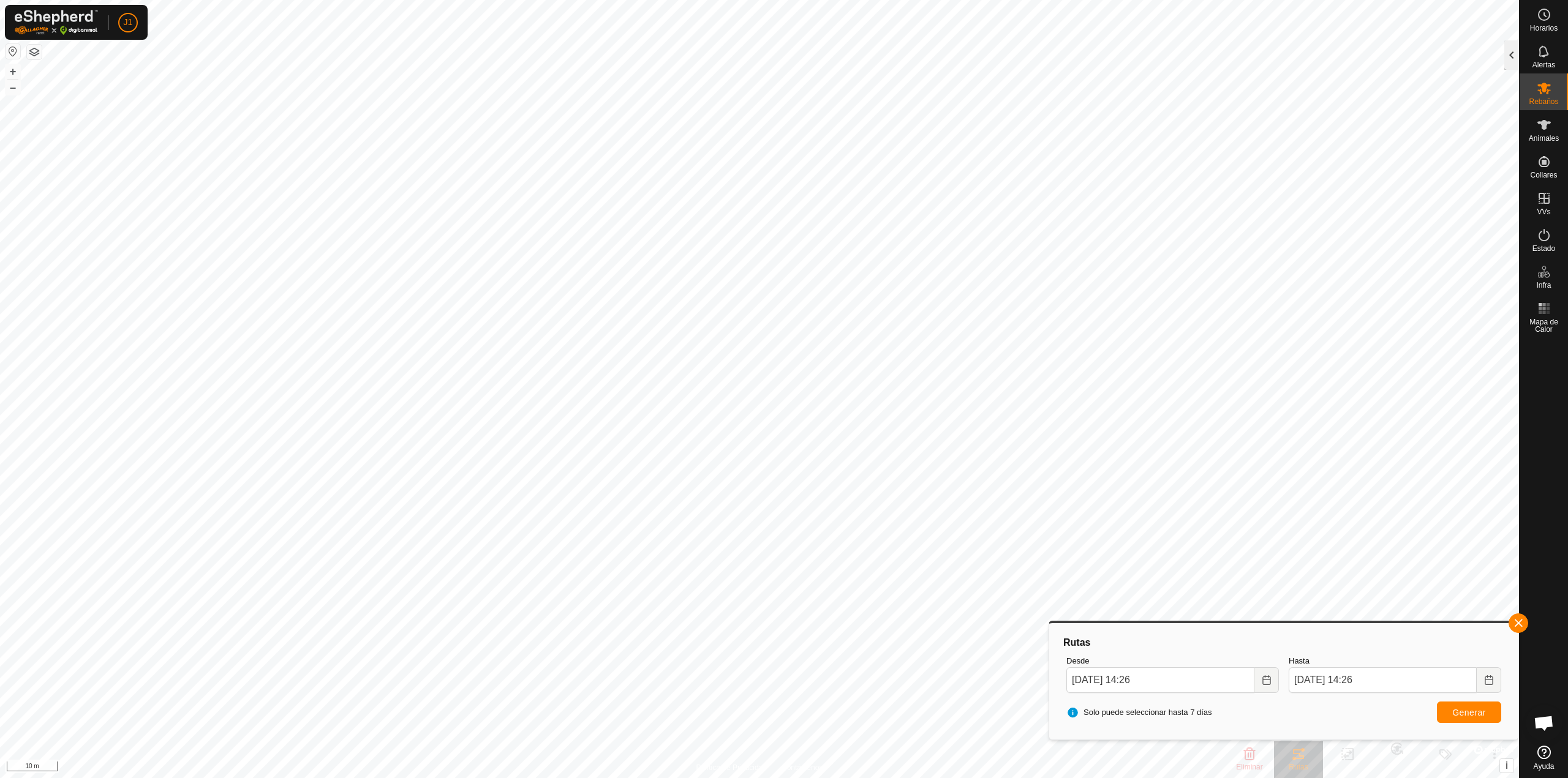
click at [1512, 63] on div at bounding box center [1512, 54] width 15 height 29
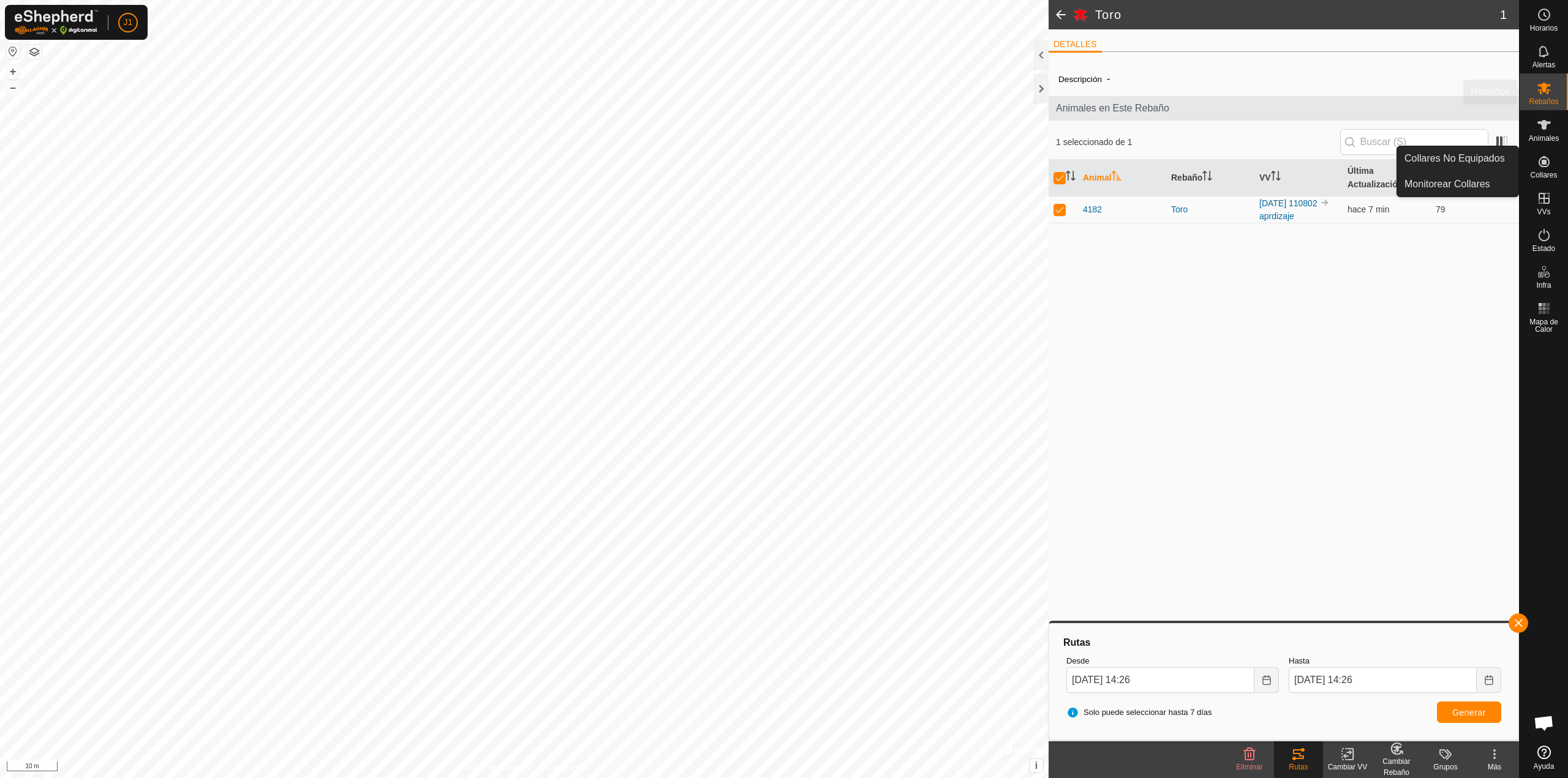
click at [1548, 89] on icon at bounding box center [1544, 88] width 15 height 15
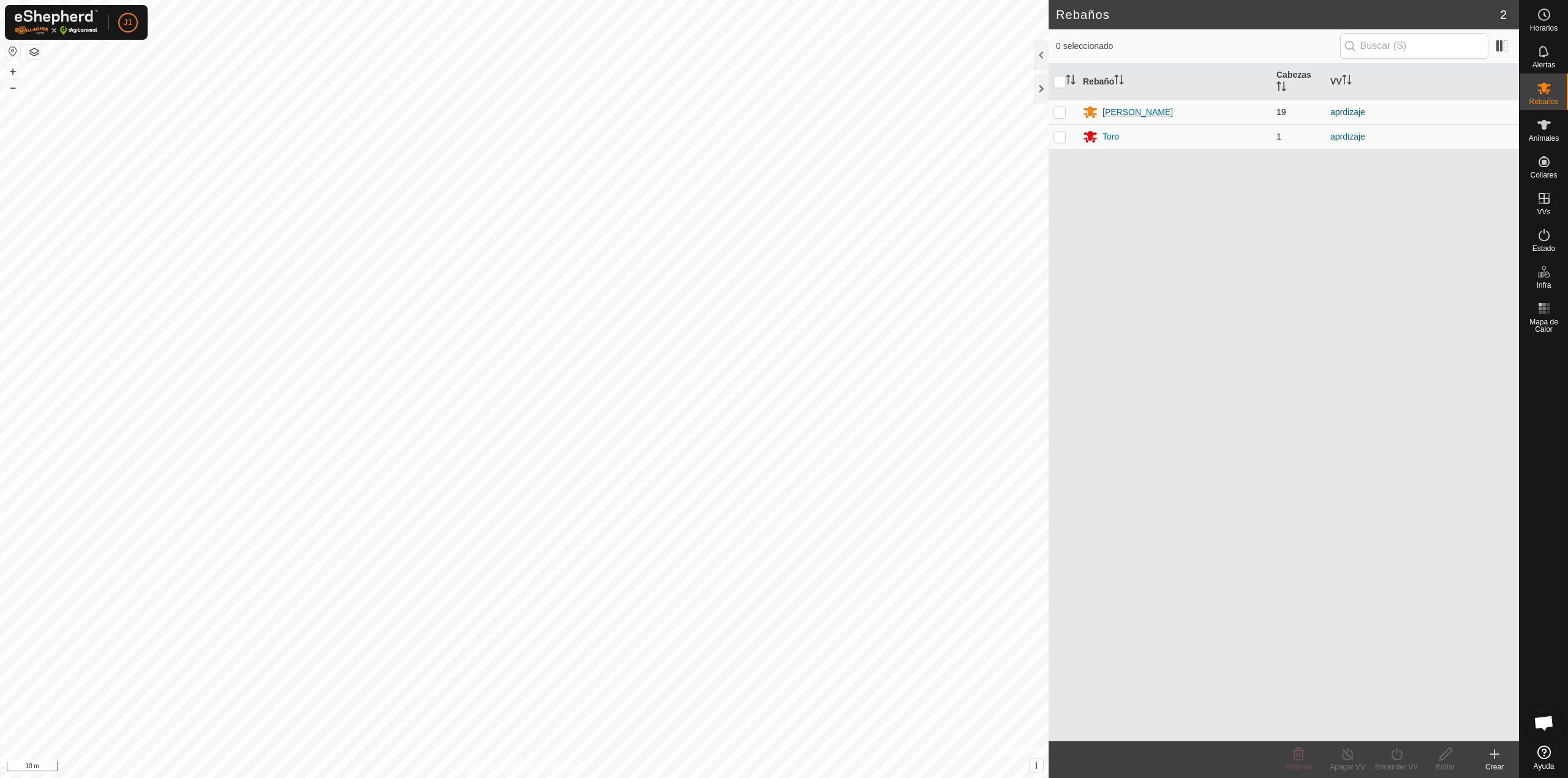
click at [1112, 115] on div "[PERSON_NAME]" at bounding box center [1137, 112] width 70 height 12
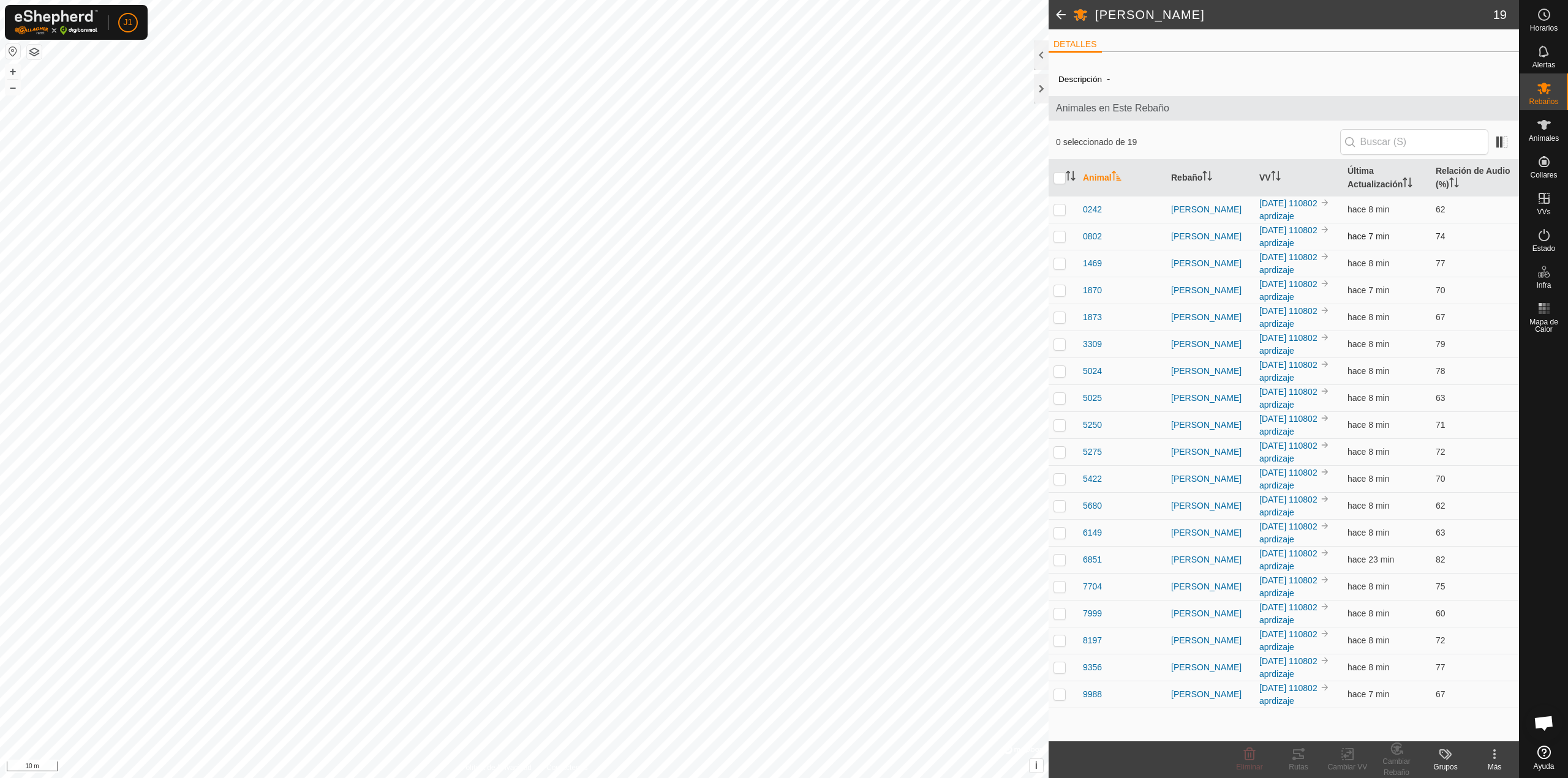
click at [1064, 242] on td at bounding box center [1063, 236] width 29 height 27
checkbox input "true"
click at [1299, 765] on div "Rutas" at bounding box center [1298, 767] width 49 height 11
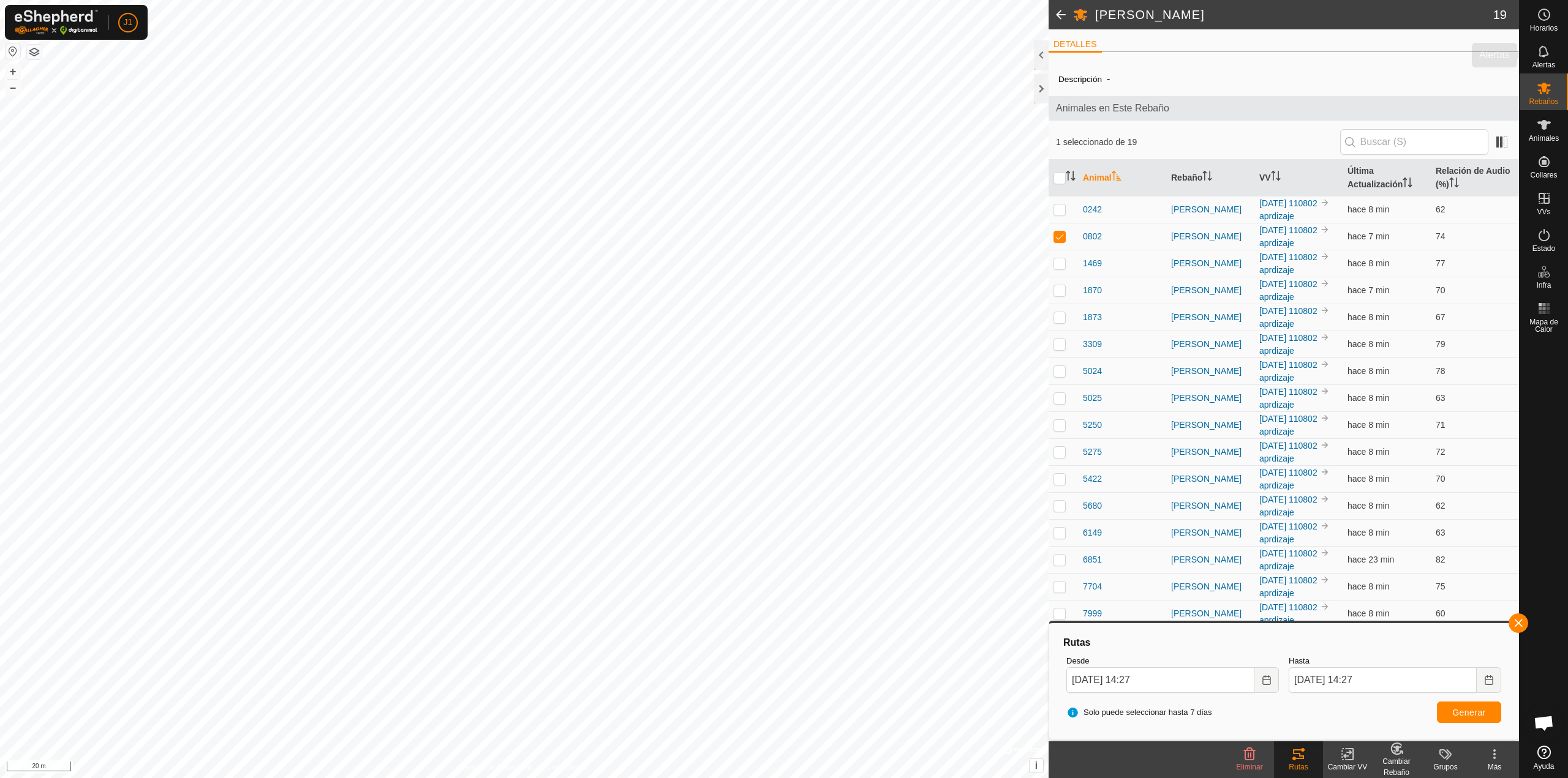
click at [1535, 90] on es-mob-svg-icon at bounding box center [1544, 88] width 22 height 20
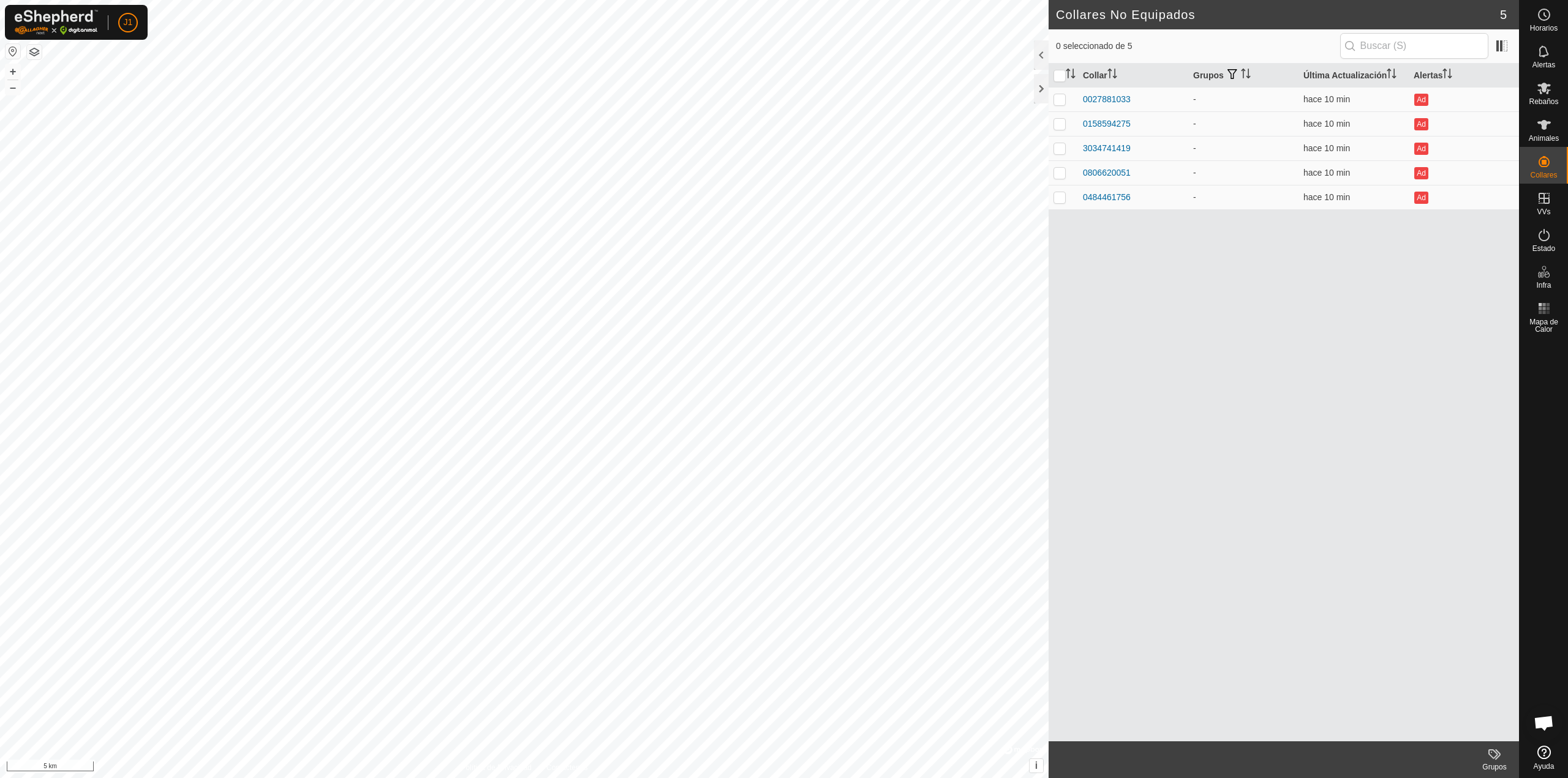
click at [12, 52] on button "button" at bounding box center [12, 52] width 15 height 15
